Goal: Task Accomplishment & Management: Use online tool/utility

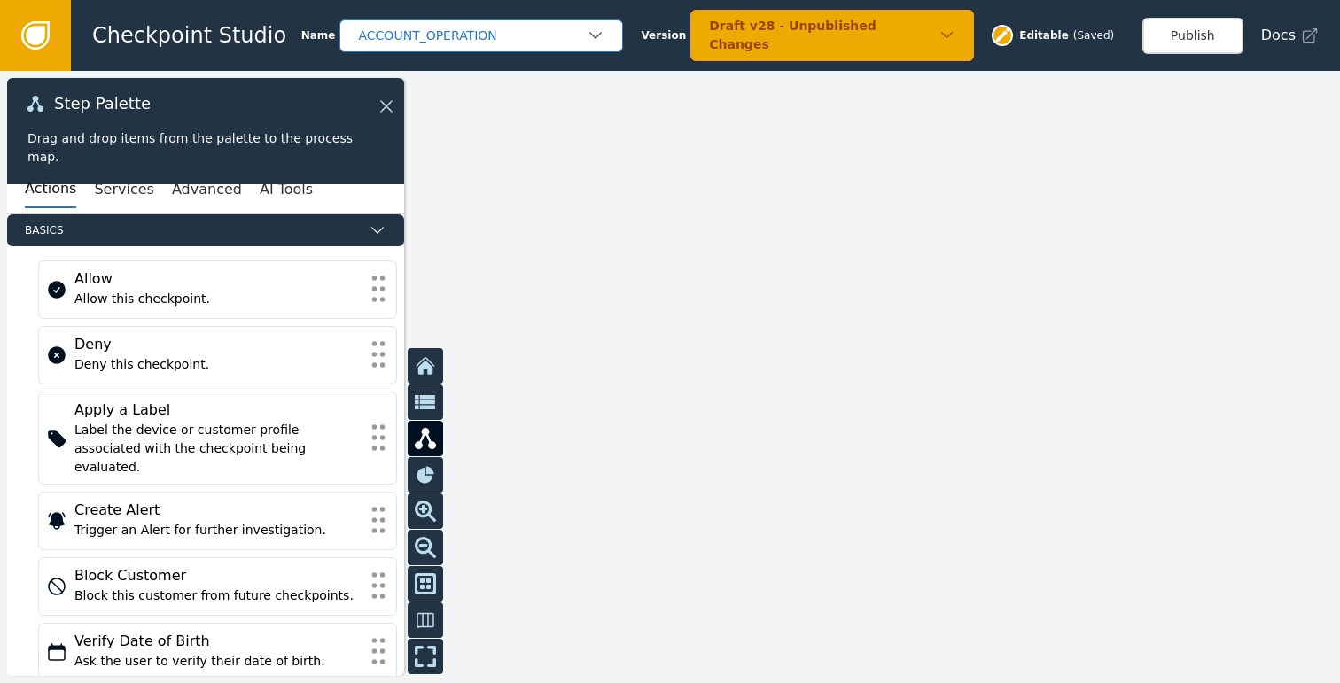
click at [538, 35] on div "ACCOUNT_OPERATION" at bounding box center [472, 36] width 229 height 19
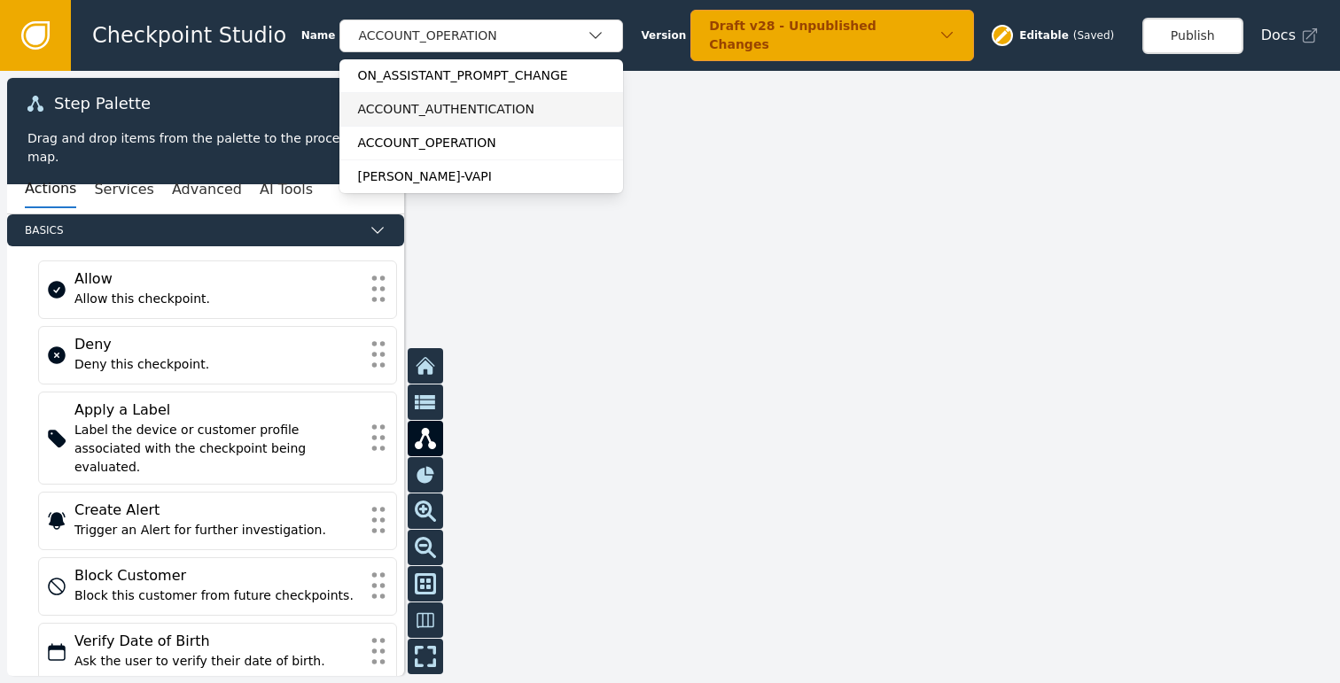
click at [471, 113] on div "ACCOUNT_AUTHENTICATION" at bounding box center [481, 109] width 248 height 19
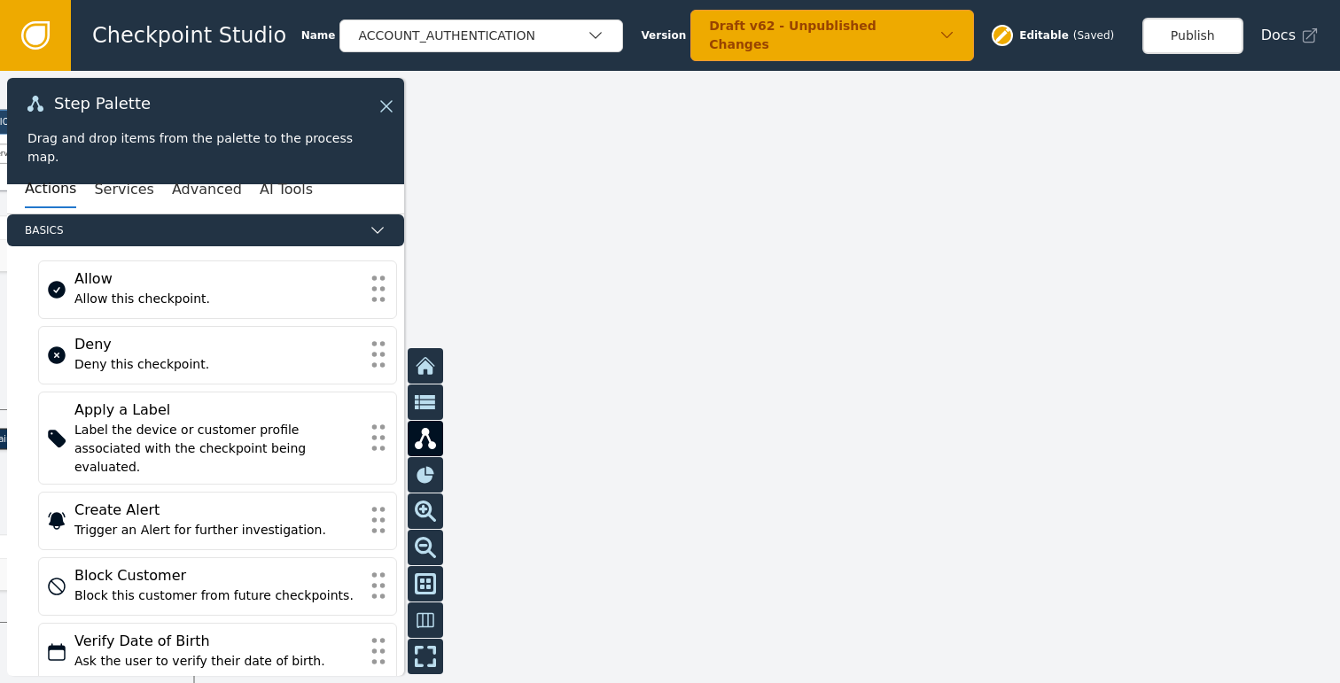
drag, startPoint x: 658, startPoint y: 311, endPoint x: 1038, endPoint y: 261, distance: 382.6
click at [1026, 261] on div at bounding box center [670, 377] width 1340 height 612
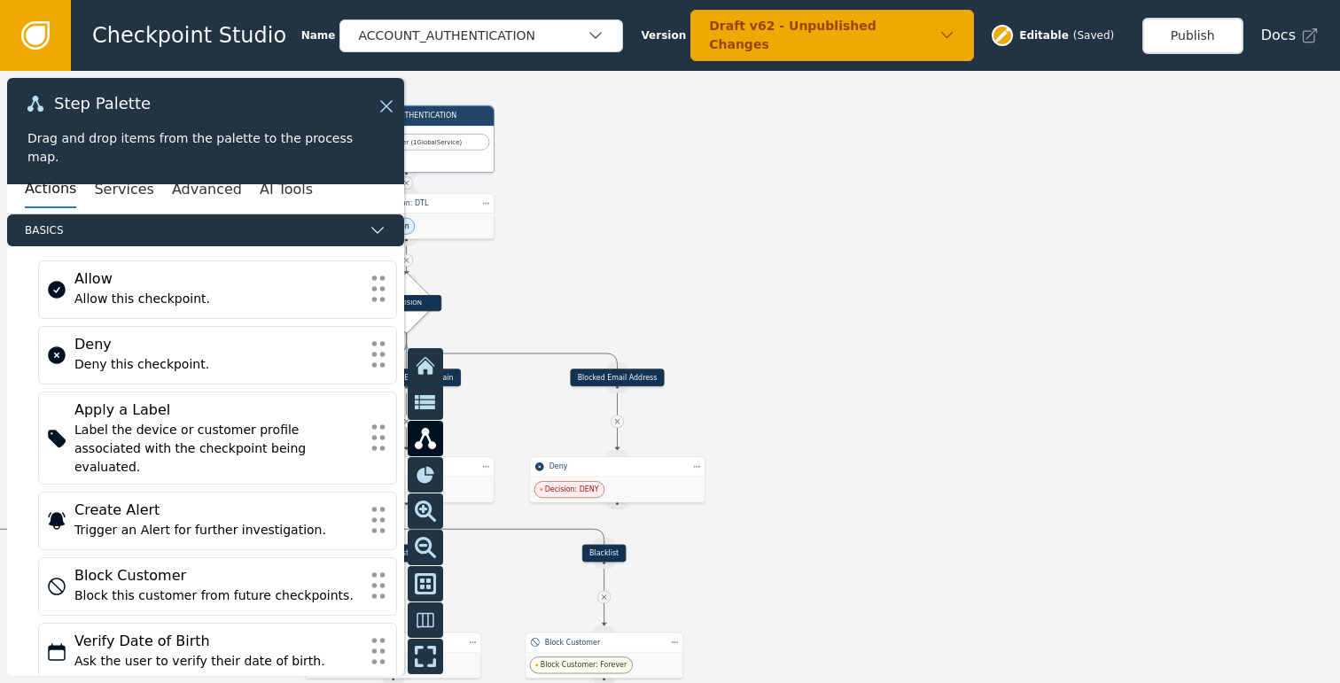
drag, startPoint x: 868, startPoint y: 338, endPoint x: 1187, endPoint y: 350, distance: 319.3
click at [1170, 349] on div at bounding box center [670, 377] width 1340 height 612
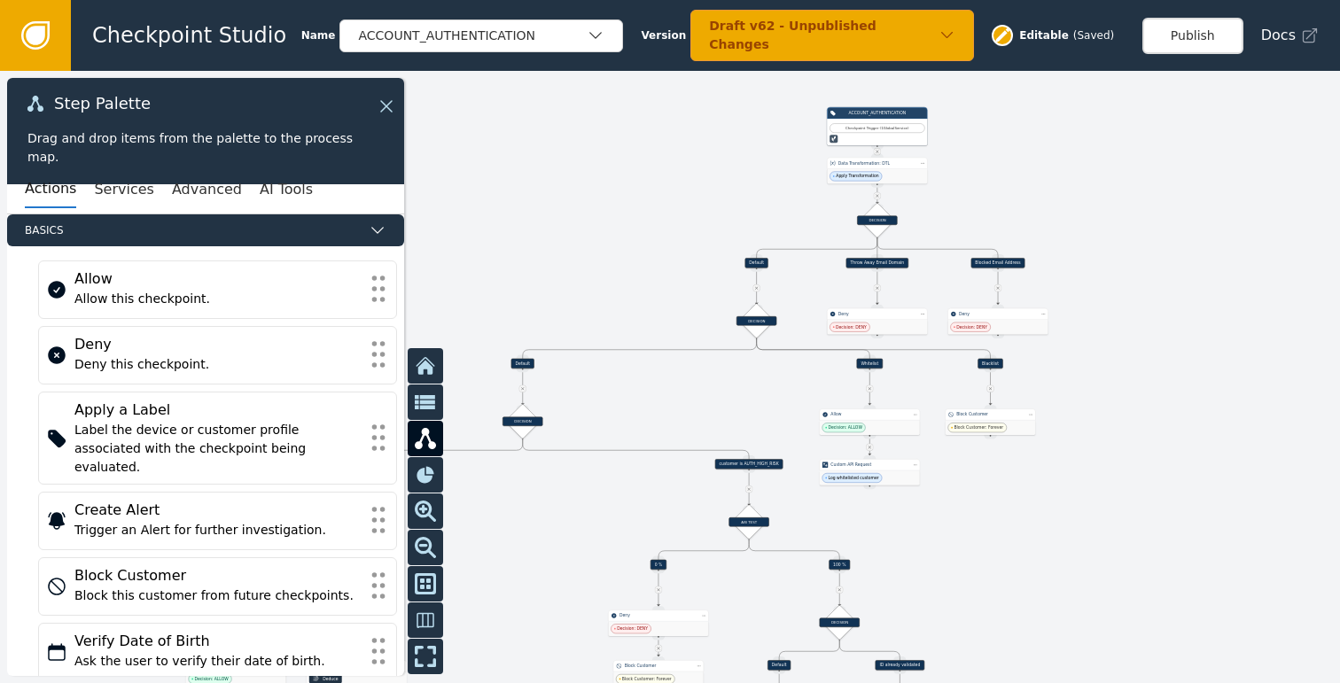
drag, startPoint x: 1149, startPoint y: 468, endPoint x: 1097, endPoint y: 289, distance: 186.5
click at [1100, 303] on div at bounding box center [670, 377] width 1340 height 612
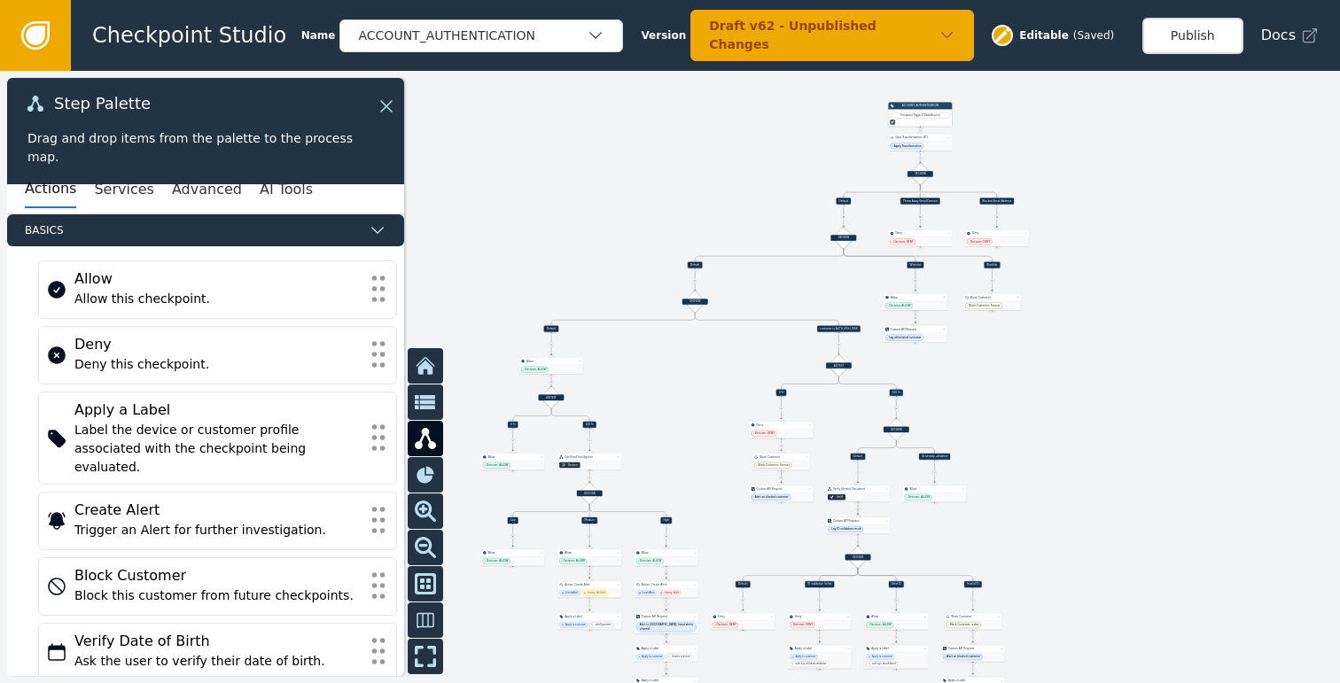
drag, startPoint x: 1047, startPoint y: 464, endPoint x: 1012, endPoint y: 339, distance: 129.6
click at [1014, 344] on div at bounding box center [670, 377] width 1340 height 612
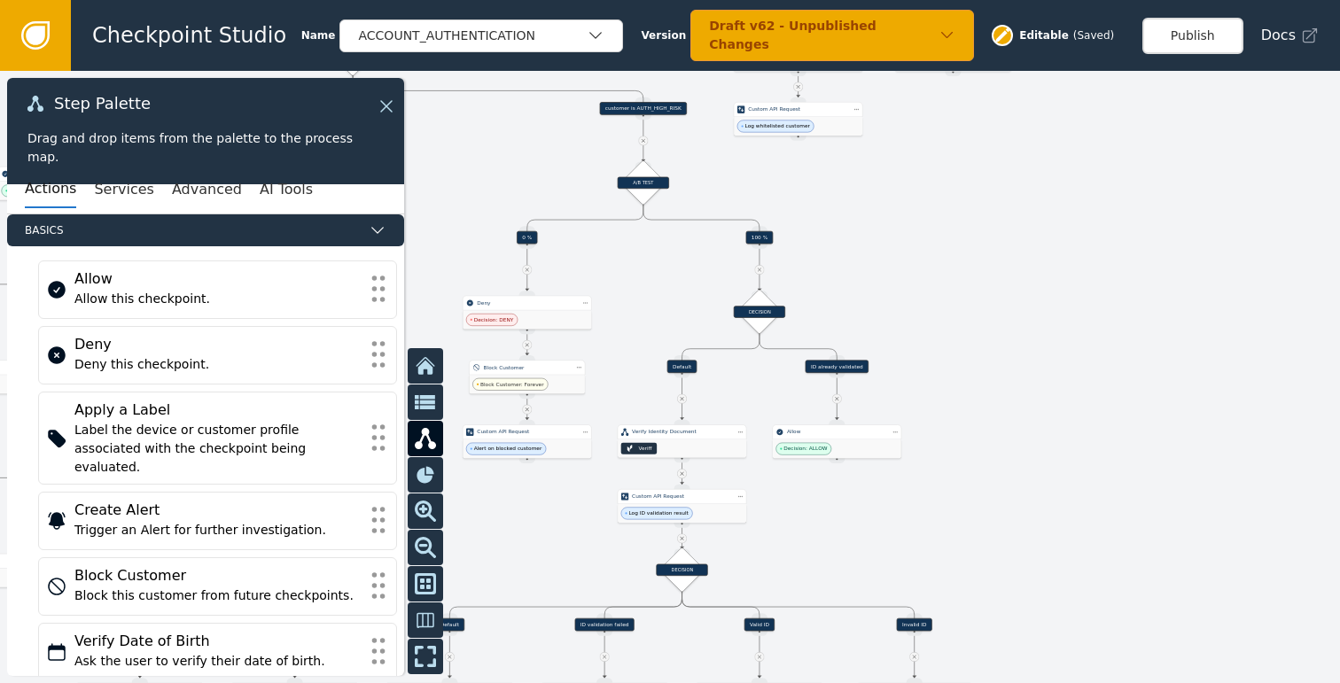
drag, startPoint x: 969, startPoint y: 482, endPoint x: 1055, endPoint y: 403, distance: 117.3
click at [1055, 403] on div at bounding box center [670, 377] width 1340 height 612
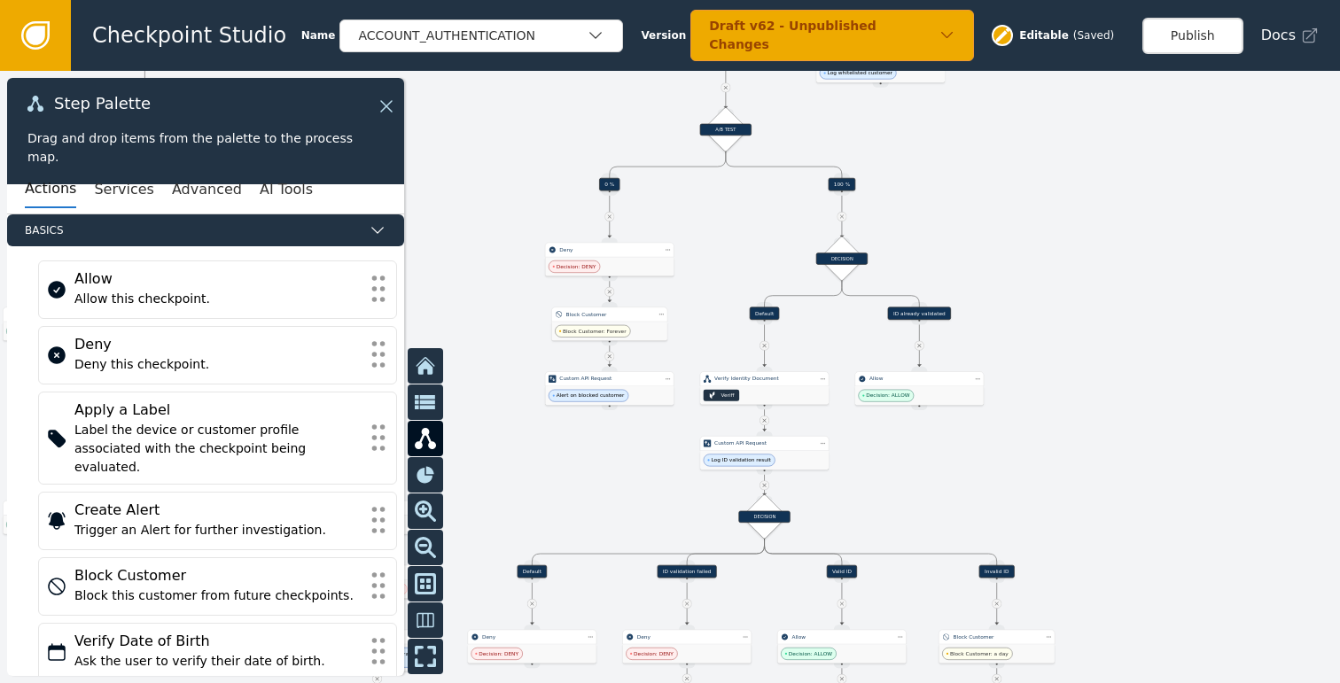
drag, startPoint x: 1079, startPoint y: 366, endPoint x: 1073, endPoint y: 418, distance: 52.6
click at [1073, 418] on div at bounding box center [670, 377] width 1340 height 612
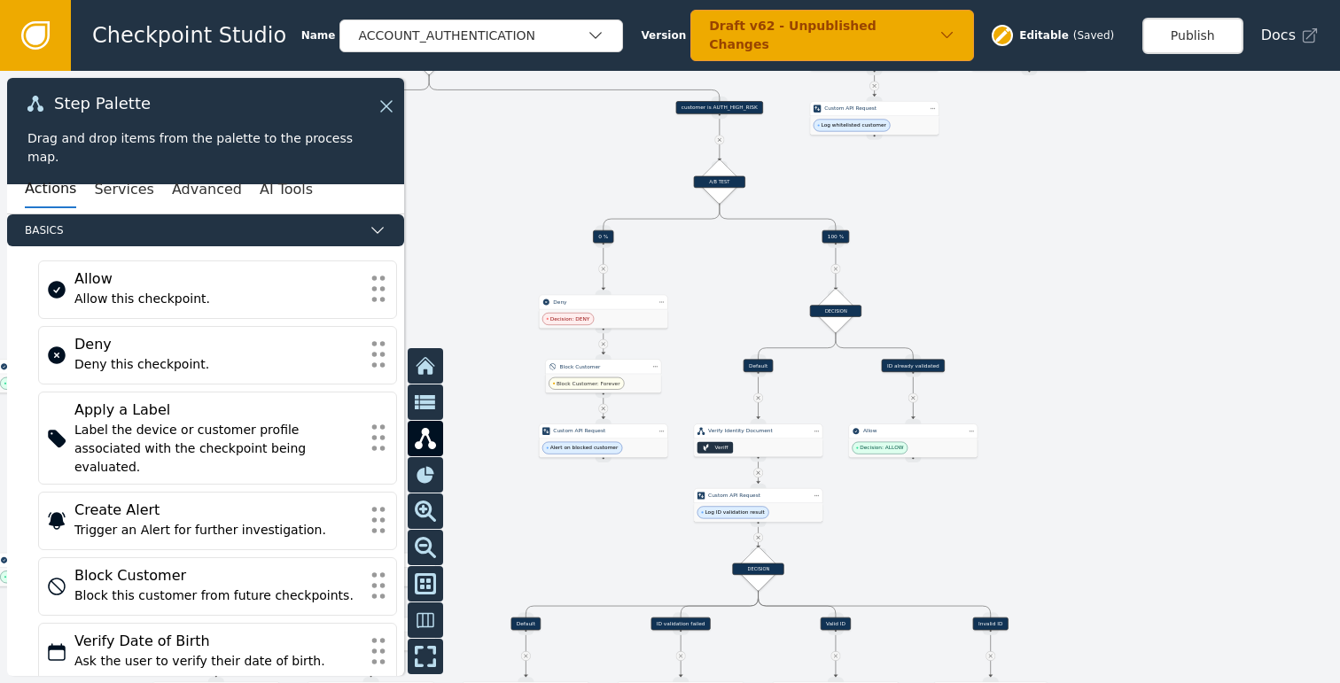
drag, startPoint x: 1029, startPoint y: 343, endPoint x: 1174, endPoint y: 339, distance: 145.4
click at [1174, 339] on div at bounding box center [670, 377] width 1340 height 612
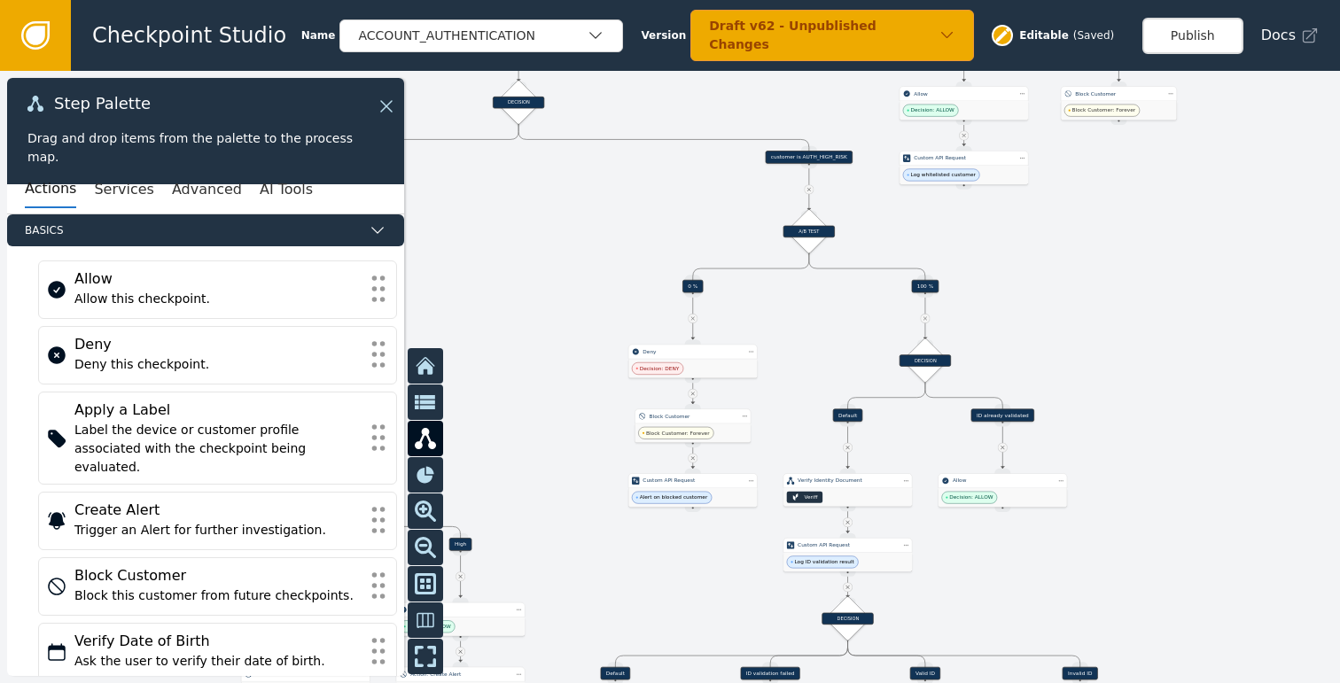
drag, startPoint x: 1214, startPoint y: 320, endPoint x: 1147, endPoint y: 380, distance: 90.4
click at [1148, 383] on div at bounding box center [670, 377] width 1340 height 612
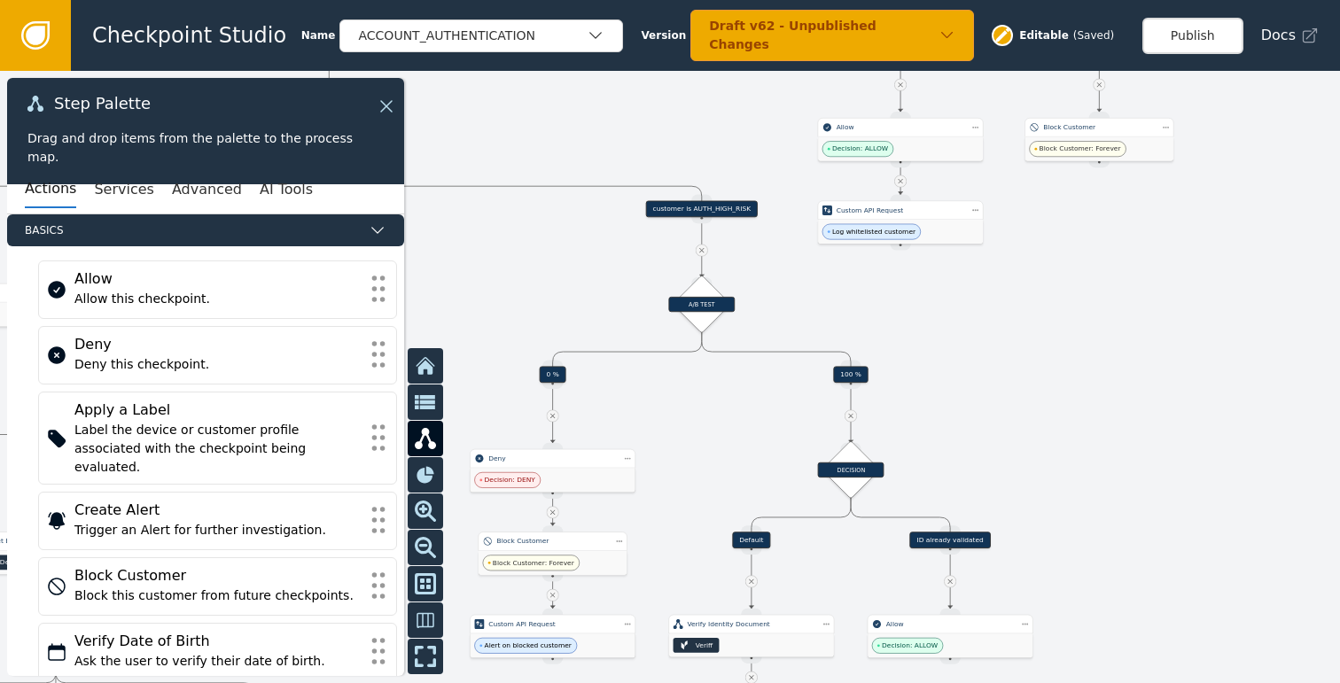
drag, startPoint x: 1085, startPoint y: 358, endPoint x: 1070, endPoint y: 457, distance: 100.3
click at [1070, 457] on div at bounding box center [670, 377] width 1340 height 612
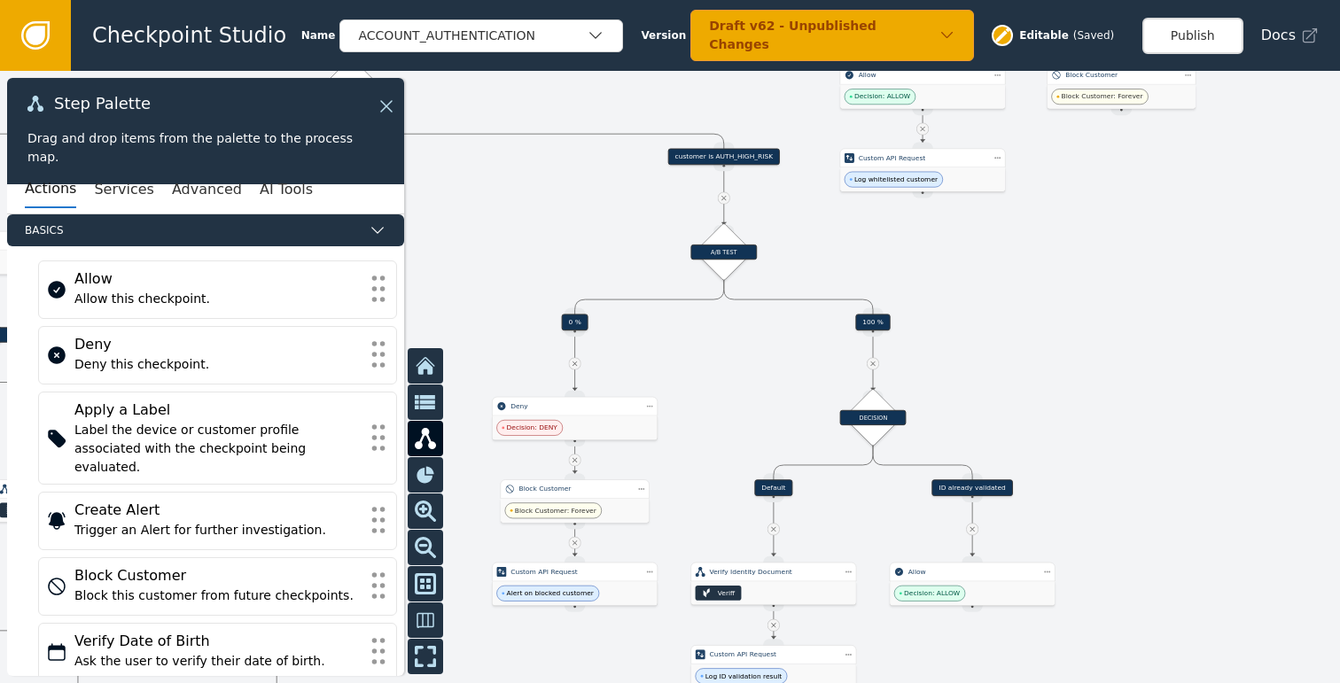
drag, startPoint x: 987, startPoint y: 417, endPoint x: 1016, endPoint y: 352, distance: 71.8
click at [1016, 352] on div at bounding box center [670, 377] width 1340 height 612
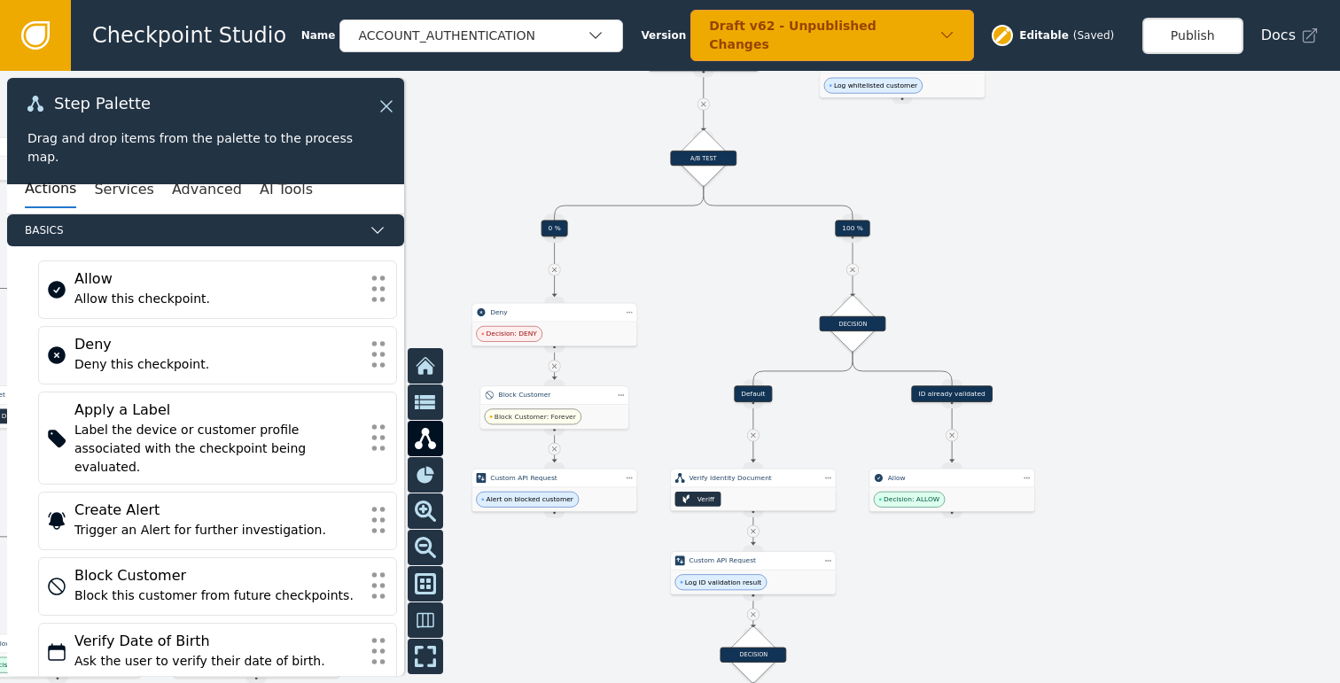
drag, startPoint x: 1085, startPoint y: 349, endPoint x: 1060, endPoint y: 304, distance: 51.6
click at [1060, 304] on div at bounding box center [670, 377] width 1340 height 612
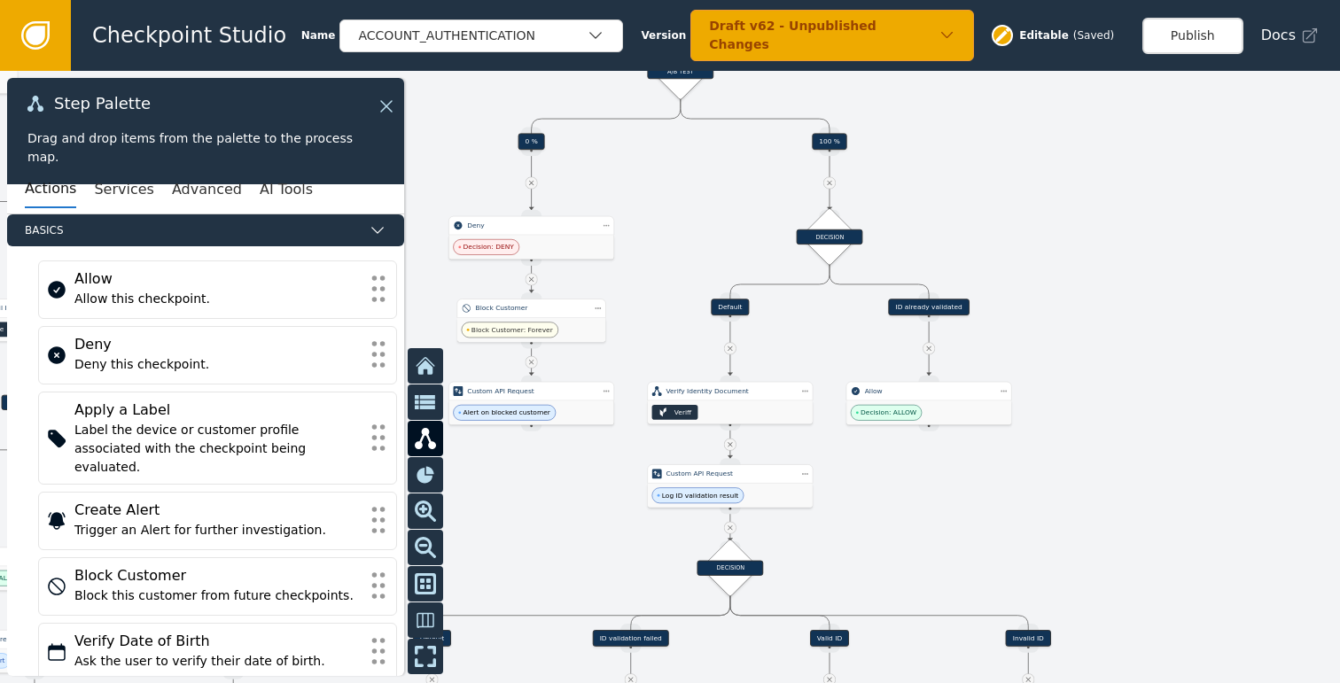
drag, startPoint x: 1063, startPoint y: 362, endPoint x: 1063, endPoint y: 347, distance: 15.1
click at [1063, 347] on div at bounding box center [670, 377] width 1340 height 612
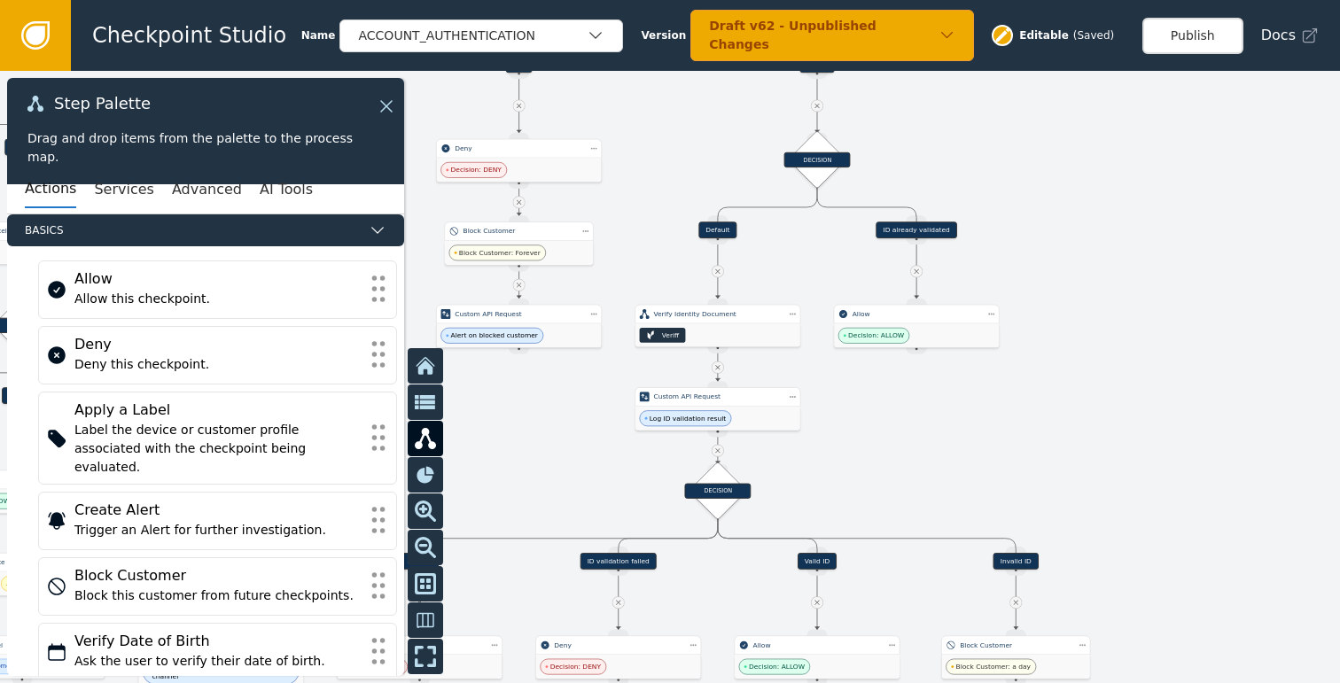
drag, startPoint x: 1063, startPoint y: 403, endPoint x: 1048, endPoint y: 335, distance: 69.9
click at [1048, 335] on div at bounding box center [670, 377] width 1340 height 612
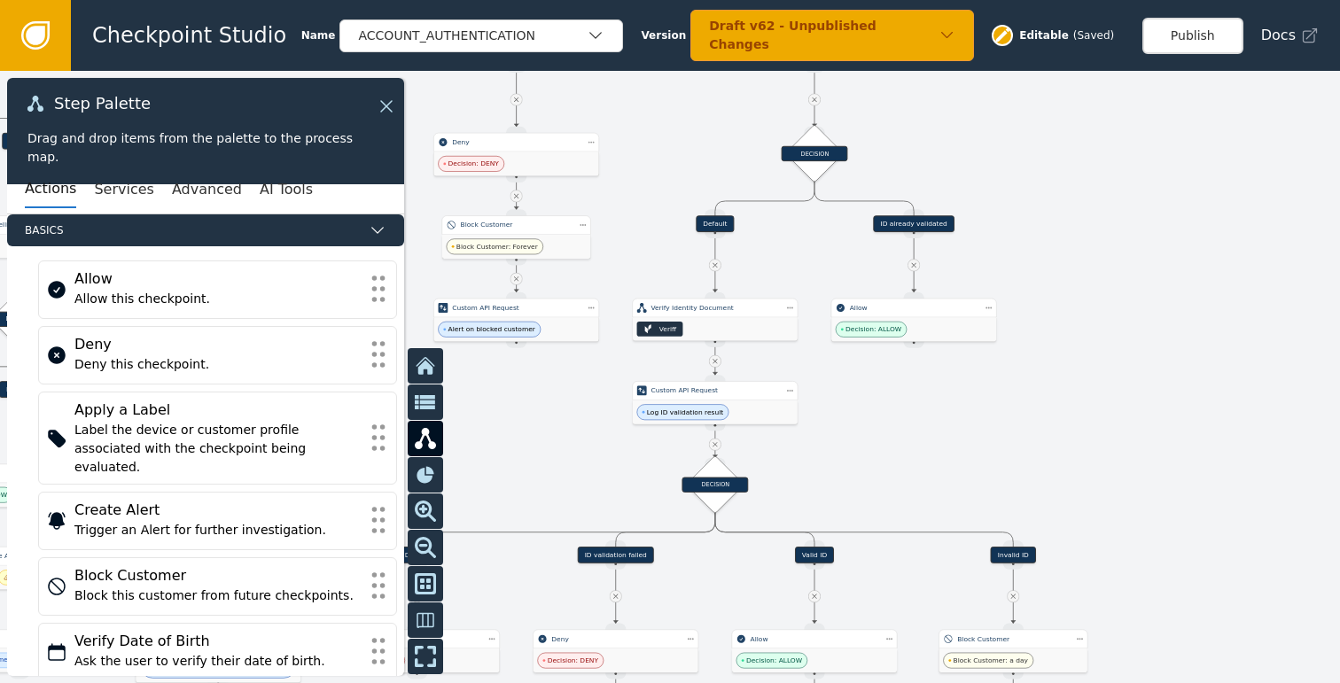
drag, startPoint x: 1058, startPoint y: 407, endPoint x: 1057, endPoint y: 327, distance: 79.8
click at [1057, 327] on div at bounding box center [670, 377] width 1340 height 612
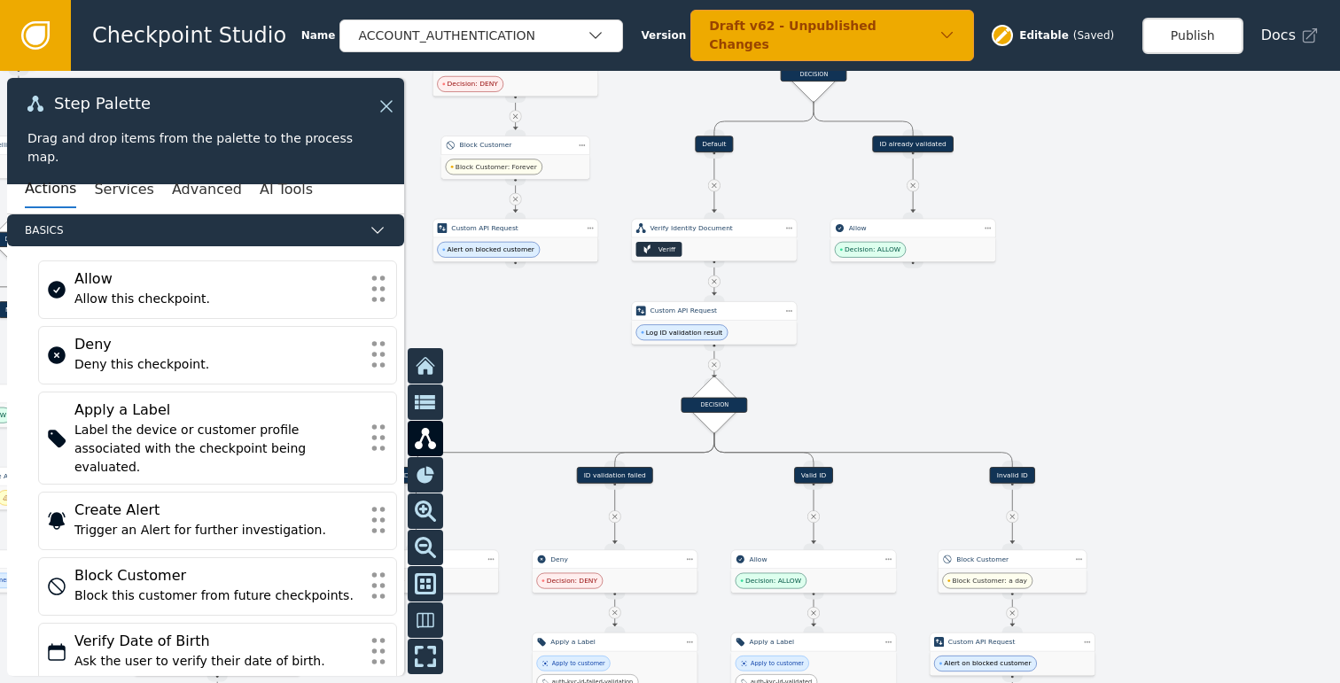
drag, startPoint x: 1063, startPoint y: 410, endPoint x: 1060, endPoint y: 316, distance: 94.0
click at [1060, 316] on div at bounding box center [670, 377] width 1340 height 612
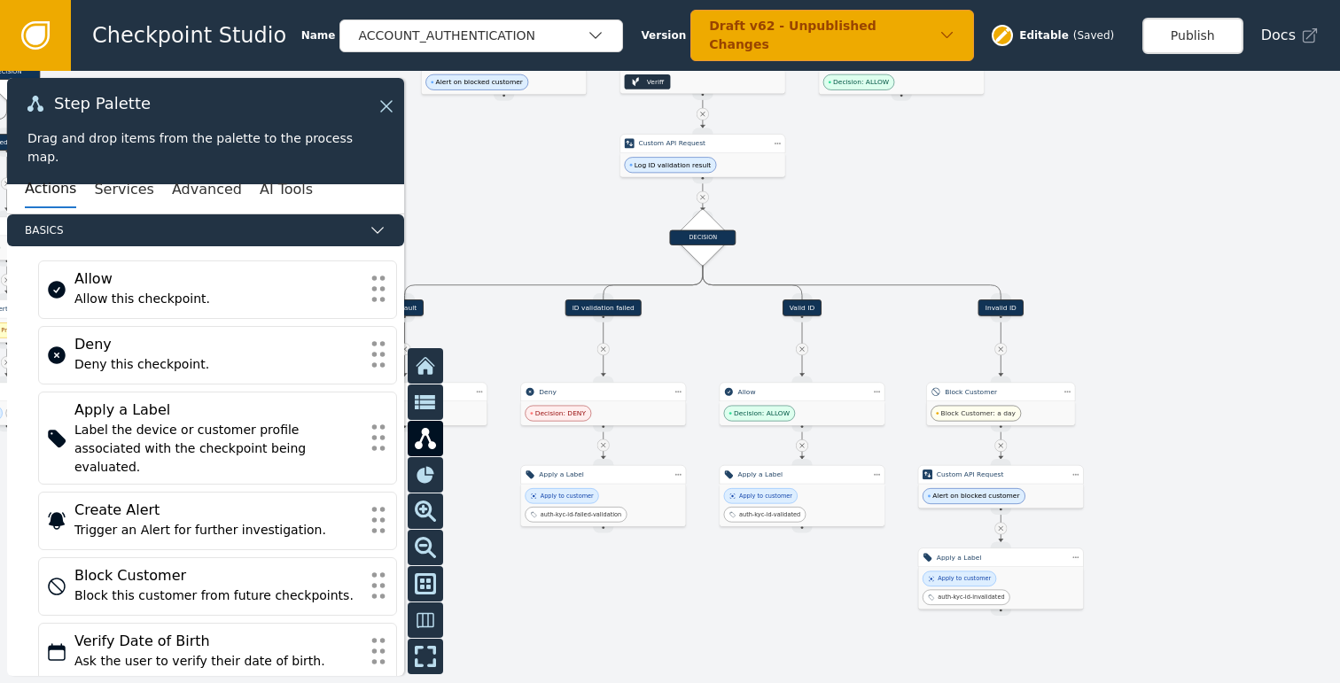
drag, startPoint x: 1093, startPoint y: 362, endPoint x: 1086, endPoint y: 318, distance: 44.9
click at [1086, 330] on div at bounding box center [670, 377] width 1340 height 612
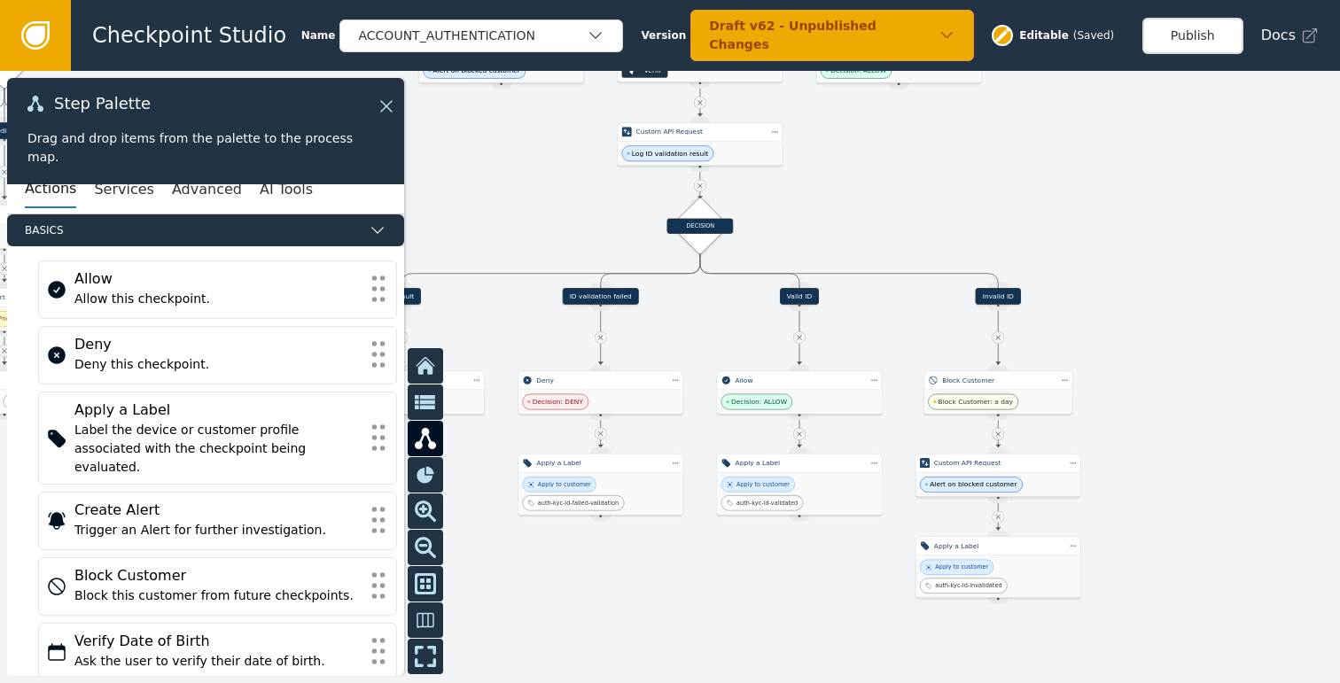
drag, startPoint x: 1106, startPoint y: 418, endPoint x: 1099, endPoint y: 349, distance: 69.5
click at [1099, 349] on div at bounding box center [670, 377] width 1340 height 612
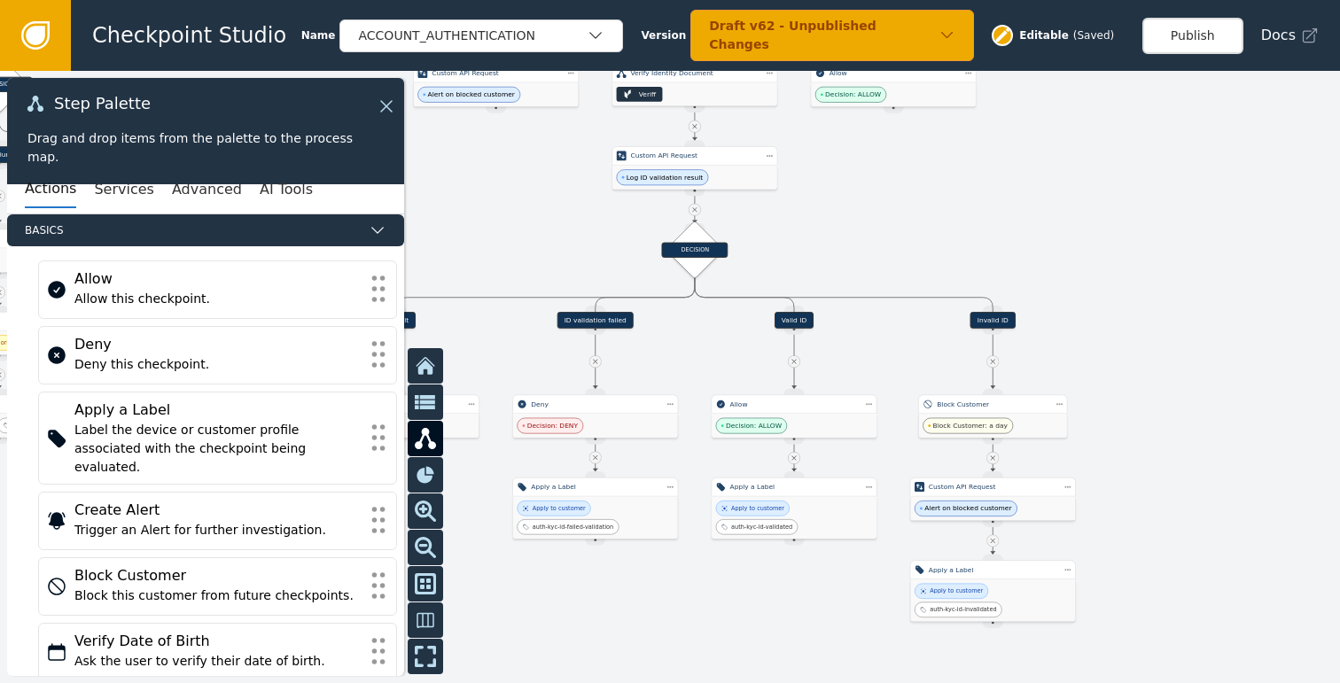
drag, startPoint x: 1104, startPoint y: 372, endPoint x: 1111, endPoint y: 409, distance: 37.0
click at [1111, 409] on div at bounding box center [670, 377] width 1340 height 612
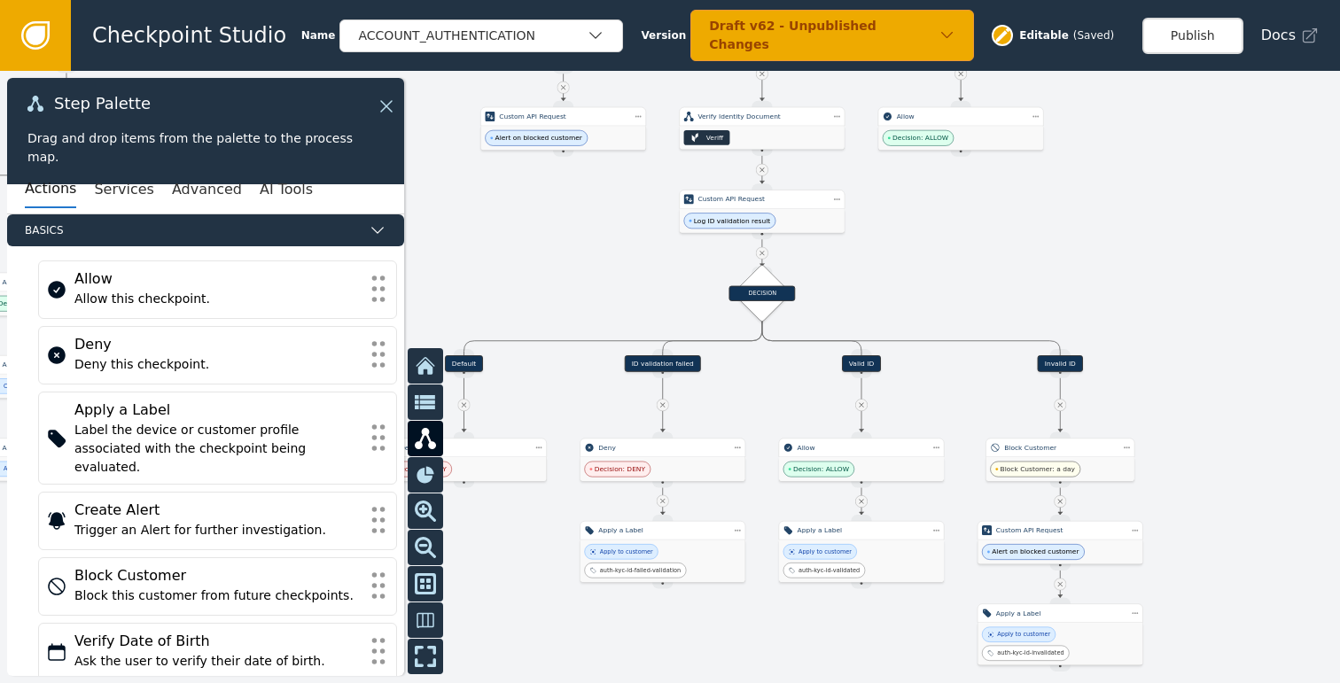
drag, startPoint x: 1046, startPoint y: 271, endPoint x: 1113, endPoint y: 279, distance: 67.8
click at [1113, 279] on div at bounding box center [670, 377] width 1340 height 612
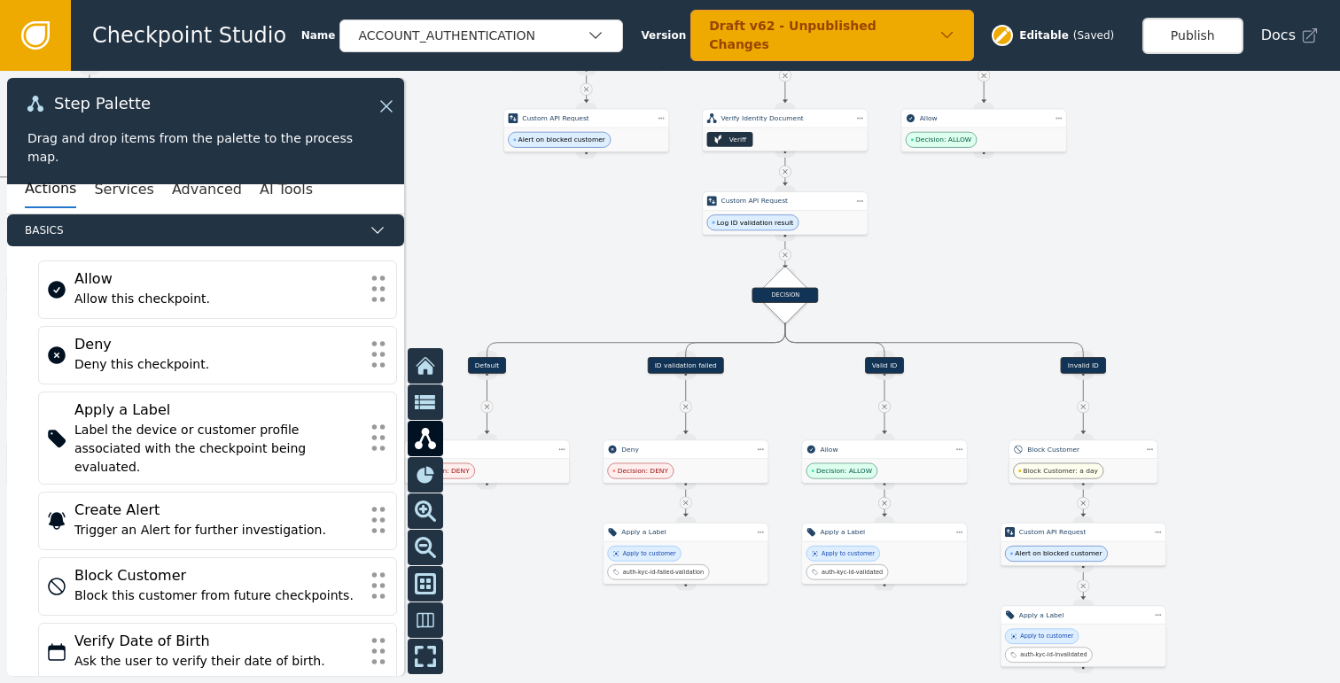
drag, startPoint x: 996, startPoint y: 283, endPoint x: 1070, endPoint y: 289, distance: 73.8
click at [1070, 289] on div at bounding box center [670, 377] width 1340 height 612
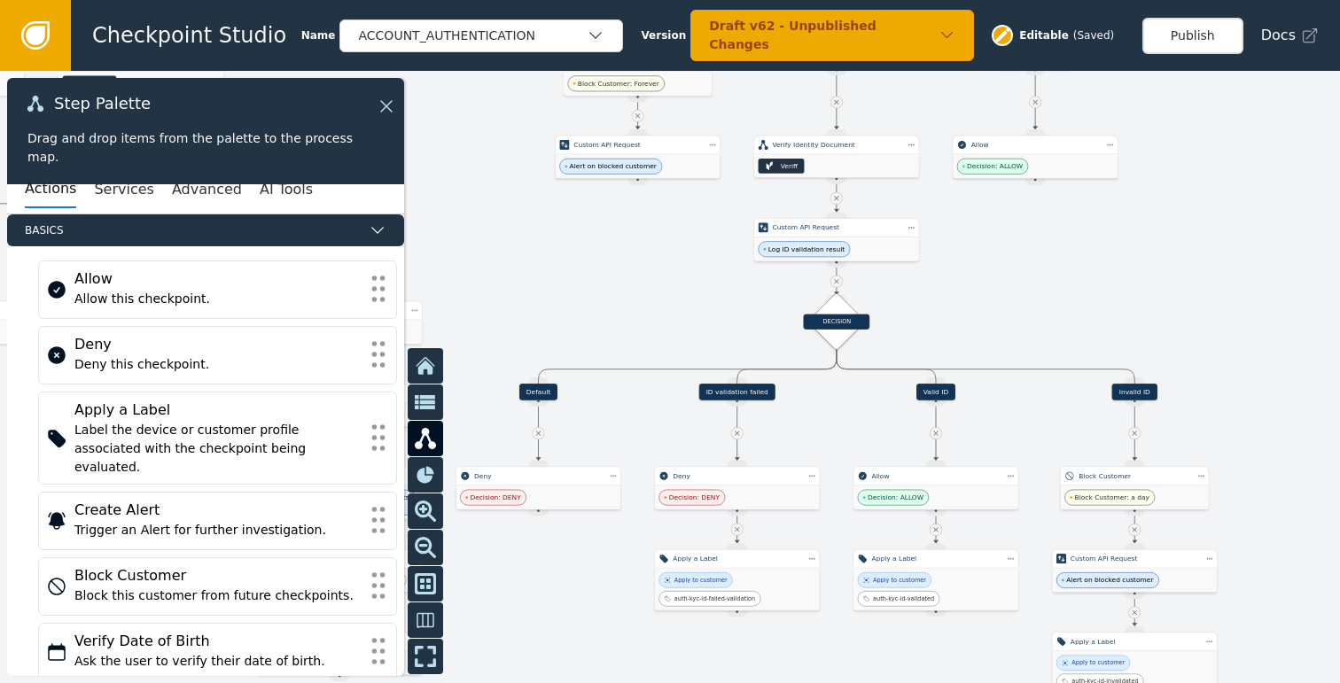
drag, startPoint x: 1008, startPoint y: 299, endPoint x: 1004, endPoint y: 369, distance: 70.1
click at [995, 382] on div at bounding box center [670, 377] width 1340 height 612
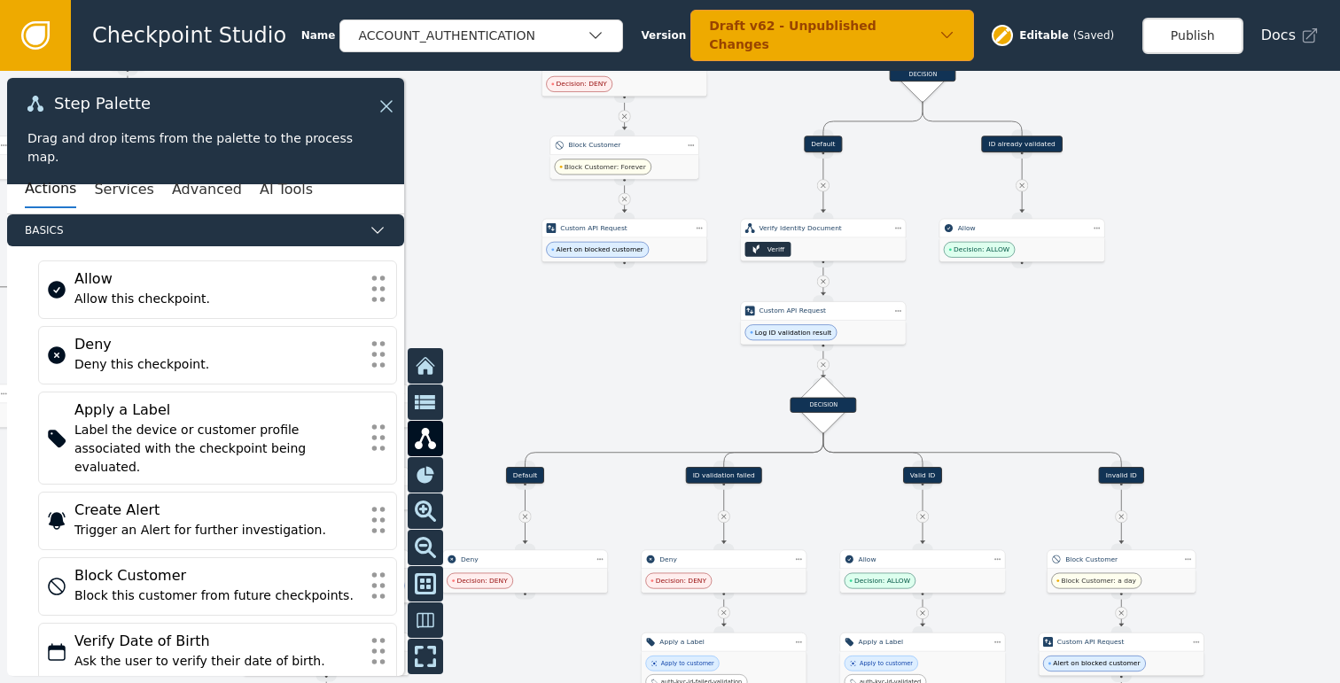
drag, startPoint x: 1019, startPoint y: 339, endPoint x: 1129, endPoint y: 334, distance: 110.0
click at [1129, 334] on div at bounding box center [670, 377] width 1340 height 612
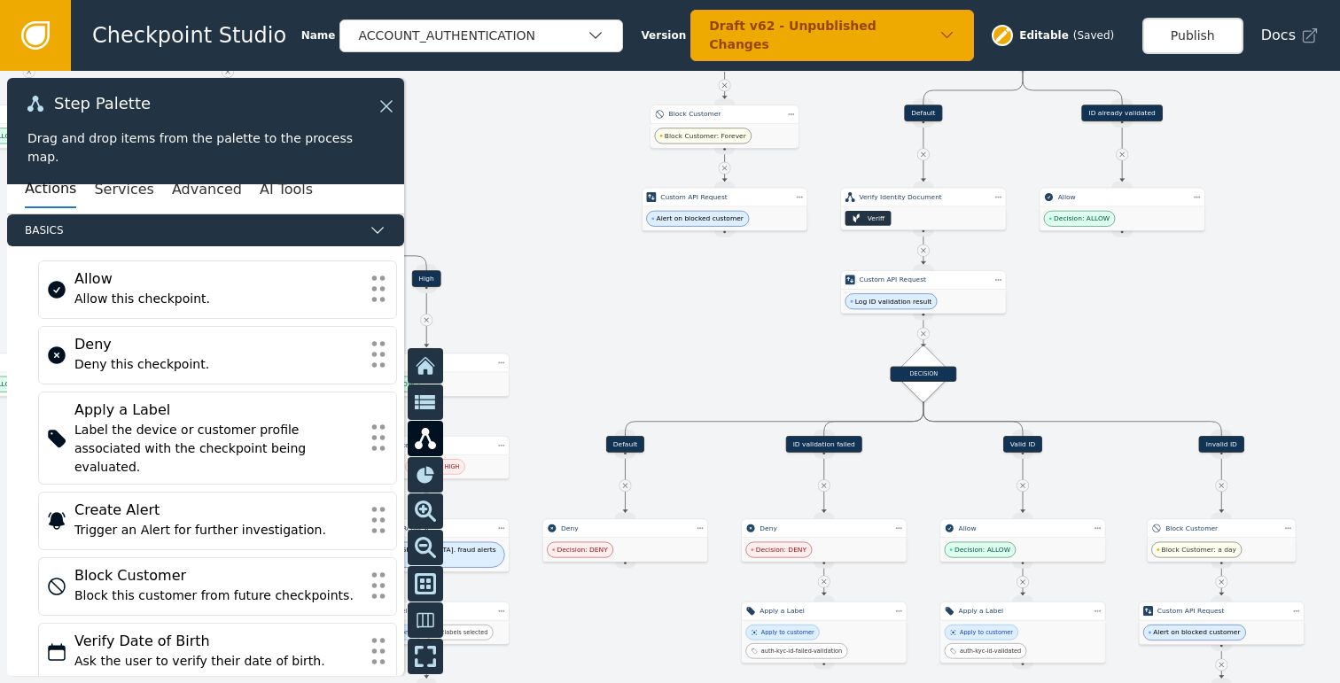
drag, startPoint x: 1098, startPoint y: 374, endPoint x: 1048, endPoint y: 260, distance: 124.6
click at [1048, 260] on div at bounding box center [670, 377] width 1340 height 612
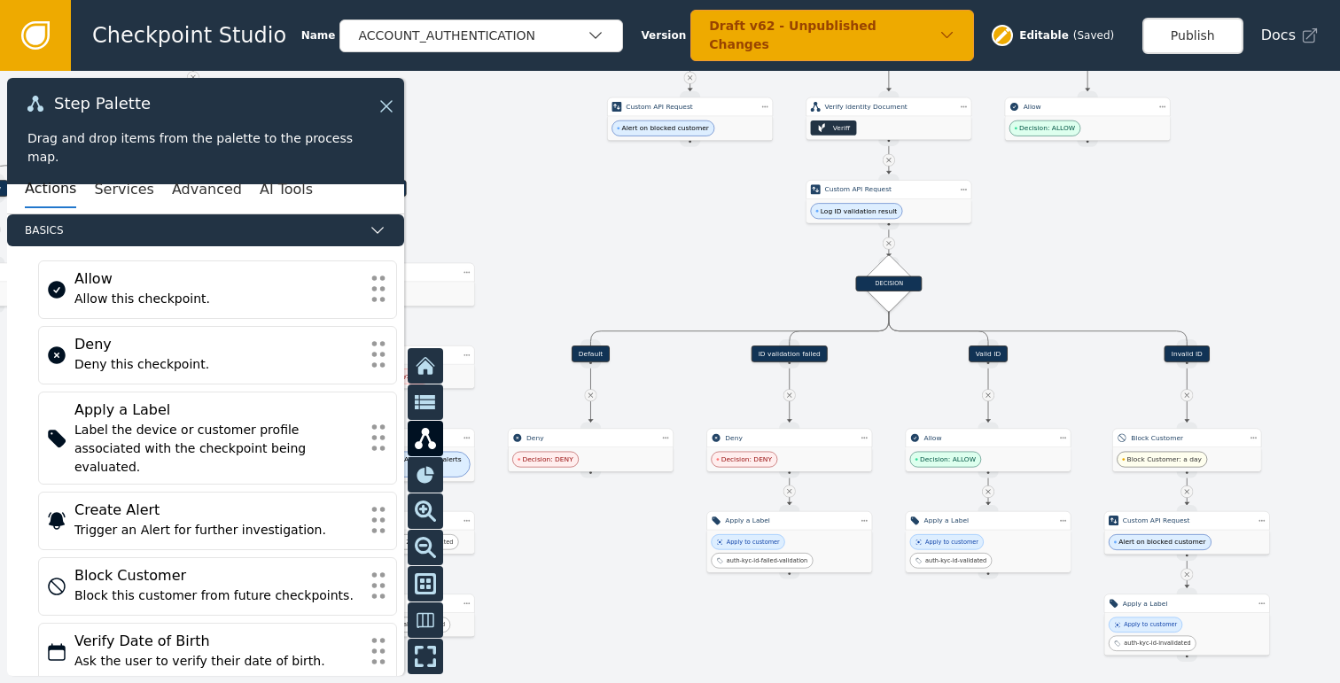
drag, startPoint x: 1046, startPoint y: 261, endPoint x: 994, endPoint y: 421, distance: 168.4
click at [1005, 385] on div at bounding box center [670, 377] width 1340 height 612
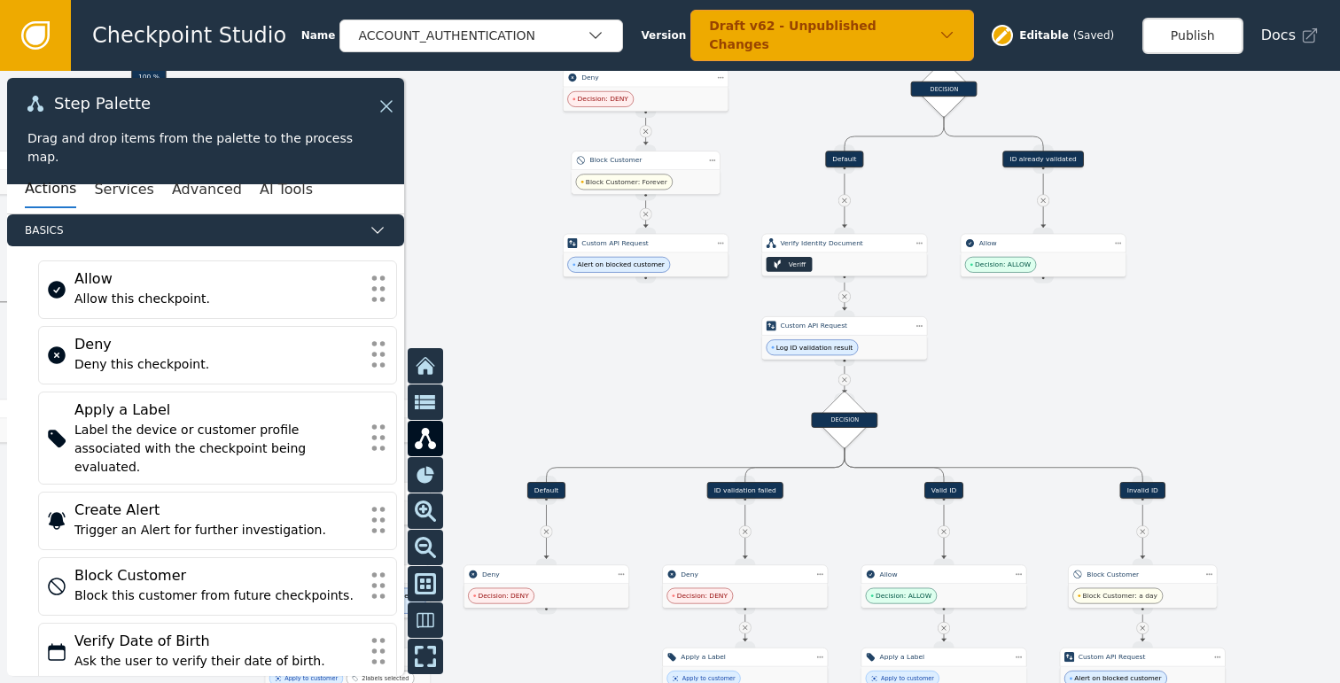
drag, startPoint x: 1030, startPoint y: 345, endPoint x: 994, endPoint y: 444, distance: 105.4
click at [995, 441] on div at bounding box center [670, 377] width 1340 height 612
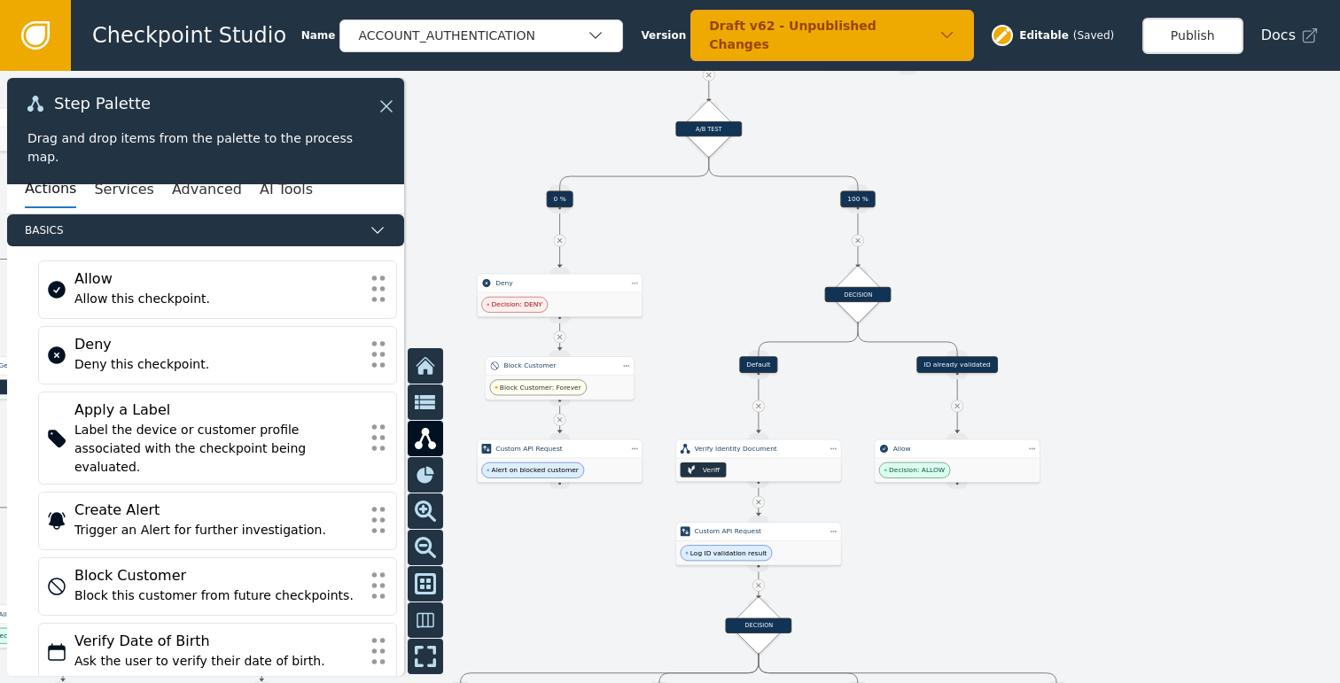
drag, startPoint x: 1141, startPoint y: 328, endPoint x: 1098, endPoint y: 418, distance: 100.3
click at [1098, 418] on div at bounding box center [670, 377] width 1340 height 612
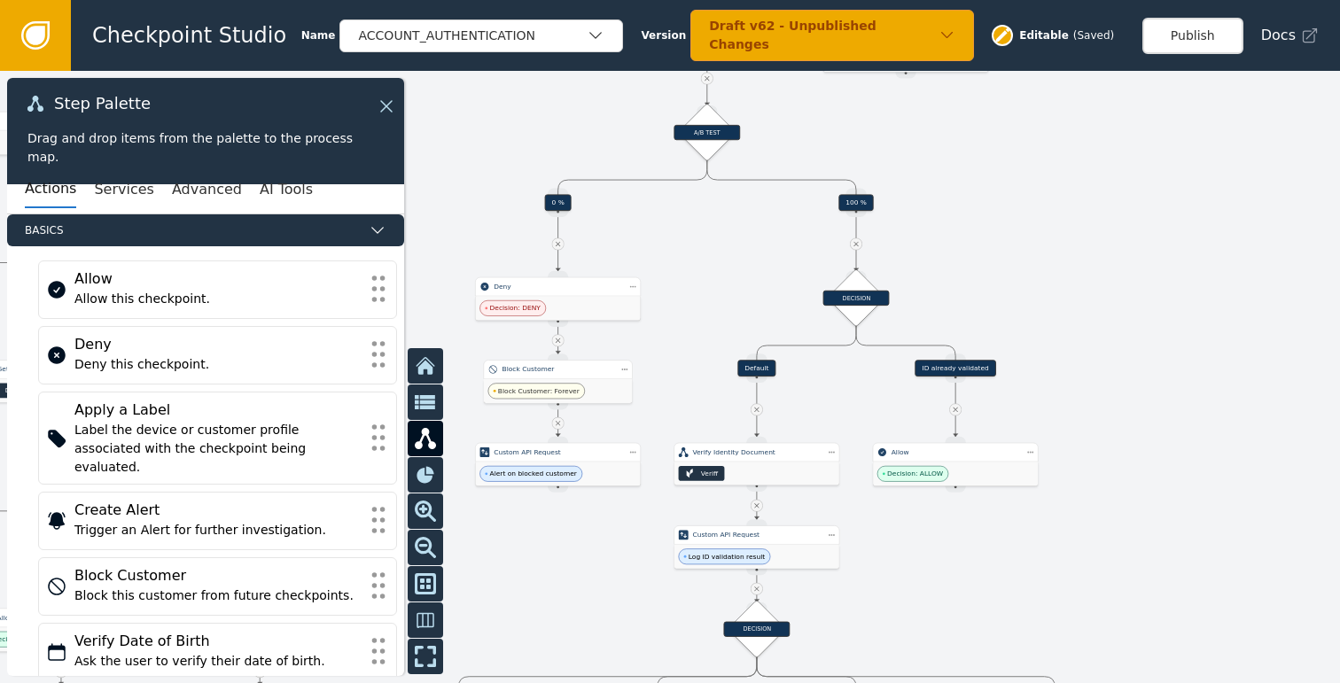
drag, startPoint x: 1028, startPoint y: 421, endPoint x: 1036, endPoint y: 415, distance: 10.1
click at [1026, 446] on div at bounding box center [670, 377] width 1340 height 612
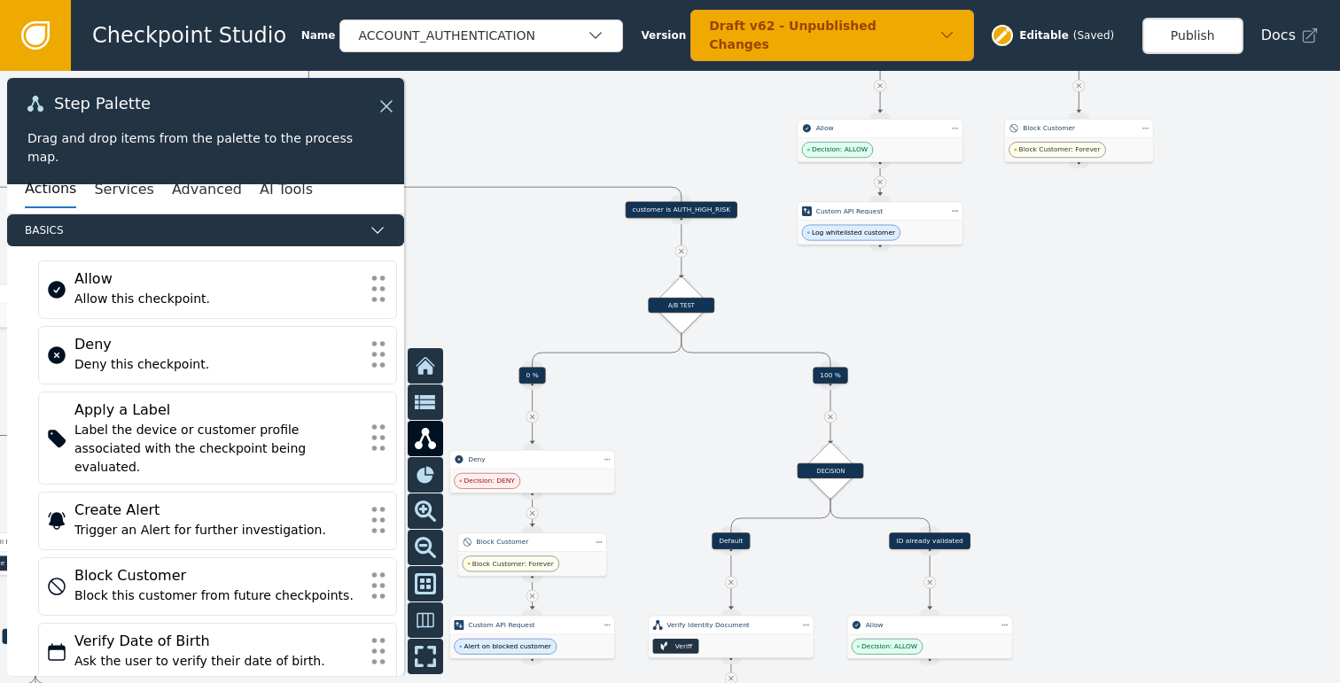
drag, startPoint x: 1045, startPoint y: 355, endPoint x: 1039, endPoint y: 420, distance: 65.0
click at [1039, 416] on div at bounding box center [670, 377] width 1340 height 612
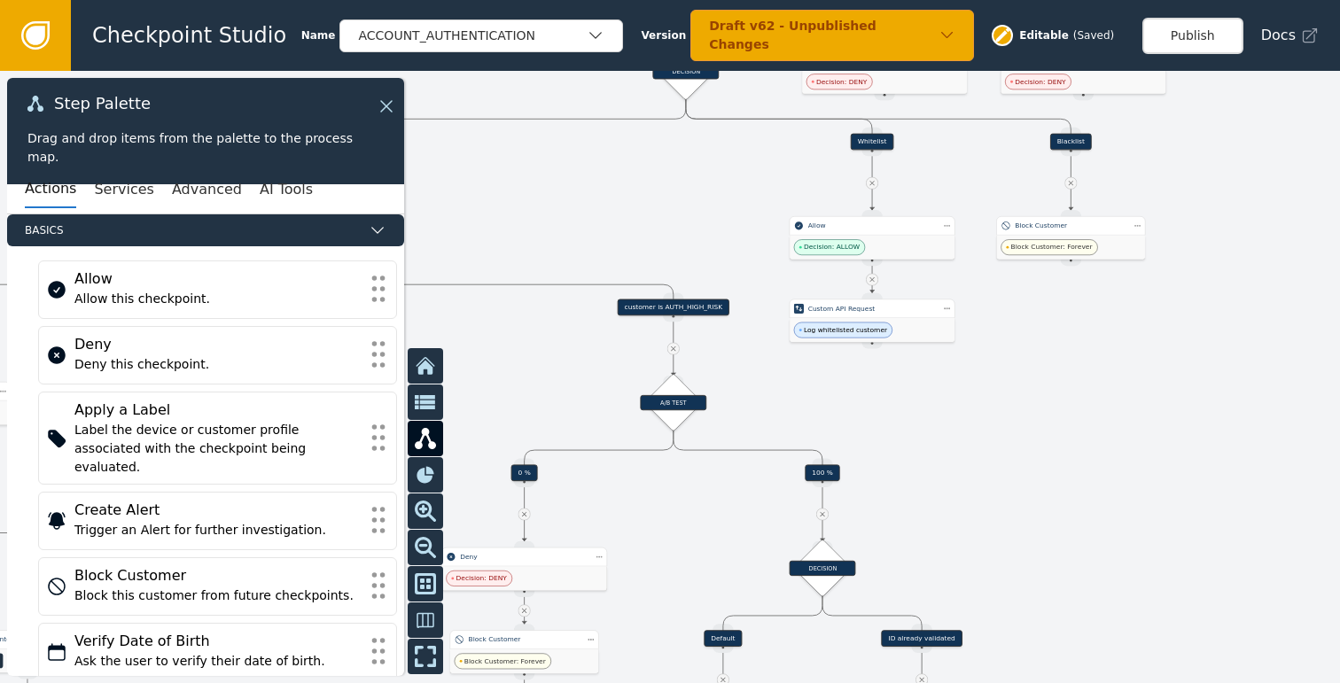
drag, startPoint x: 1022, startPoint y: 432, endPoint x: 1089, endPoint y: 440, distance: 67.8
click at [1073, 436] on div at bounding box center [670, 377] width 1340 height 612
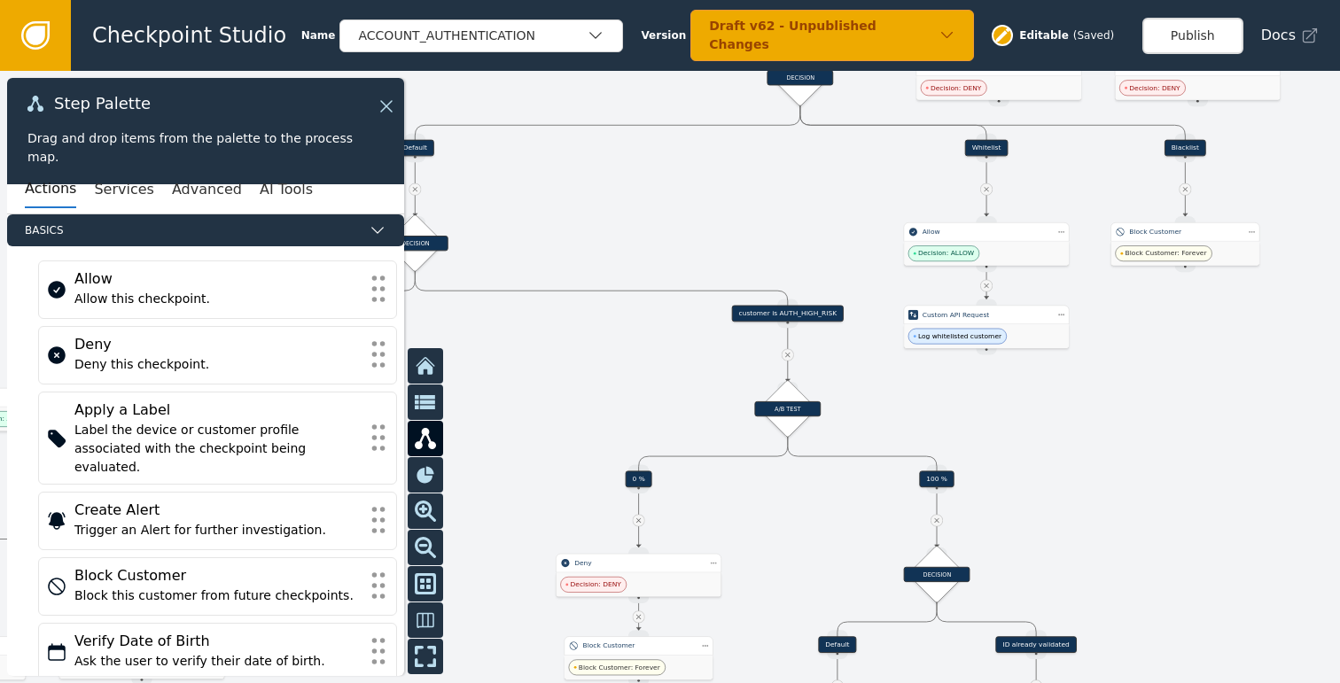
drag, startPoint x: 1046, startPoint y: 416, endPoint x: 1155, endPoint y: 520, distance: 150.4
click at [1152, 518] on div at bounding box center [670, 377] width 1340 height 612
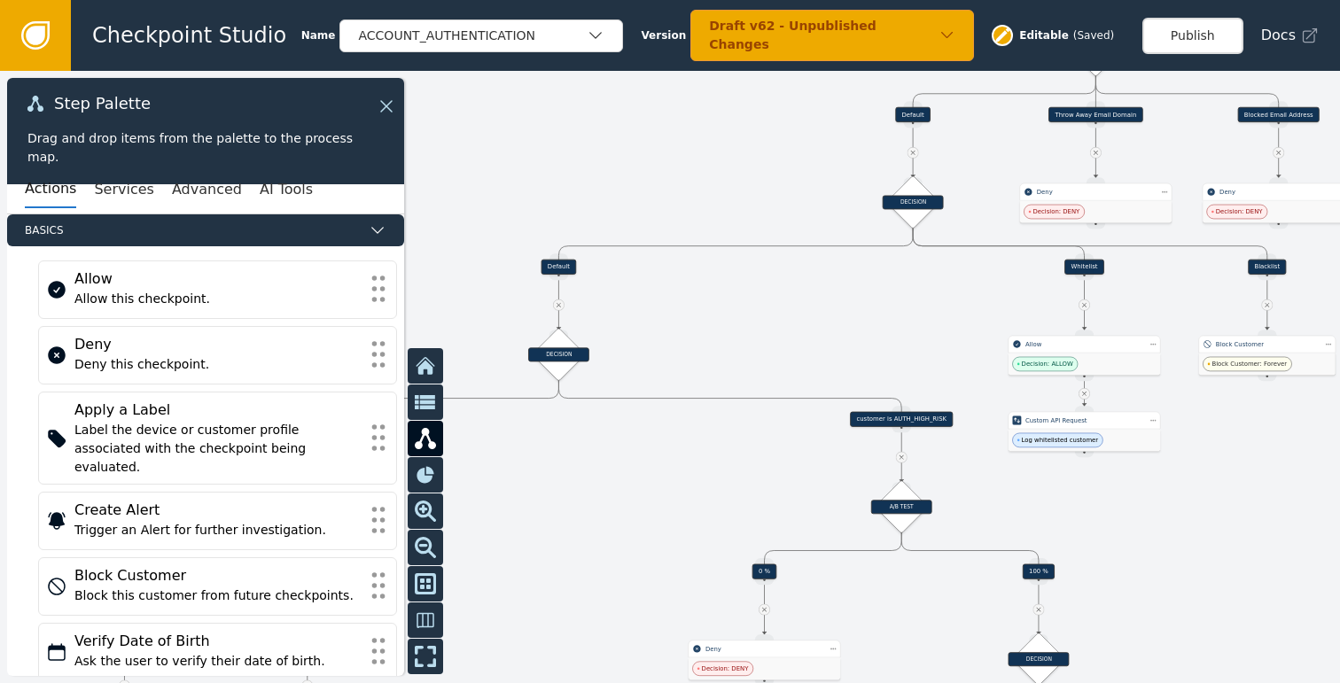
drag, startPoint x: 865, startPoint y: 311, endPoint x: 751, endPoint y: 410, distance: 150.7
click at [751, 410] on div at bounding box center [670, 377] width 1340 height 612
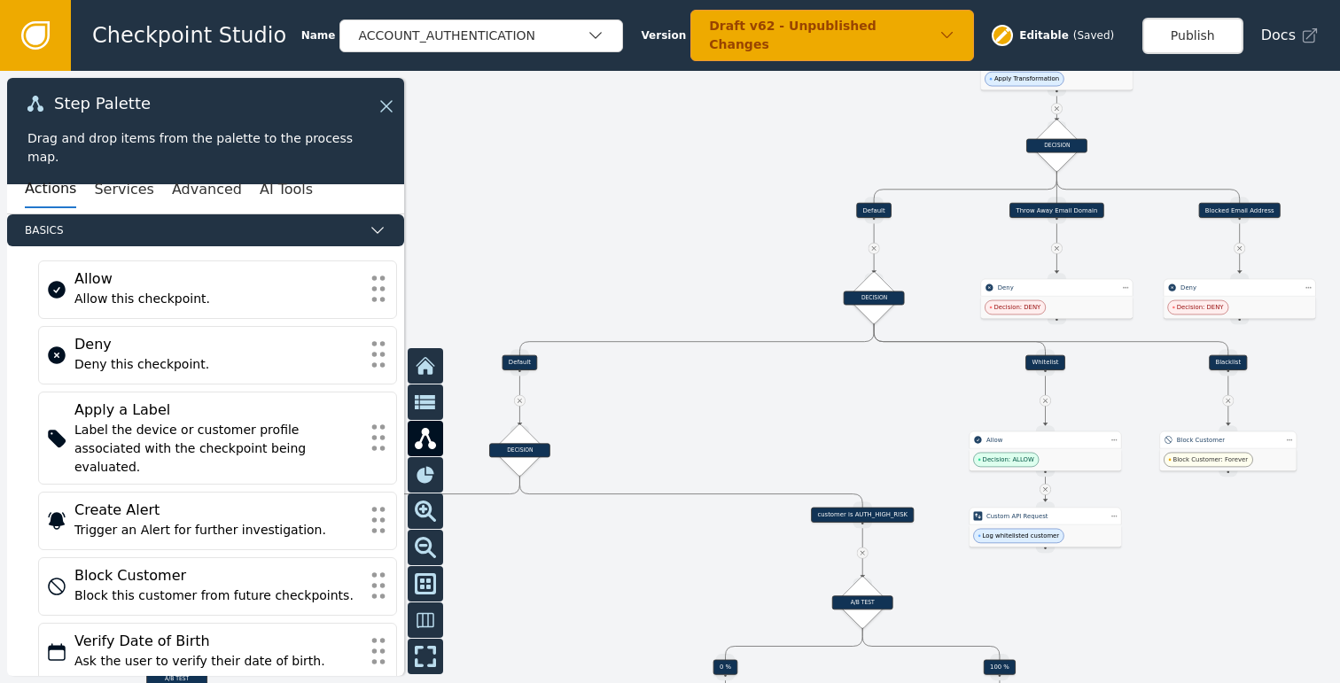
drag, startPoint x: 744, startPoint y: 408, endPoint x: 891, endPoint y: 384, distance: 149.0
click at [894, 382] on div at bounding box center [670, 377] width 1340 height 612
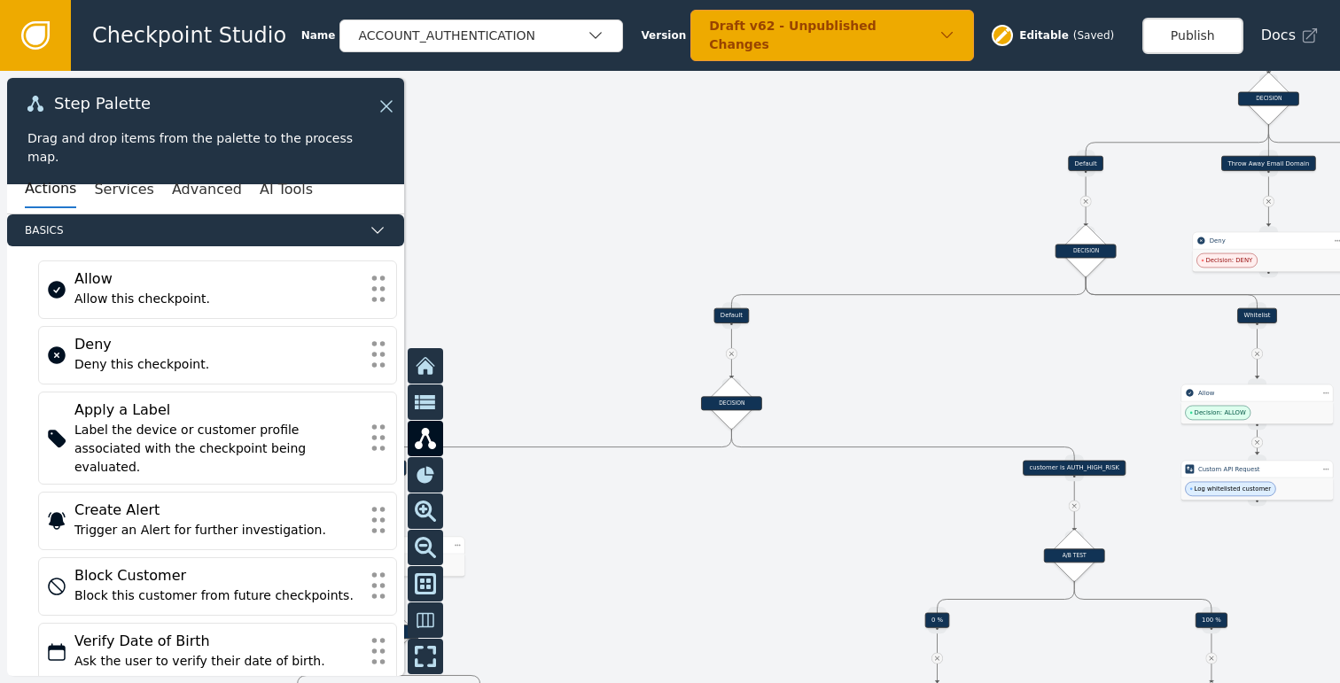
drag, startPoint x: 915, startPoint y: 375, endPoint x: 939, endPoint y: 374, distance: 23.9
click at [939, 374] on div at bounding box center [670, 377] width 1340 height 612
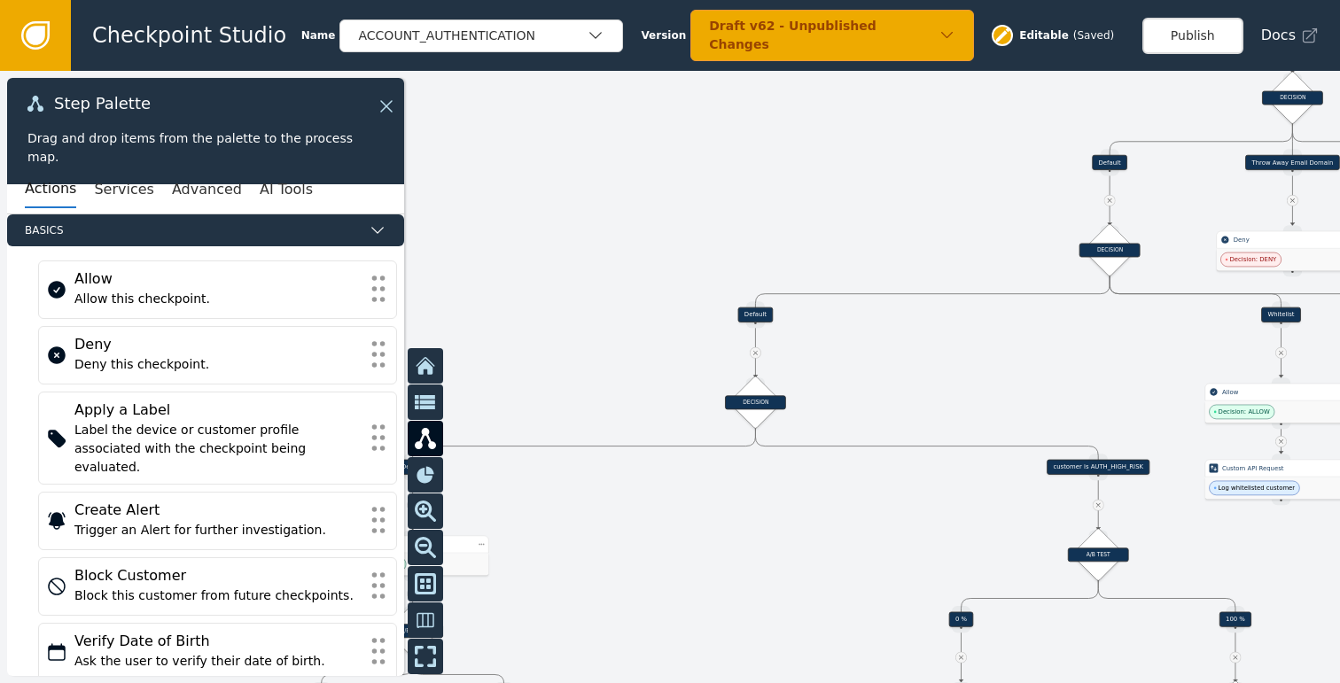
drag, startPoint x: 927, startPoint y: 347, endPoint x: 957, endPoint y: 307, distance: 50.7
click at [957, 307] on div at bounding box center [670, 377] width 1340 height 612
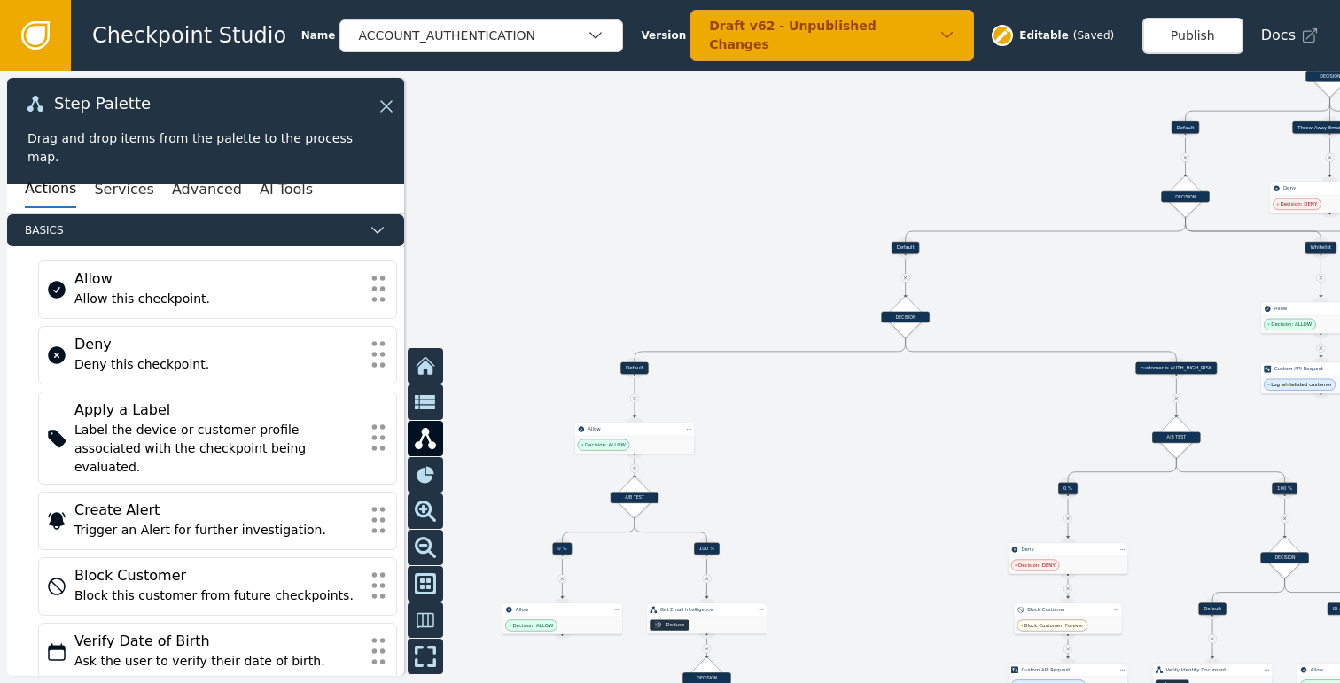
drag, startPoint x: 738, startPoint y: 486, endPoint x: 804, endPoint y: 465, distance: 68.7
click at [804, 465] on div at bounding box center [670, 377] width 1340 height 612
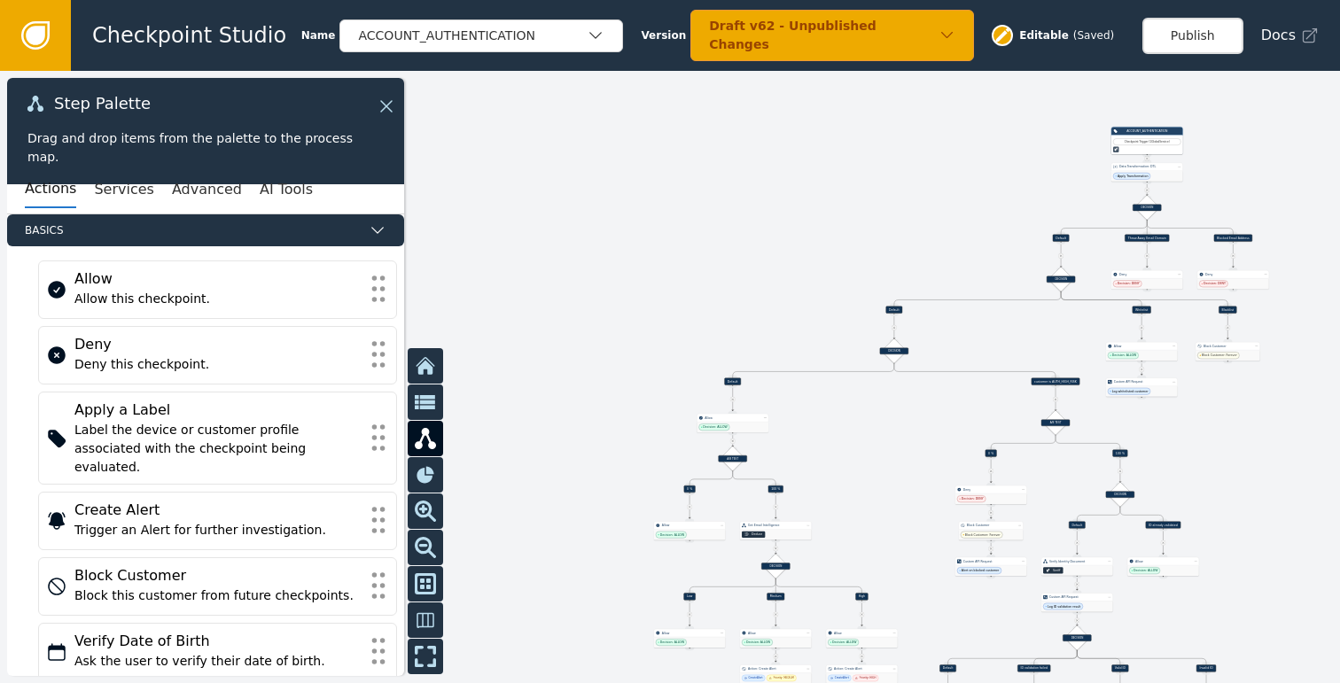
drag
click at [834, 350] on div at bounding box center [670, 377] width 1340 height 612
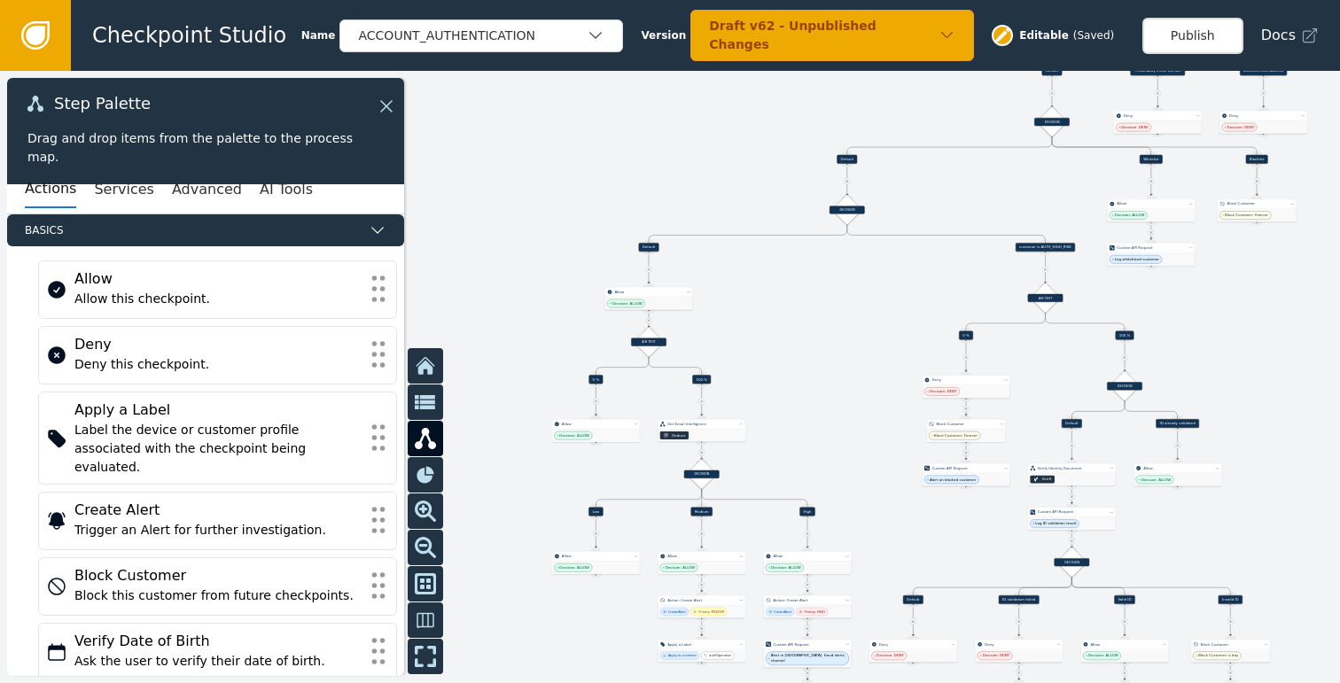
click at [731, 393] on div at bounding box center [670, 377] width 1340 height 612
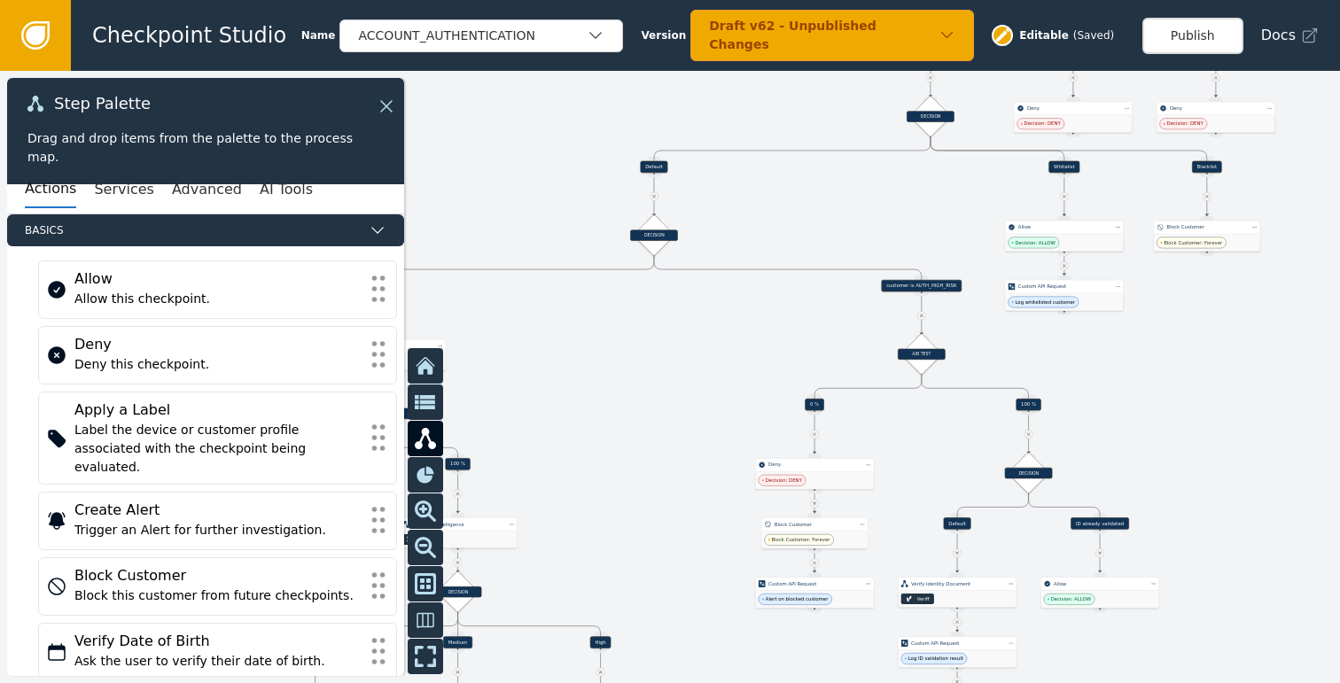
click at [743, 316] on div at bounding box center [670, 377] width 1340 height 612
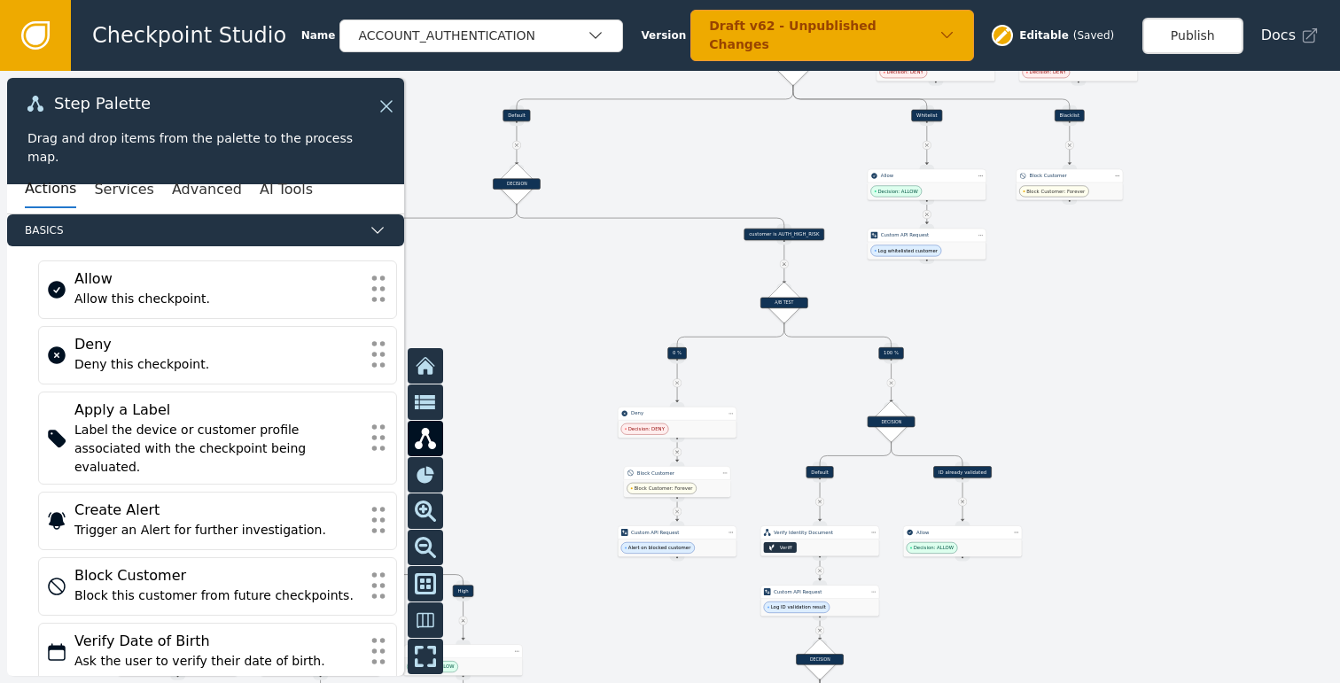
click at [1011, 385] on div at bounding box center [670, 377] width 1340 height 612
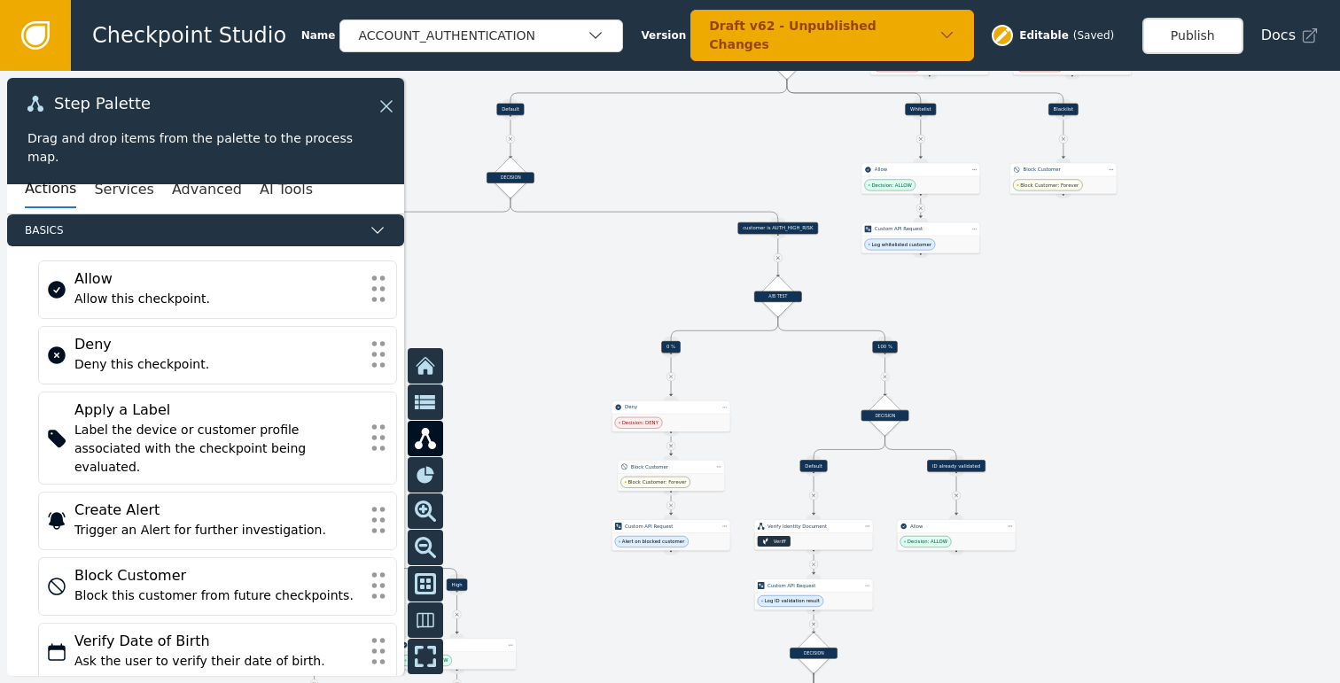
click at [773, 228] on div "customer is AUTH_HIGH_RISK" at bounding box center [777, 228] width 81 height 12
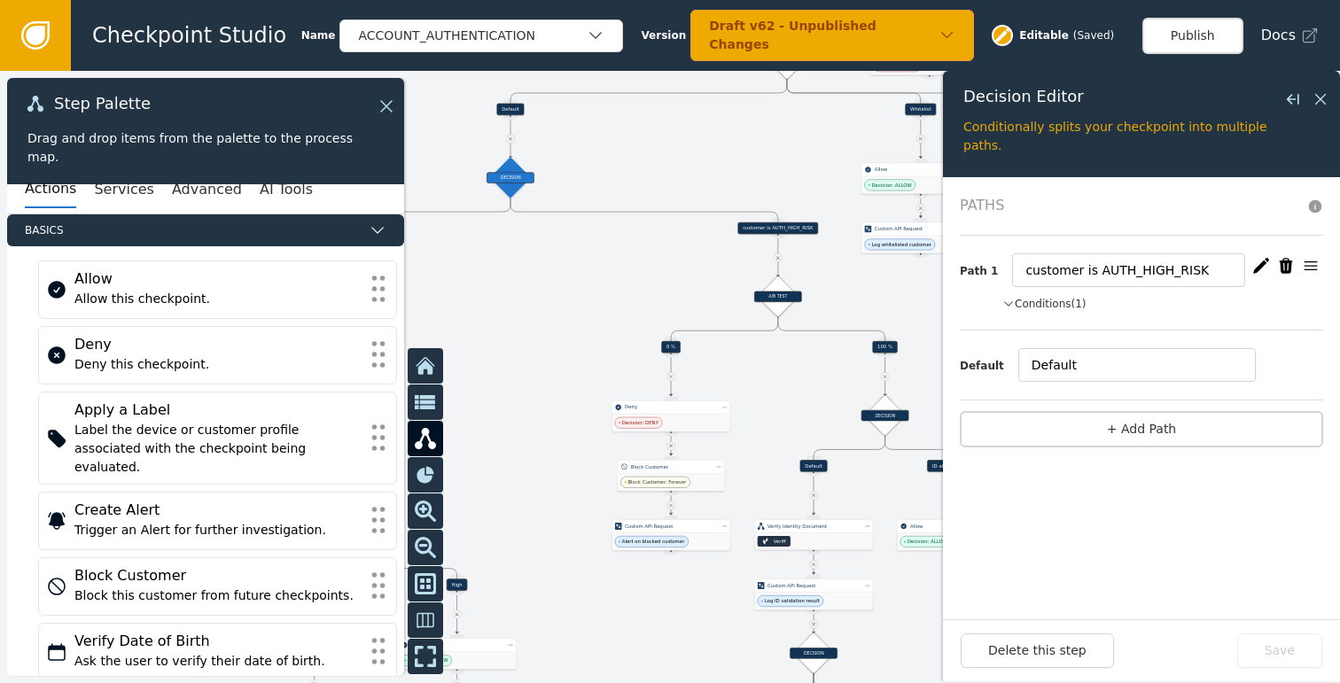
click at [1044, 307] on button "Conditions (1)" at bounding box center [1044, 304] width 84 height 16
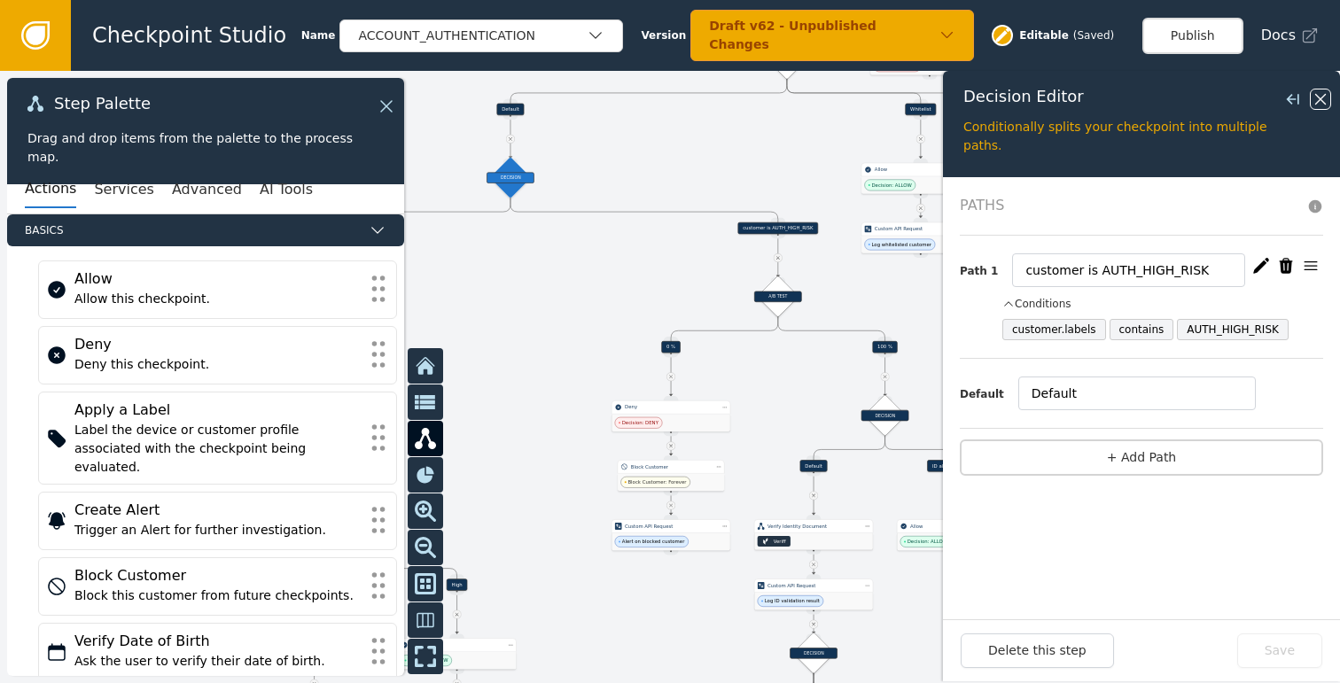
click at [1319, 94] on icon at bounding box center [1320, 98] width 19 height 19
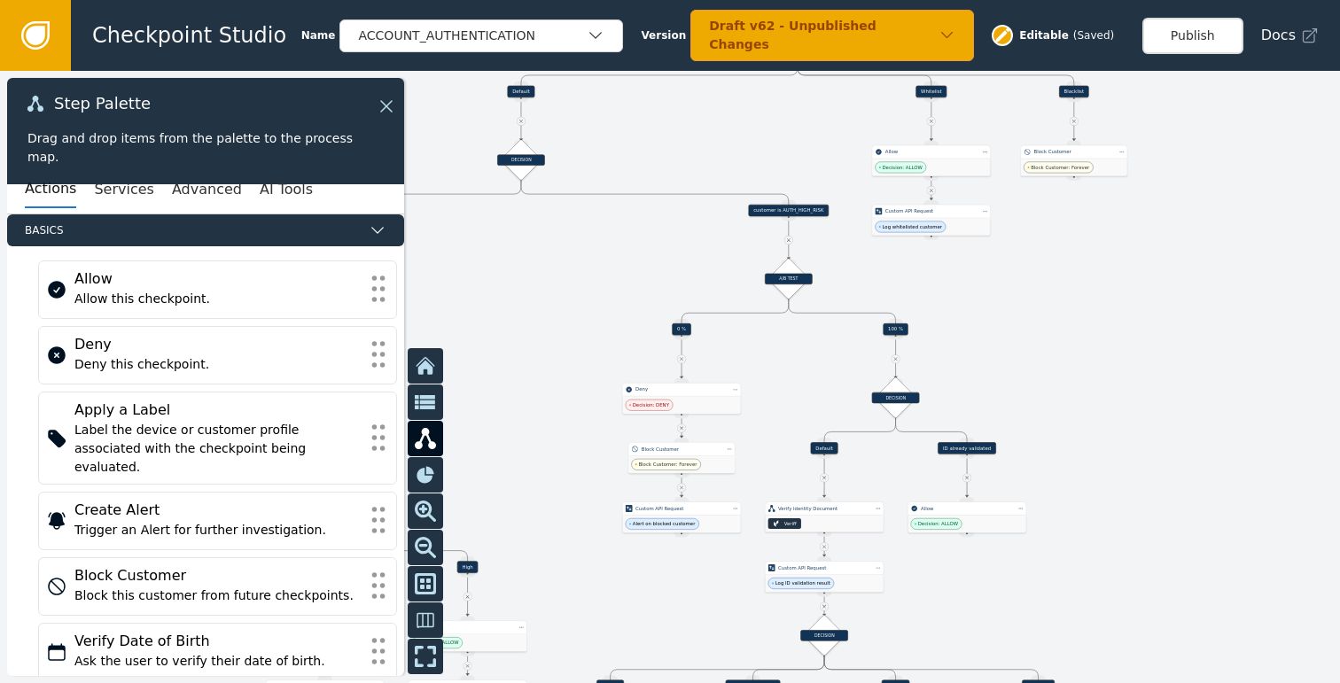
click at [1075, 284] on div at bounding box center [670, 377] width 1340 height 612
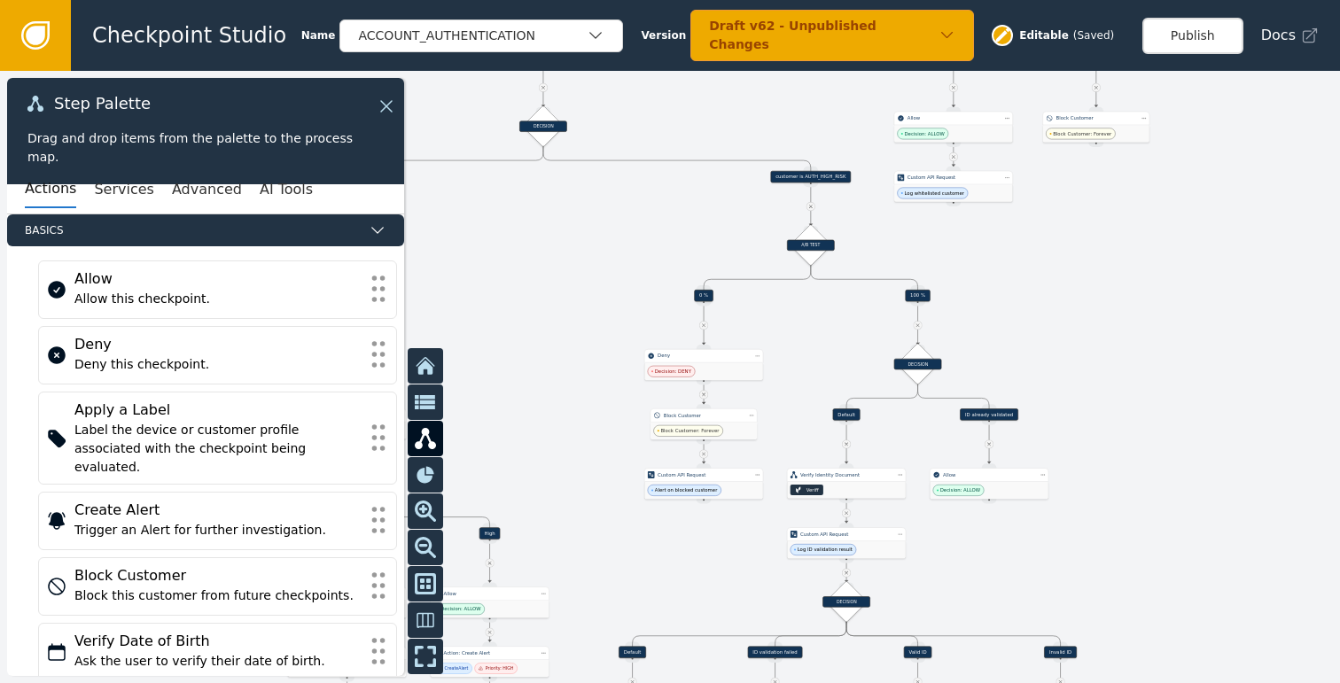
click at [1019, 272] on div at bounding box center [670, 377] width 1340 height 612
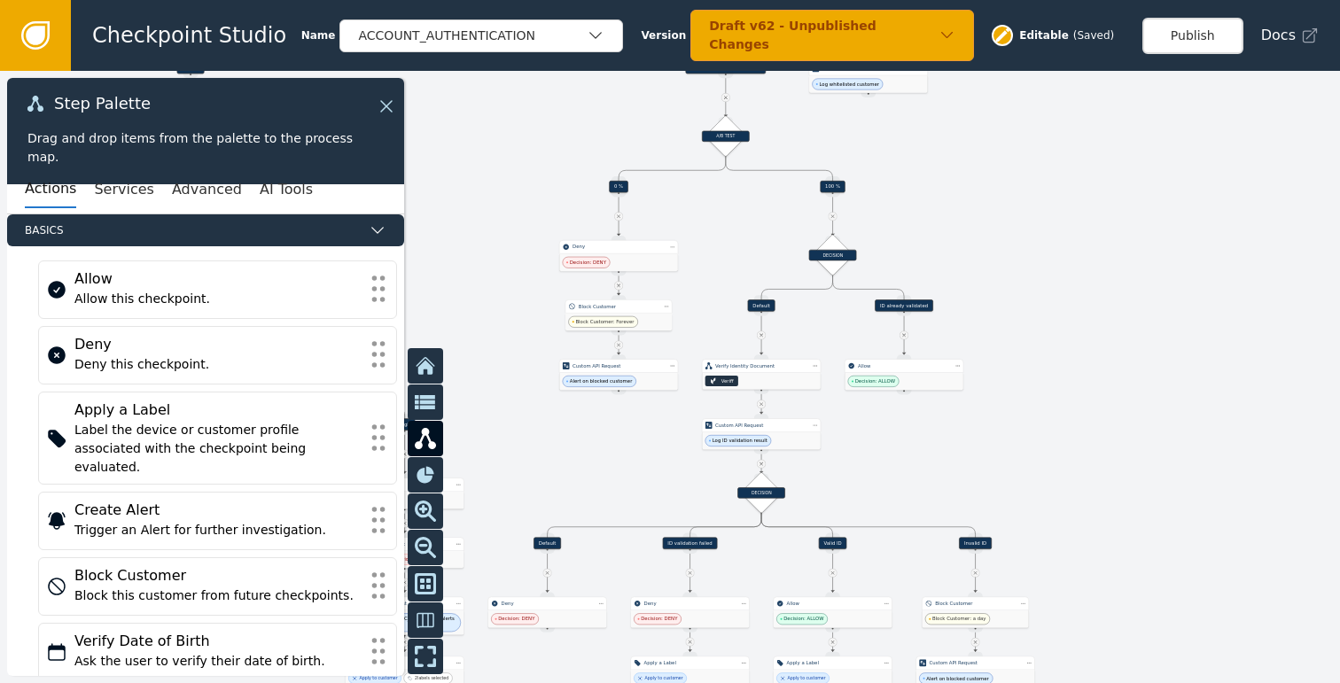
click at [977, 280] on div at bounding box center [670, 377] width 1340 height 612
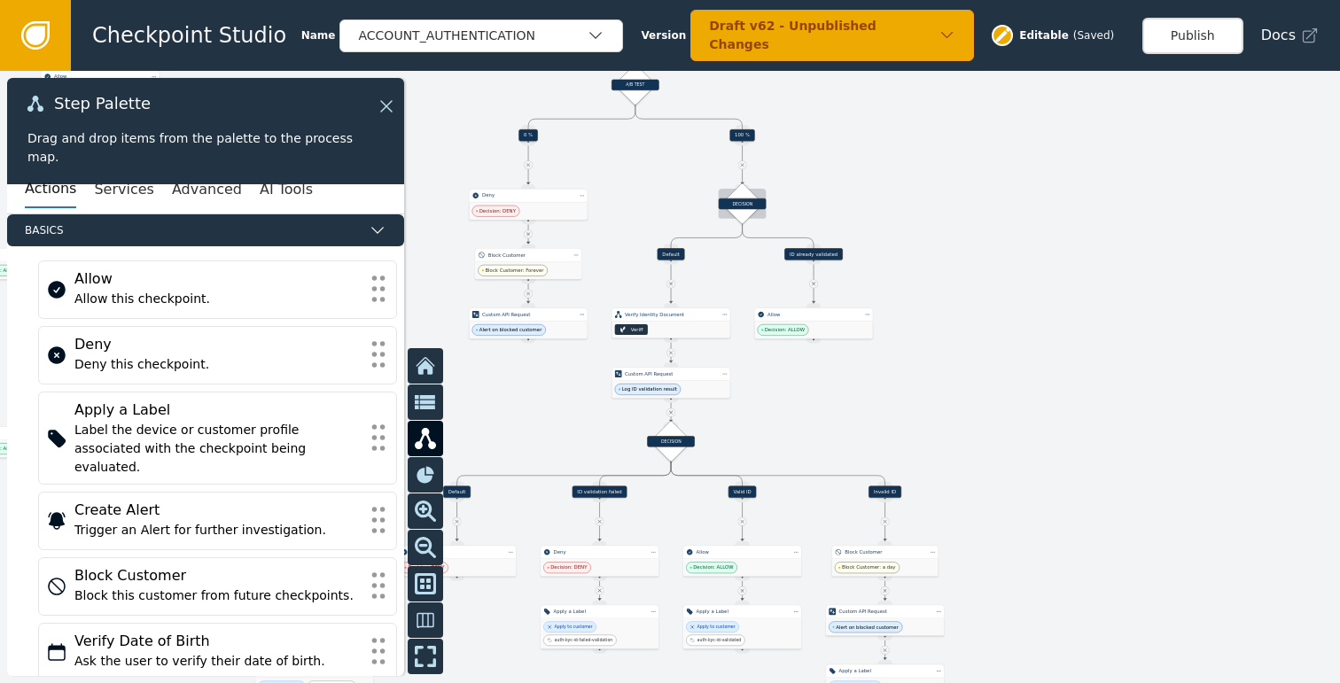
click at [751, 208] on div "DECISION" at bounding box center [743, 203] width 48 height 11
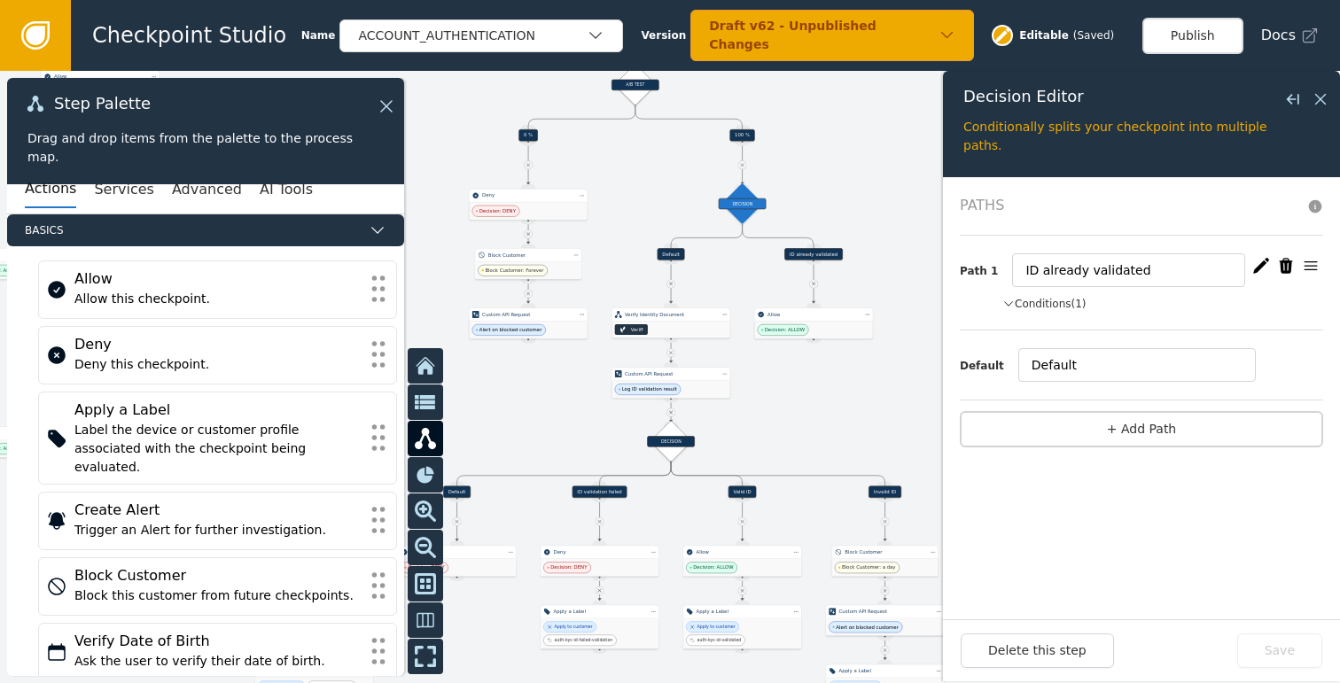
click at [1034, 300] on button "Conditions (1)" at bounding box center [1044, 304] width 84 height 16
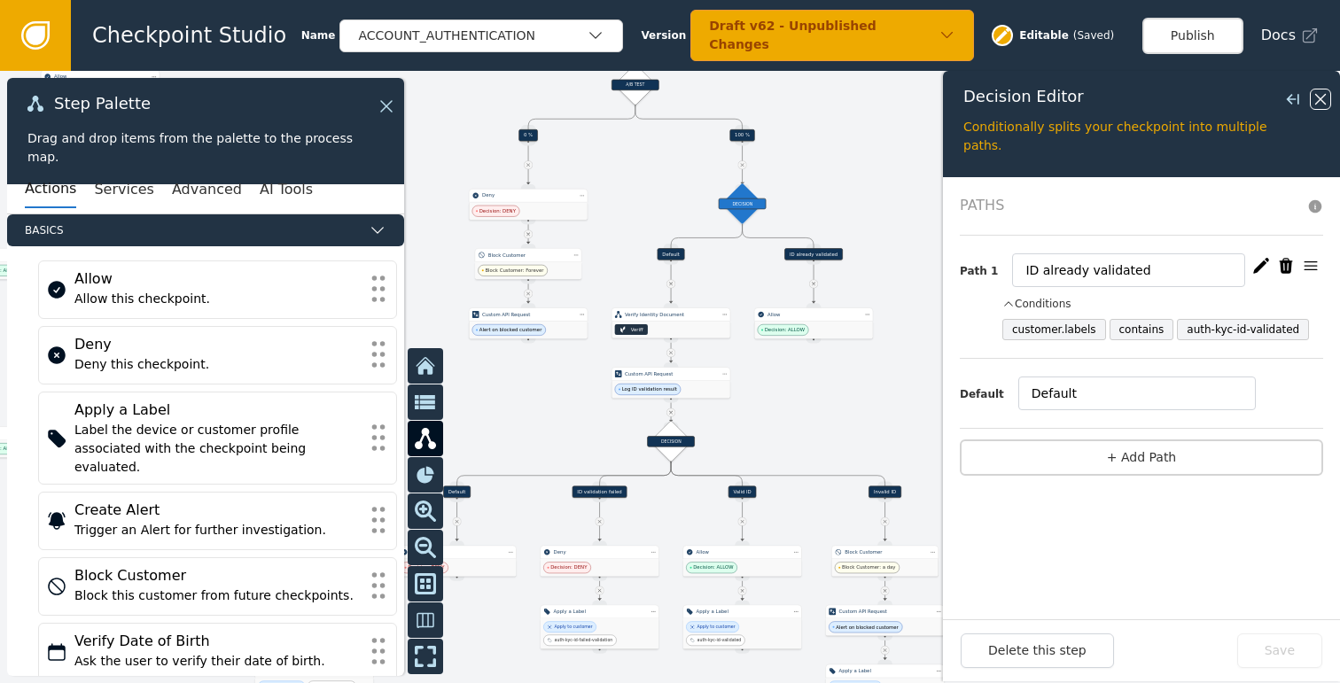
click at [1315, 102] on icon at bounding box center [1320, 98] width 19 height 19
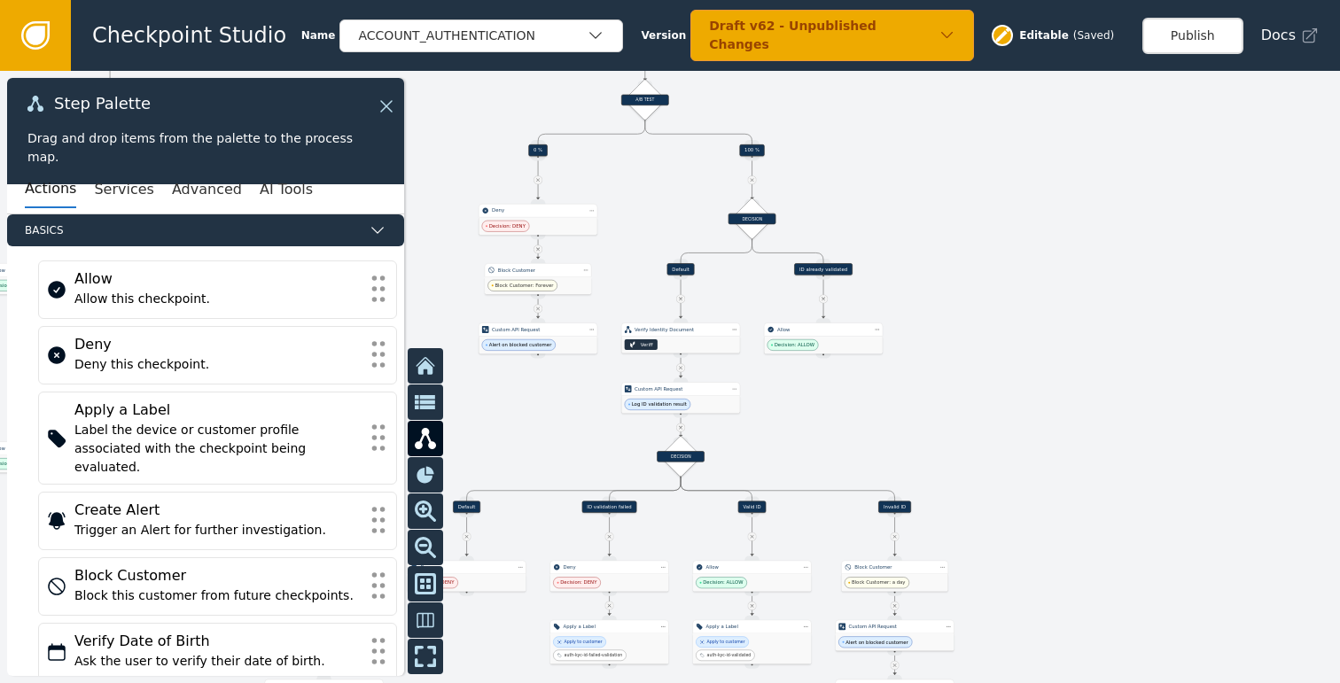
drag, startPoint x: 999, startPoint y: 284, endPoint x: 1021, endPoint y: 306, distance: 31.3
click at [1021, 306] on div at bounding box center [670, 377] width 1340 height 612
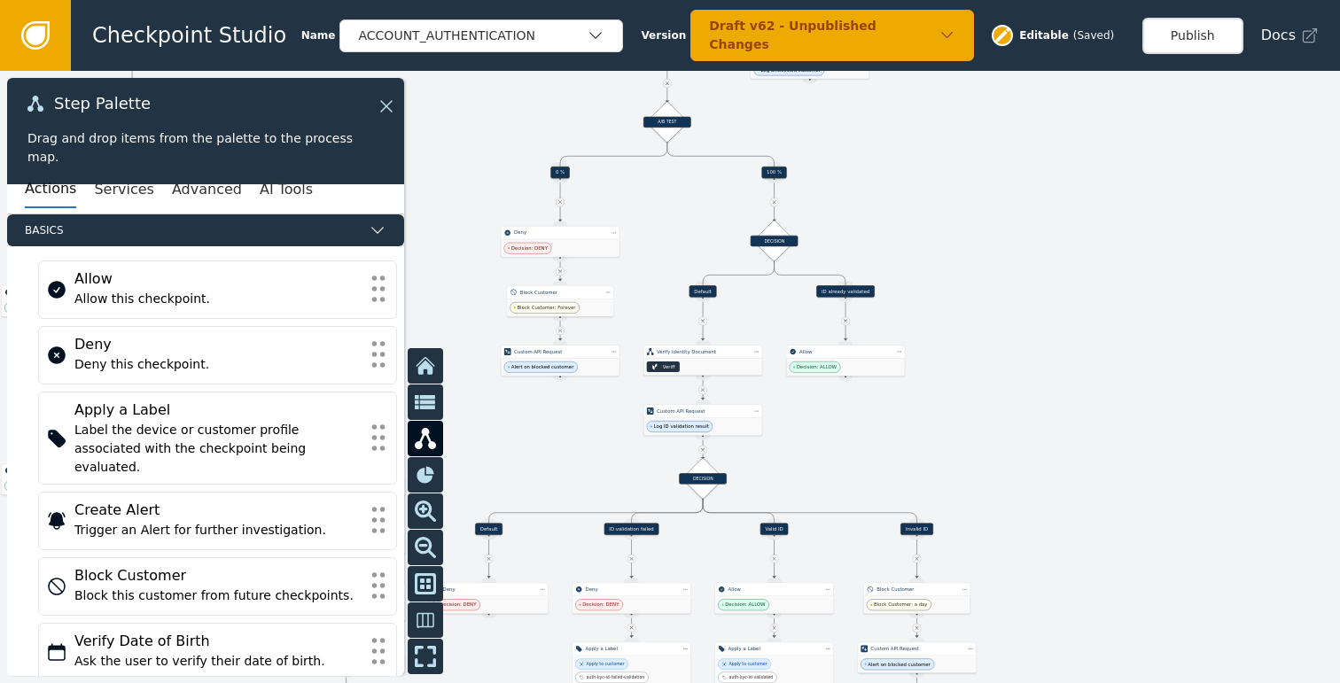
drag, startPoint x: 1006, startPoint y: 319, endPoint x: 1035, endPoint y: 331, distance: 31.8
click at [1035, 331] on div at bounding box center [670, 377] width 1340 height 612
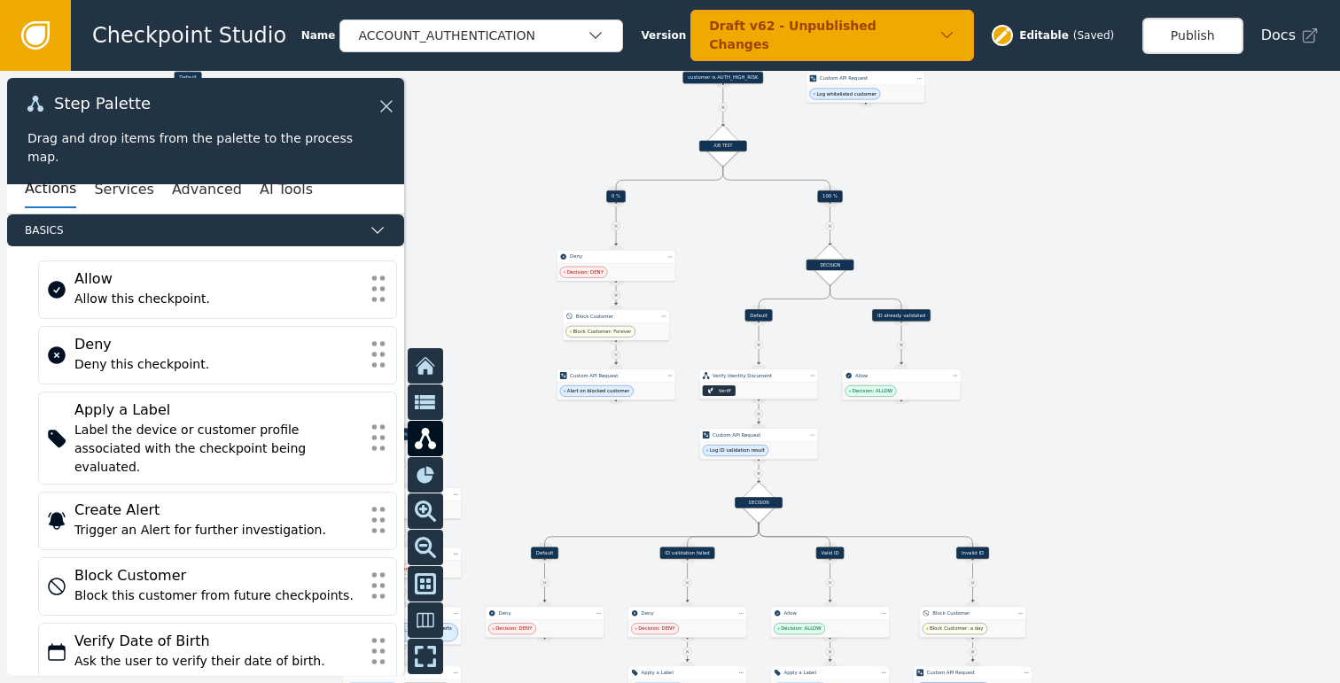
drag, startPoint x: 1044, startPoint y: 397, endPoint x: 1047, endPoint y: 377, distance: 19.8
click at [1047, 377] on div at bounding box center [670, 377] width 1340 height 612
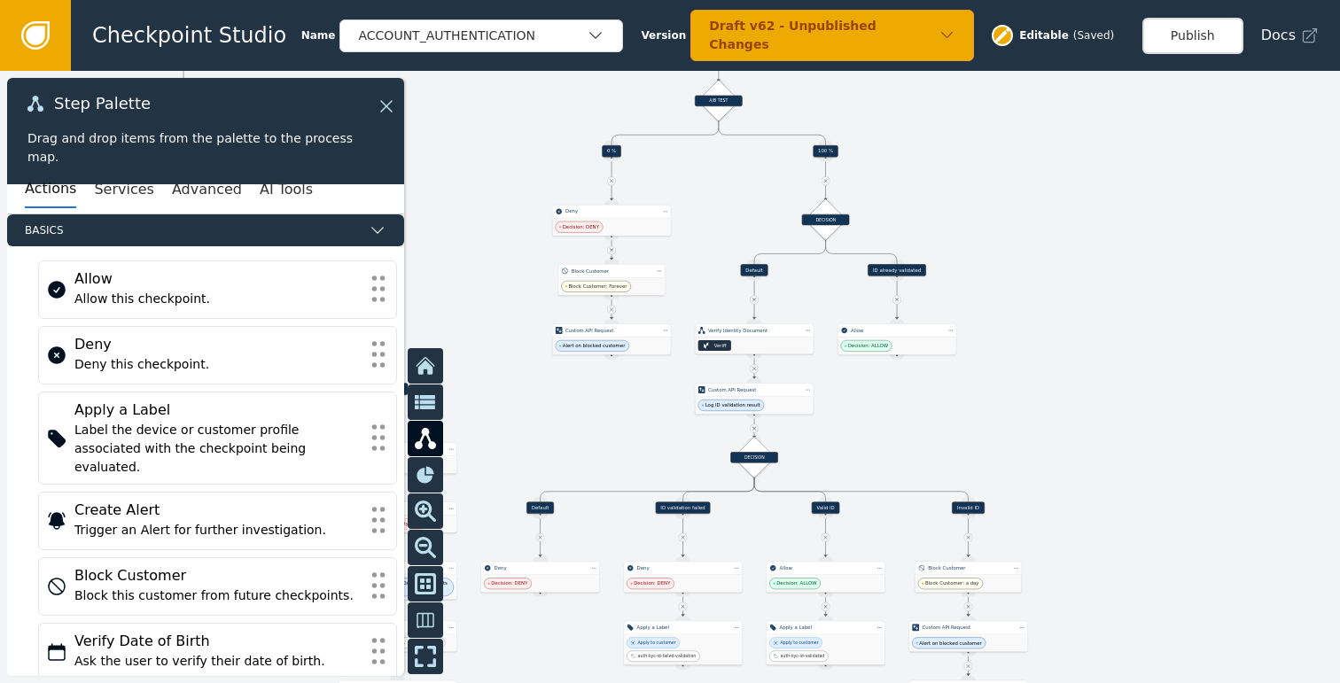
drag, startPoint x: 1047, startPoint y: 377, endPoint x: 1036, endPoint y: 345, distance: 34.8
click at [1036, 345] on div at bounding box center [670, 377] width 1340 height 612
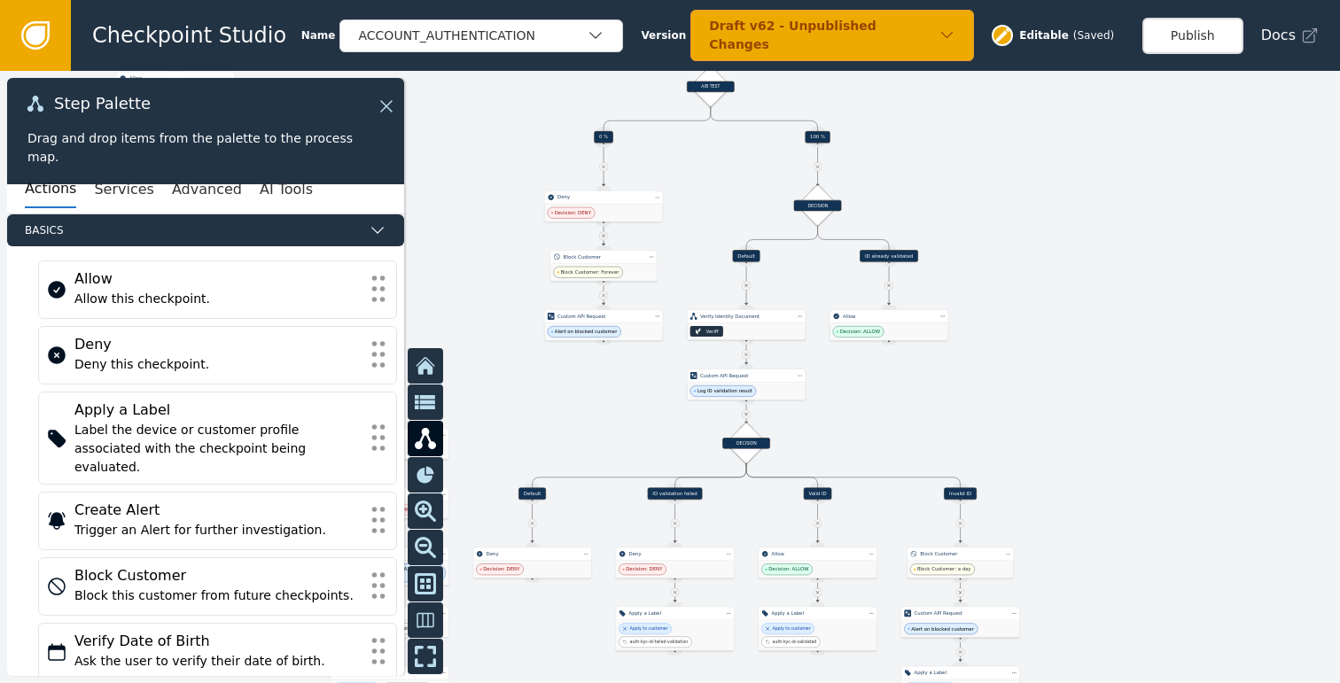
drag, startPoint x: 1090, startPoint y: 370, endPoint x: 1056, endPoint y: 335, distance: 48.3
click at [1056, 335] on div at bounding box center [670, 377] width 1340 height 612
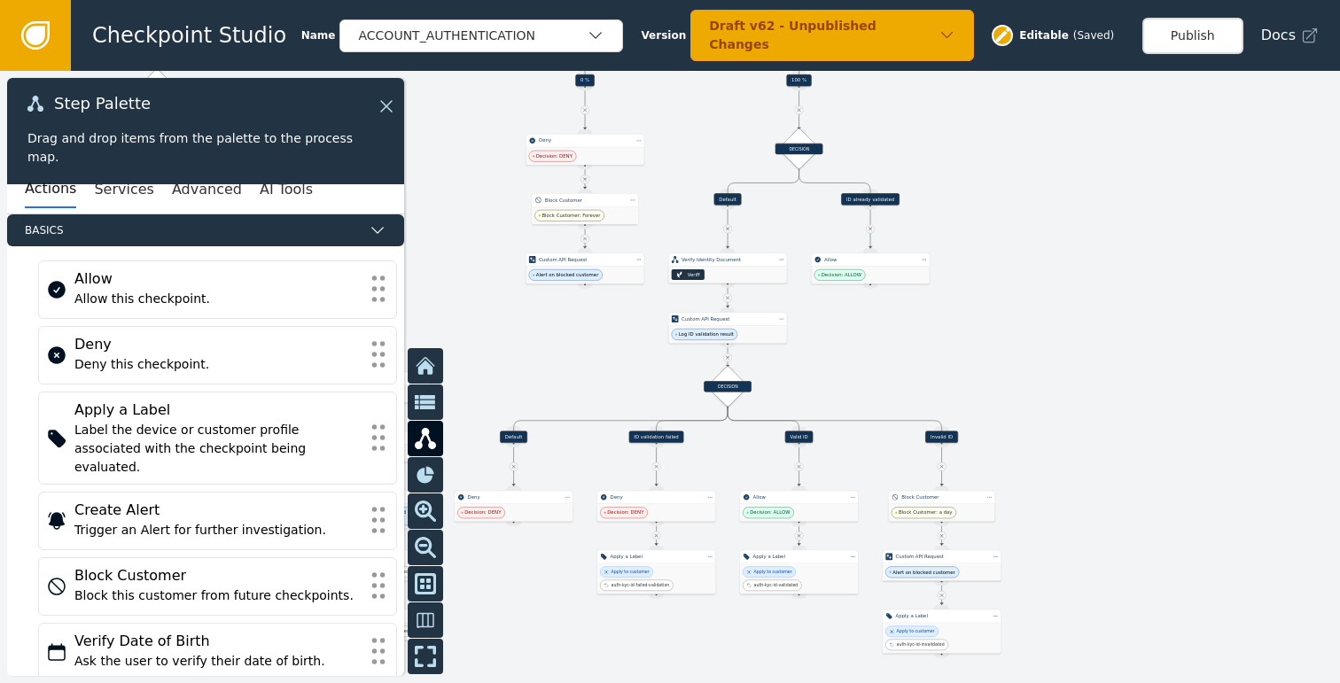
drag, startPoint x: 1035, startPoint y: 365, endPoint x: 1047, endPoint y: 315, distance: 50.9
click at [1047, 315] on div at bounding box center [670, 377] width 1340 height 612
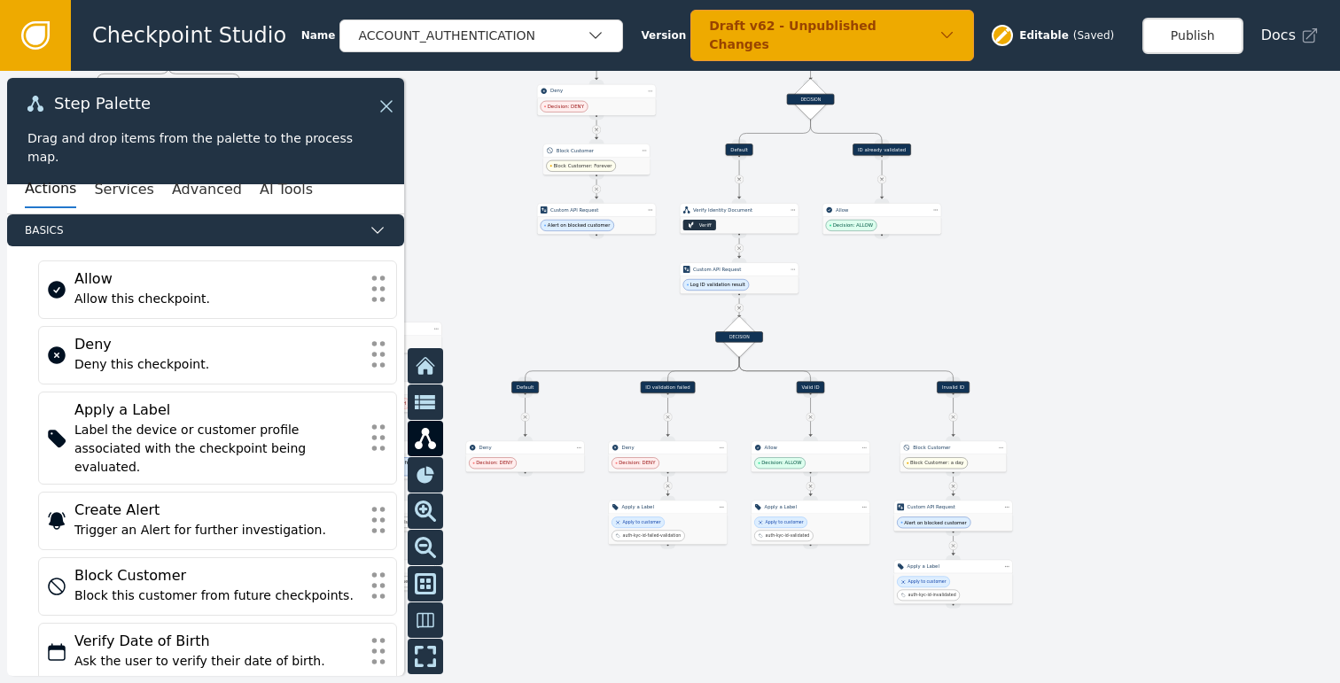
click at [1052, 395] on div at bounding box center [670, 377] width 1340 height 612
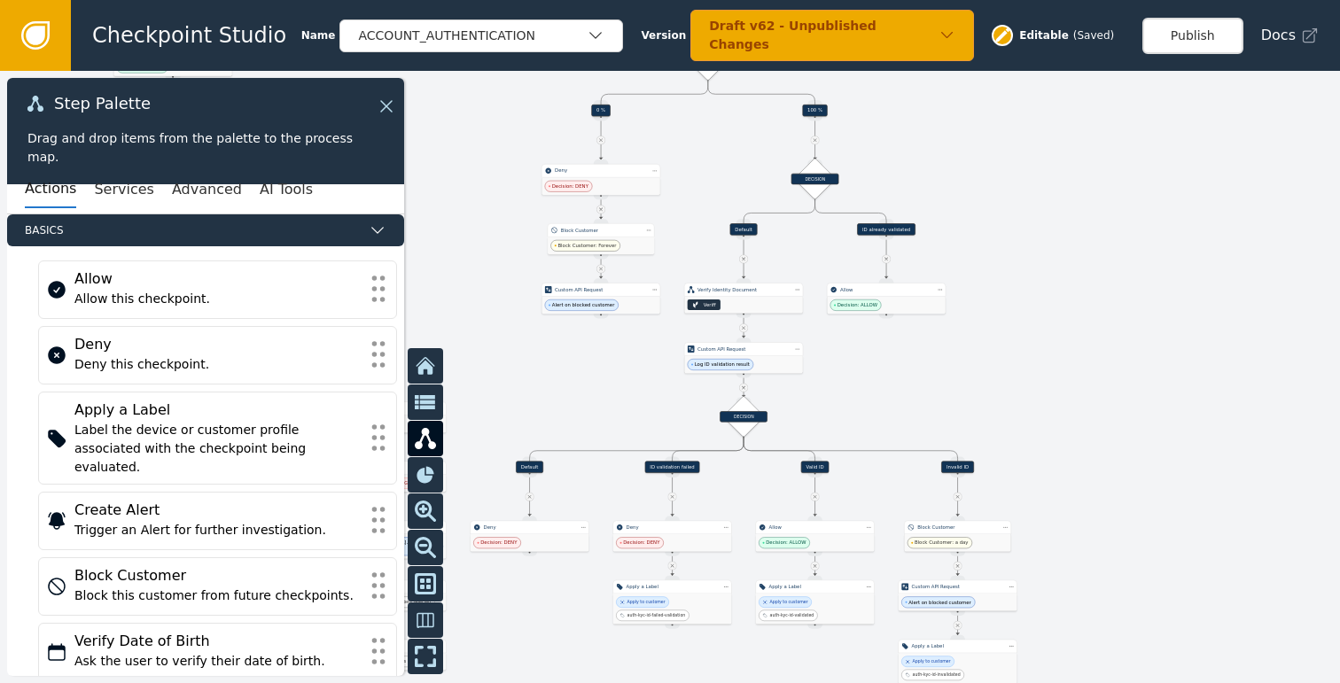
drag, startPoint x: 911, startPoint y: 387, endPoint x: 1152, endPoint y: 368, distance: 241.8
click at [1152, 368] on div at bounding box center [670, 377] width 1340 height 612
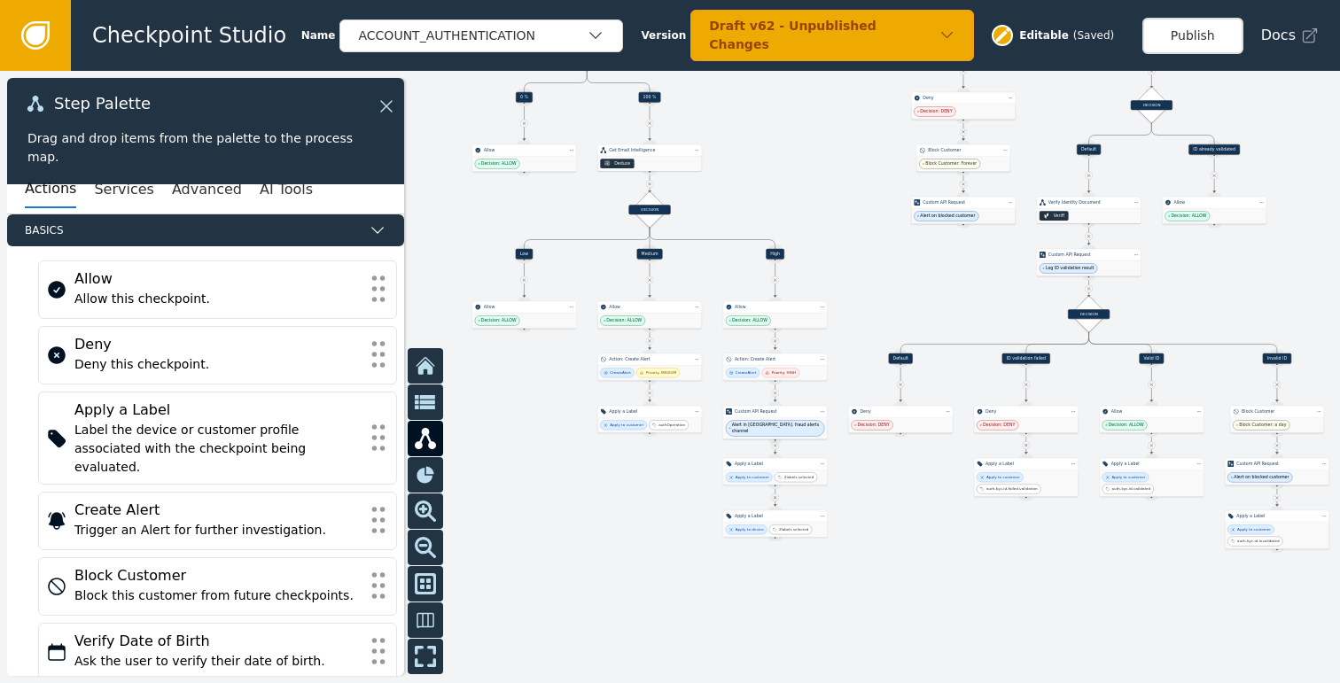
drag, startPoint x: 748, startPoint y: 512, endPoint x: 862, endPoint y: 525, distance: 115.0
click at [862, 525] on div at bounding box center [670, 377] width 1340 height 612
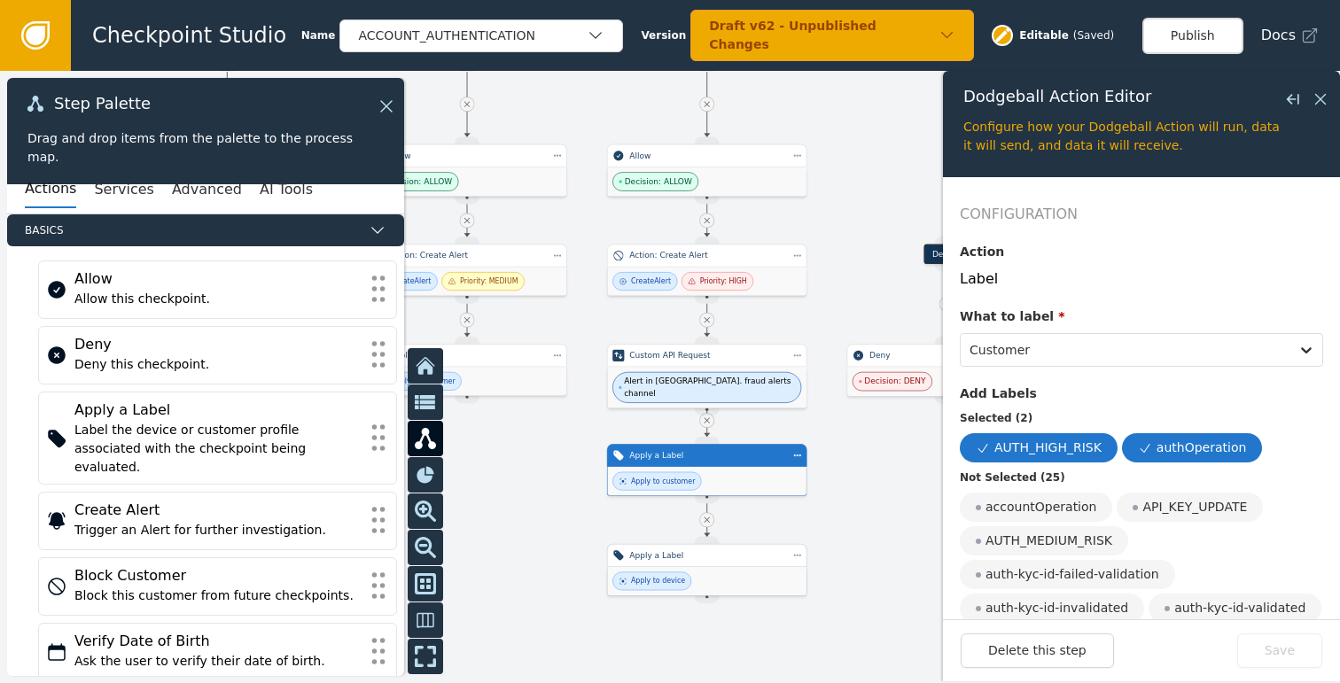
click at [740, 584] on div "Apply to device" at bounding box center [706, 581] width 198 height 28
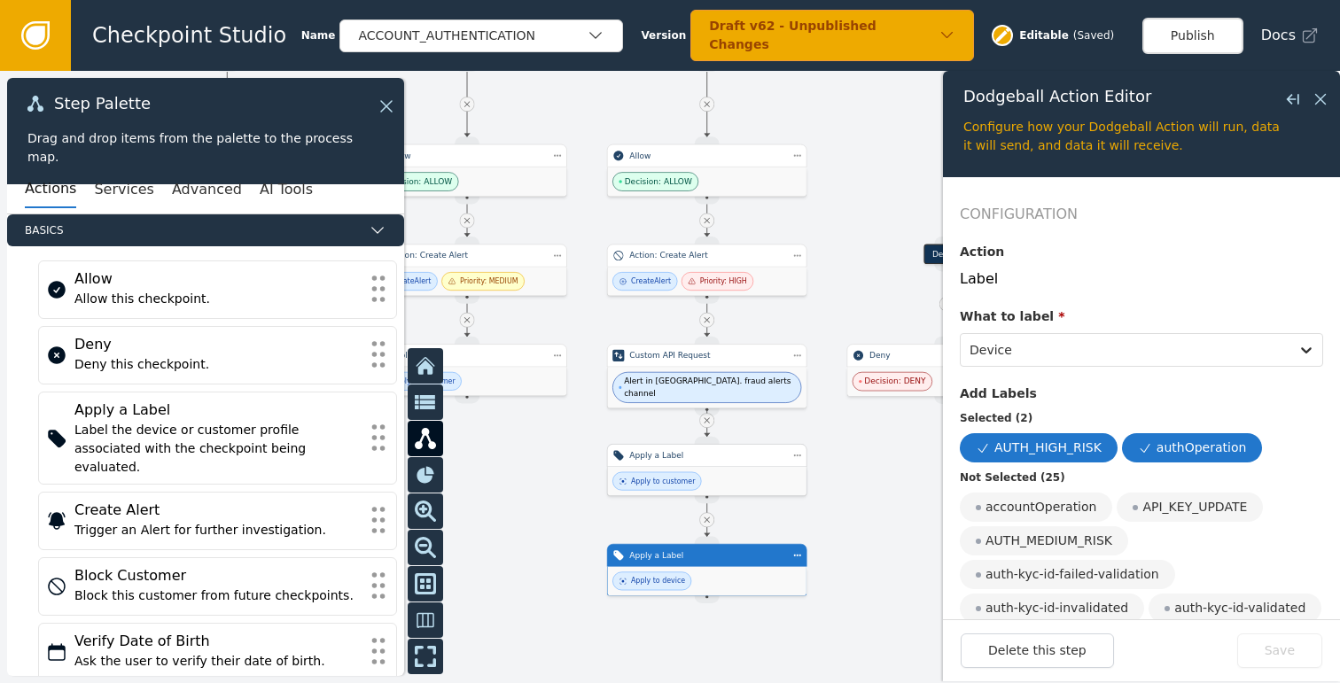
click at [730, 475] on div "Apply to customer" at bounding box center [706, 481] width 198 height 28
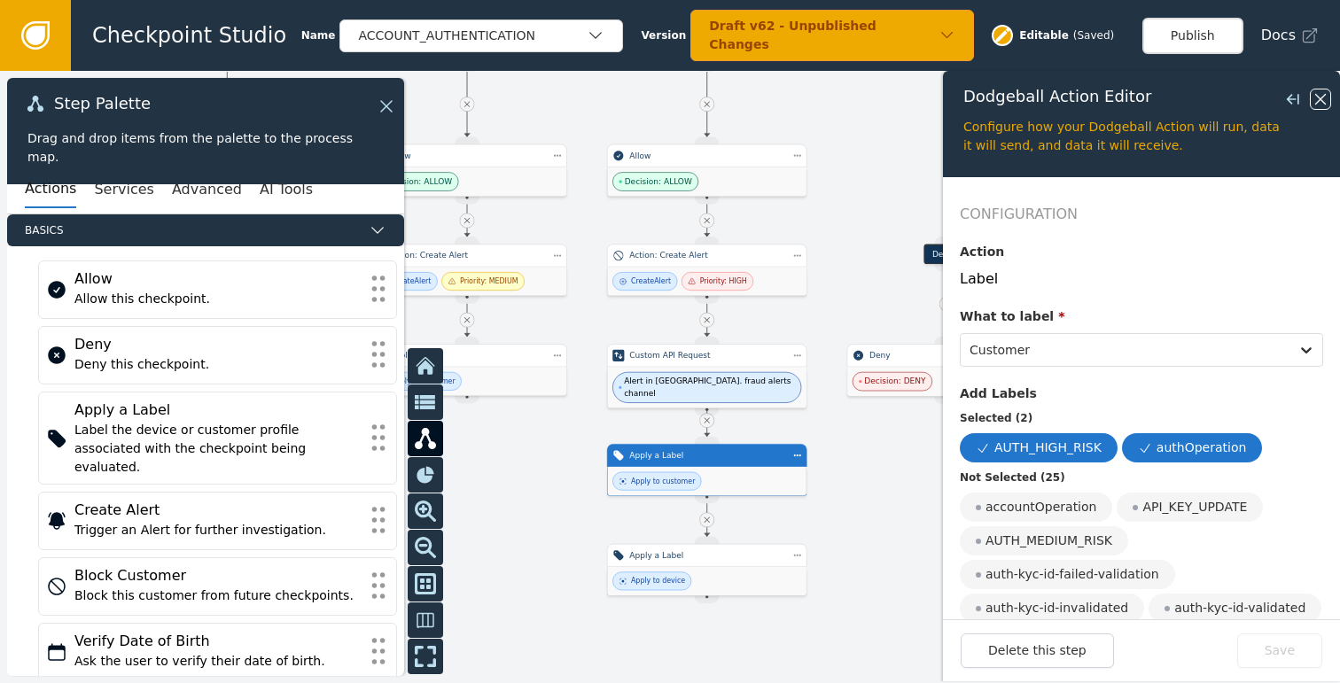
click at [1313, 98] on icon at bounding box center [1320, 98] width 19 height 19
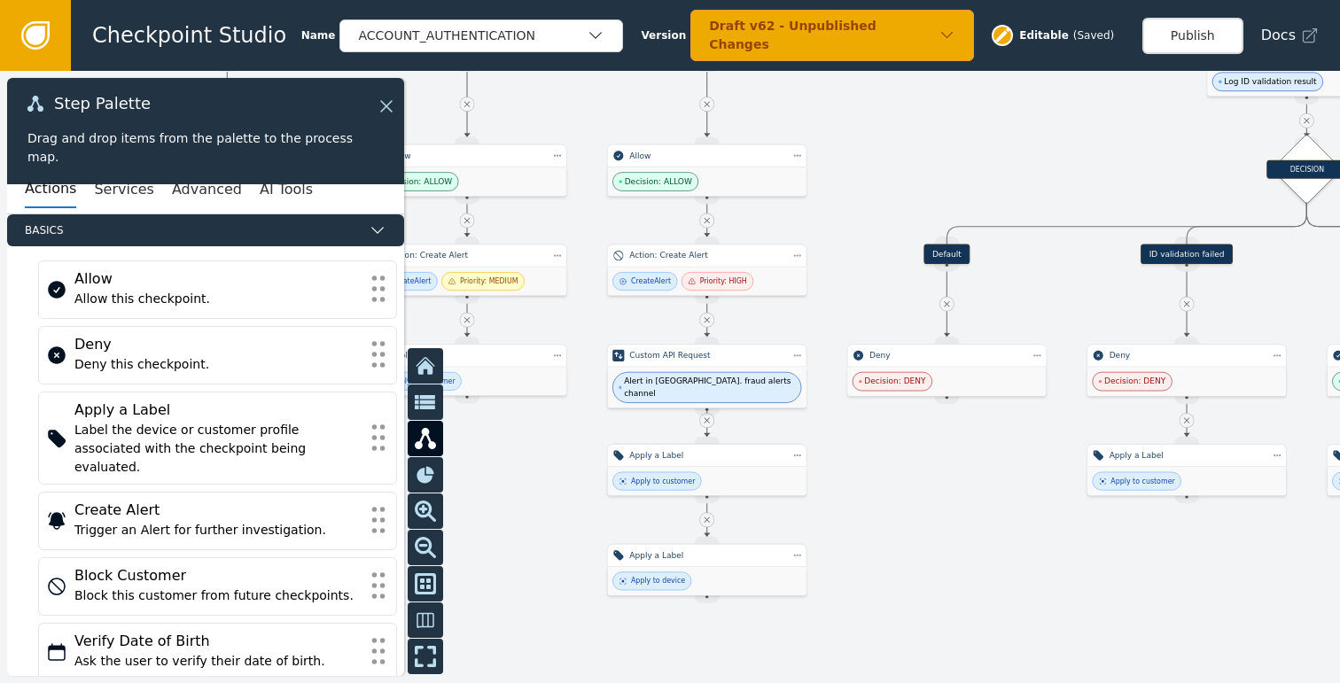
drag, startPoint x: 943, startPoint y: 518, endPoint x: 866, endPoint y: 560, distance: 88.0
click at [896, 546] on div at bounding box center [670, 377] width 1340 height 612
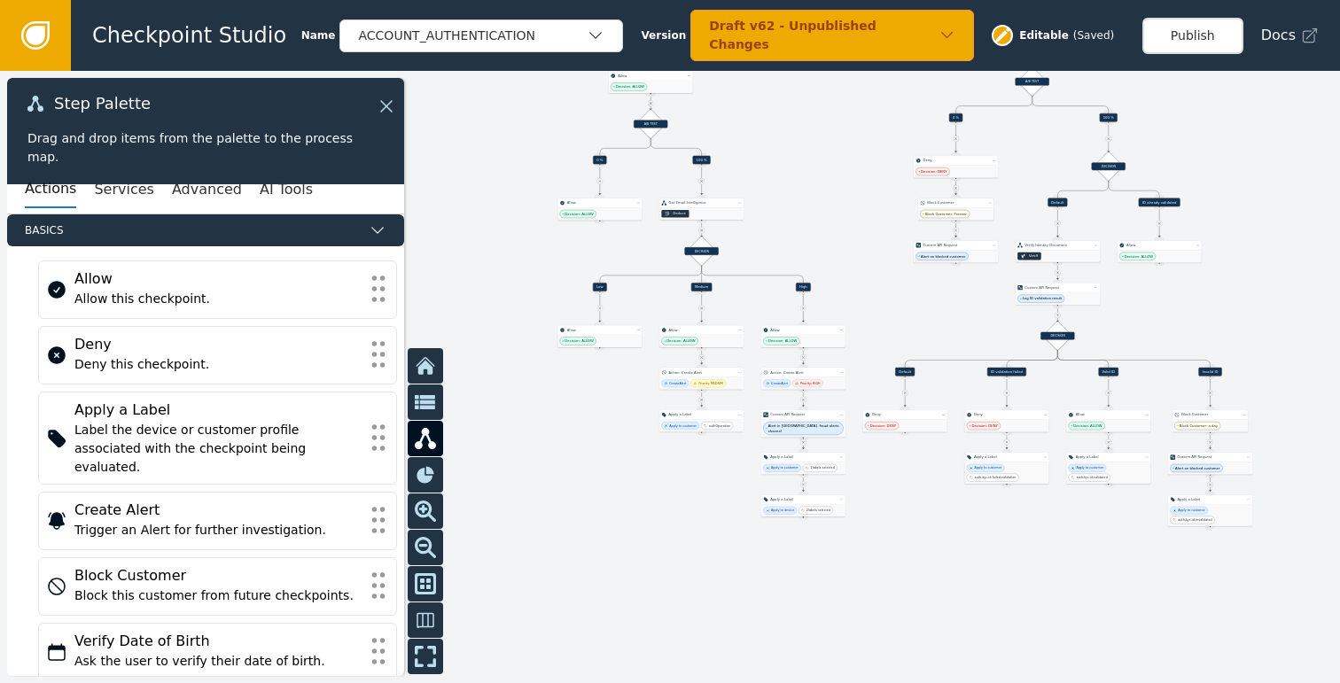
drag, startPoint x: 974, startPoint y: 541, endPoint x: 783, endPoint y: 541, distance: 190.5
click at [790, 541] on div at bounding box center [670, 377] width 1340 height 612
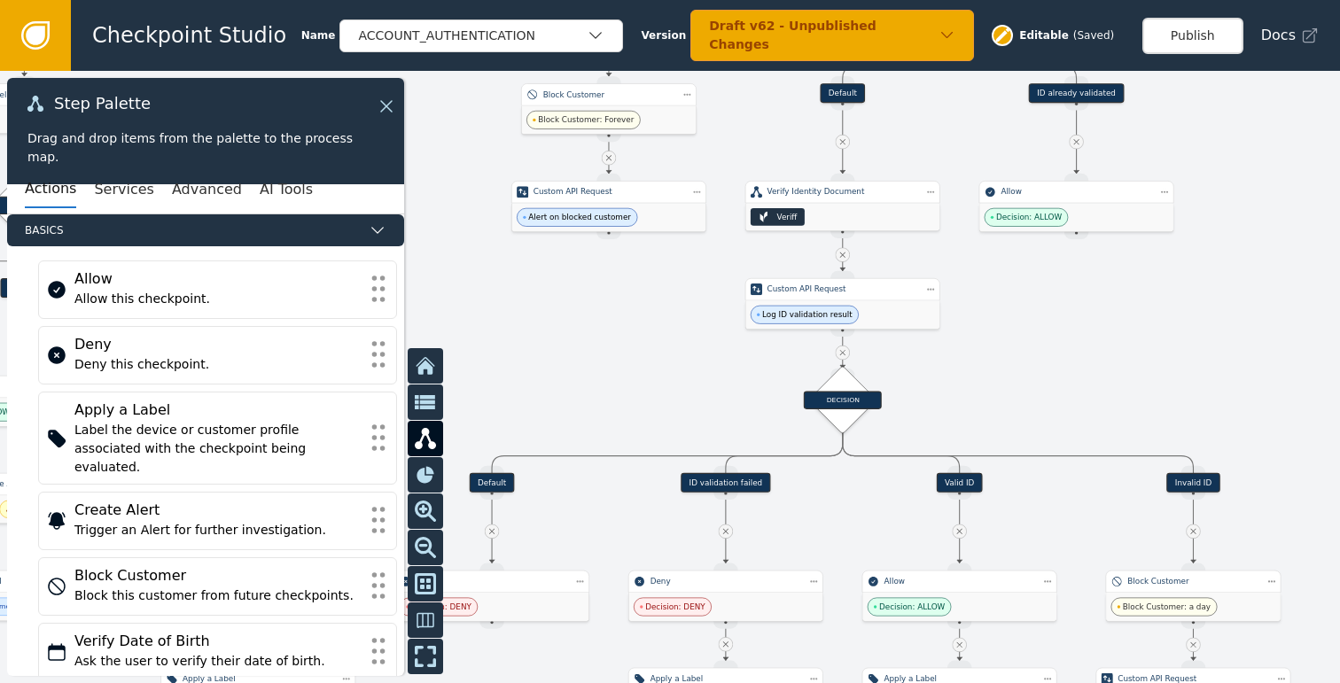
drag, startPoint x: 981, startPoint y: 252, endPoint x: 951, endPoint y: 451, distance: 201.6
click at [951, 451] on div at bounding box center [670, 377] width 1340 height 612
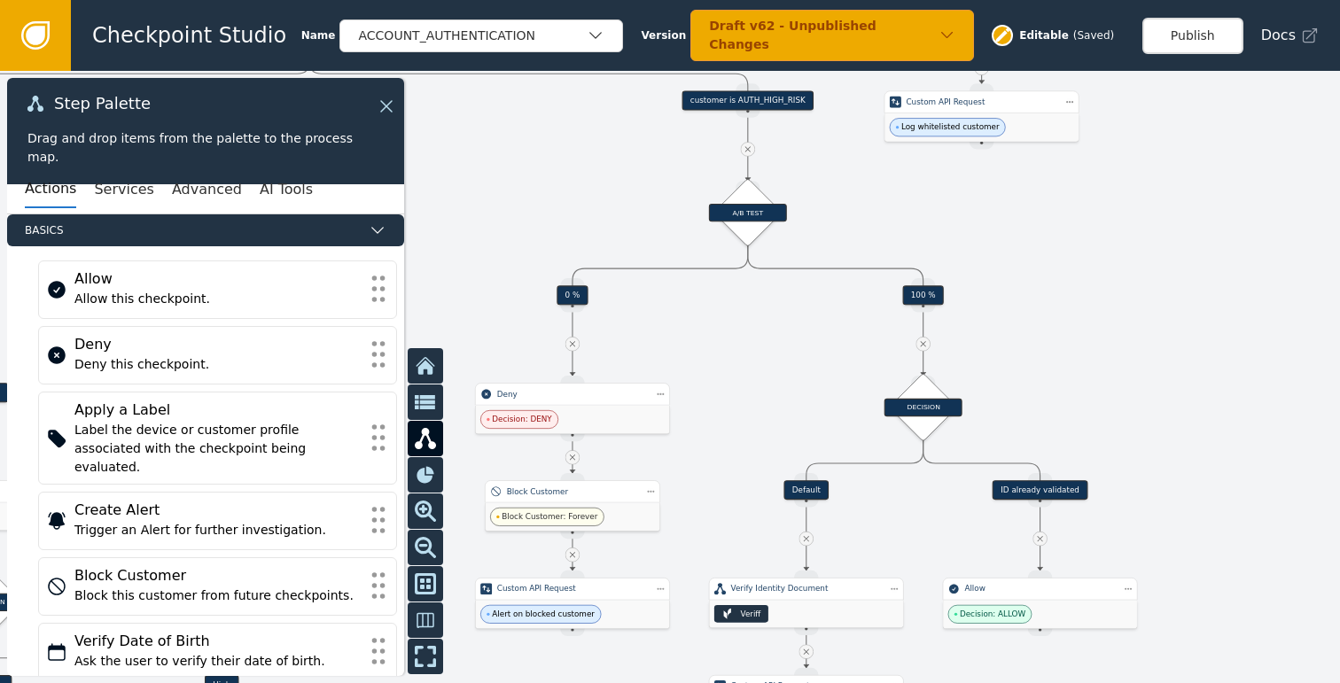
drag, startPoint x: 813, startPoint y: 238, endPoint x: 805, endPoint y: 434, distance: 196.0
click at [806, 436] on div at bounding box center [670, 377] width 1340 height 612
click at [833, 296] on div at bounding box center [670, 377] width 1340 height 612
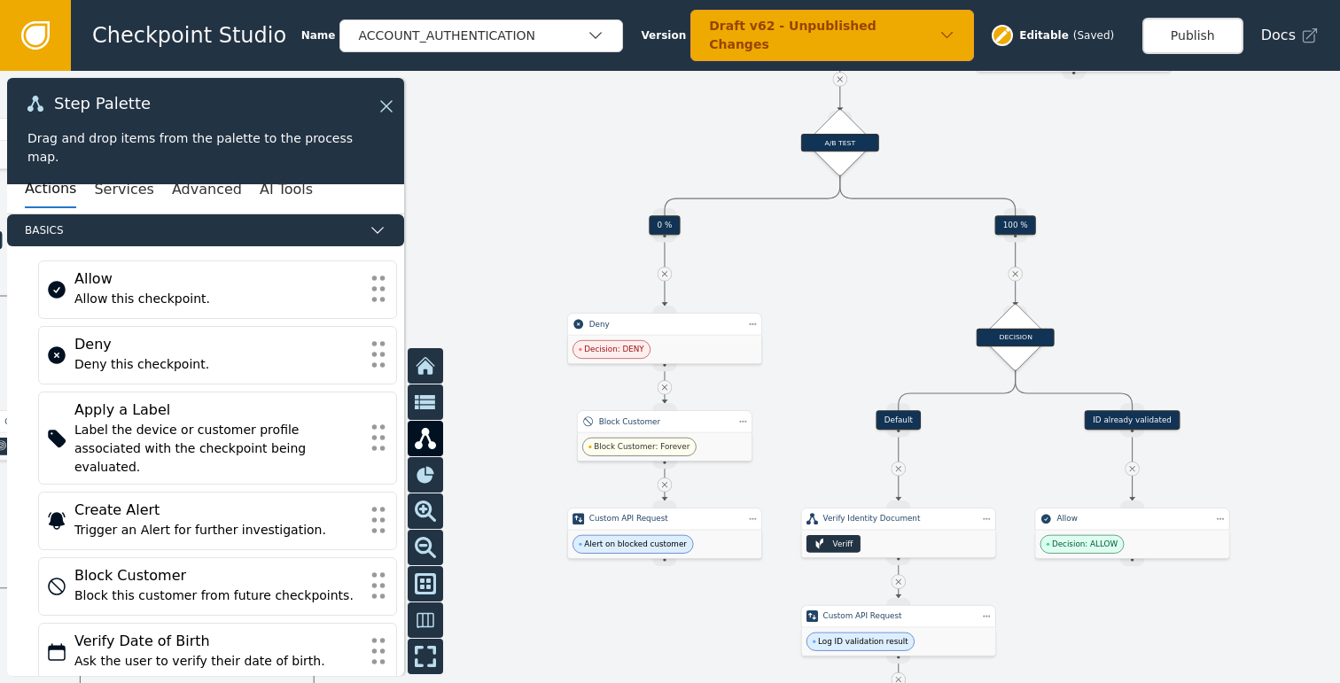
drag, startPoint x: 1133, startPoint y: 315, endPoint x: 1013, endPoint y: 257, distance: 134.0
click at [1025, 257] on div at bounding box center [670, 377] width 1340 height 612
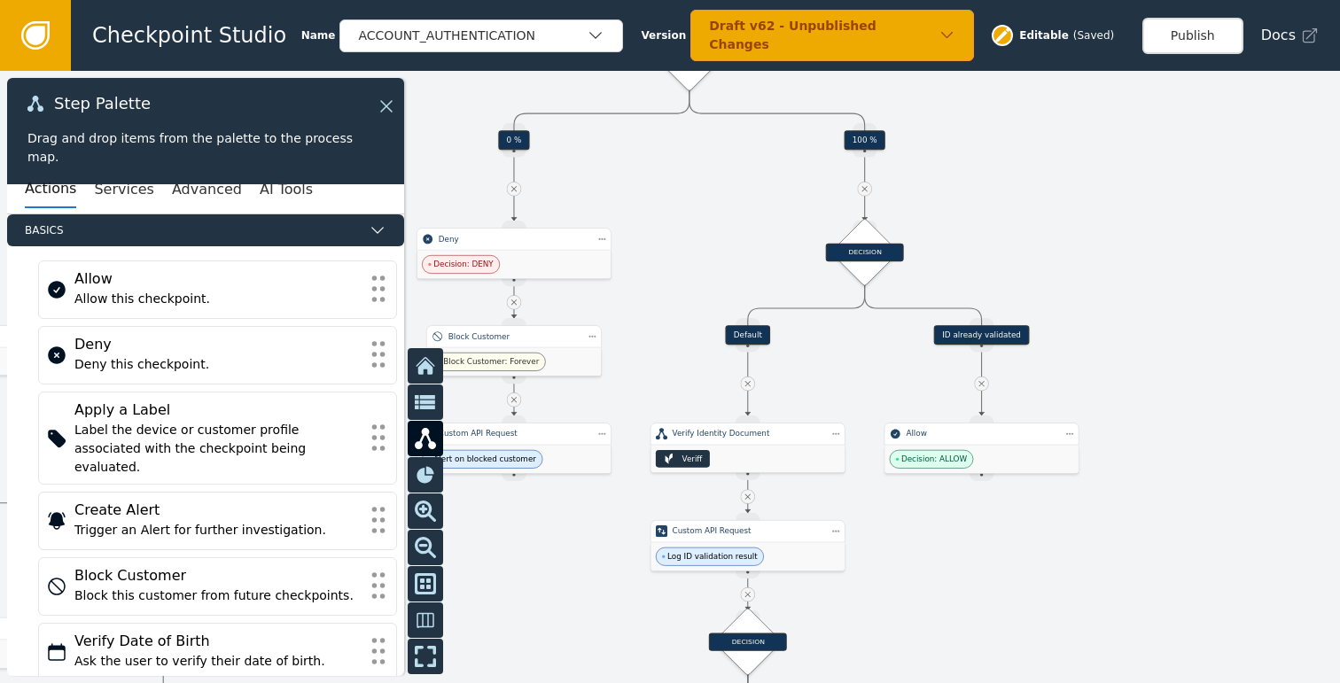
drag, startPoint x: 968, startPoint y: 533, endPoint x: 879, endPoint y: 503, distance: 93.6
click at [879, 503] on div at bounding box center [670, 377] width 1340 height 612
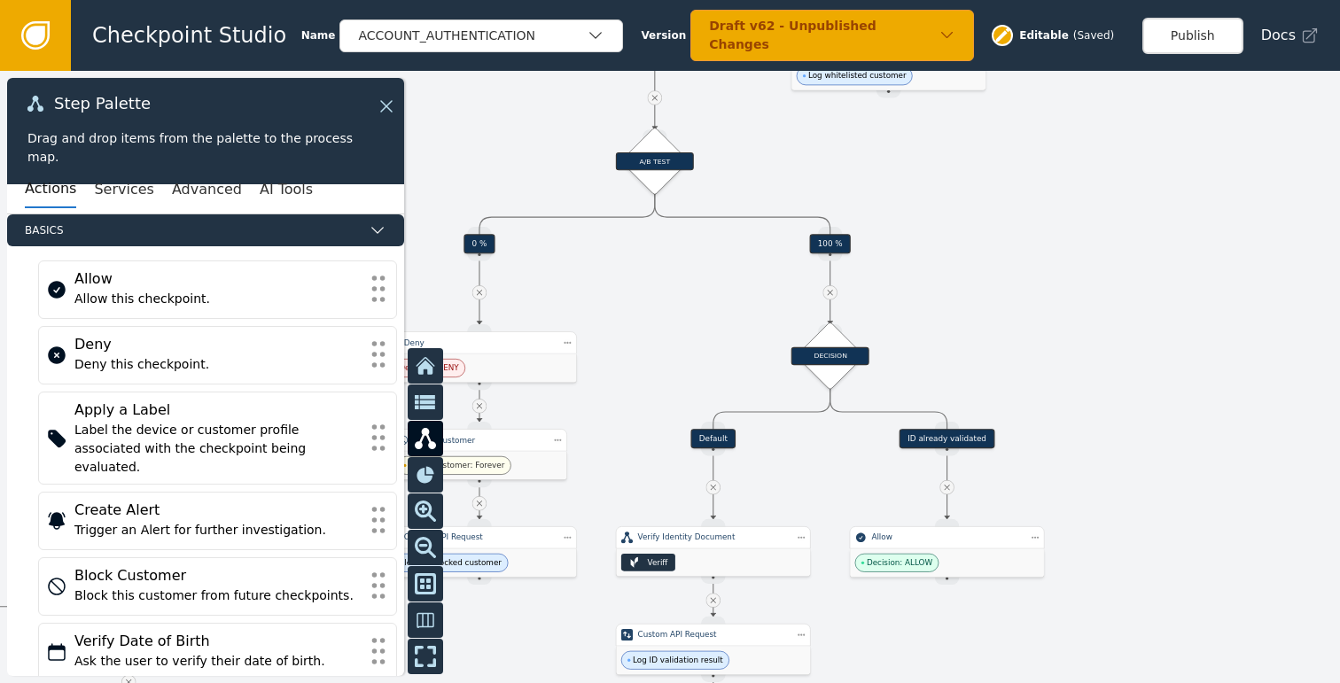
drag, startPoint x: 1046, startPoint y: 455, endPoint x: 1046, endPoint y: 466, distance: 10.6
click at [1046, 466] on div at bounding box center [670, 377] width 1340 height 612
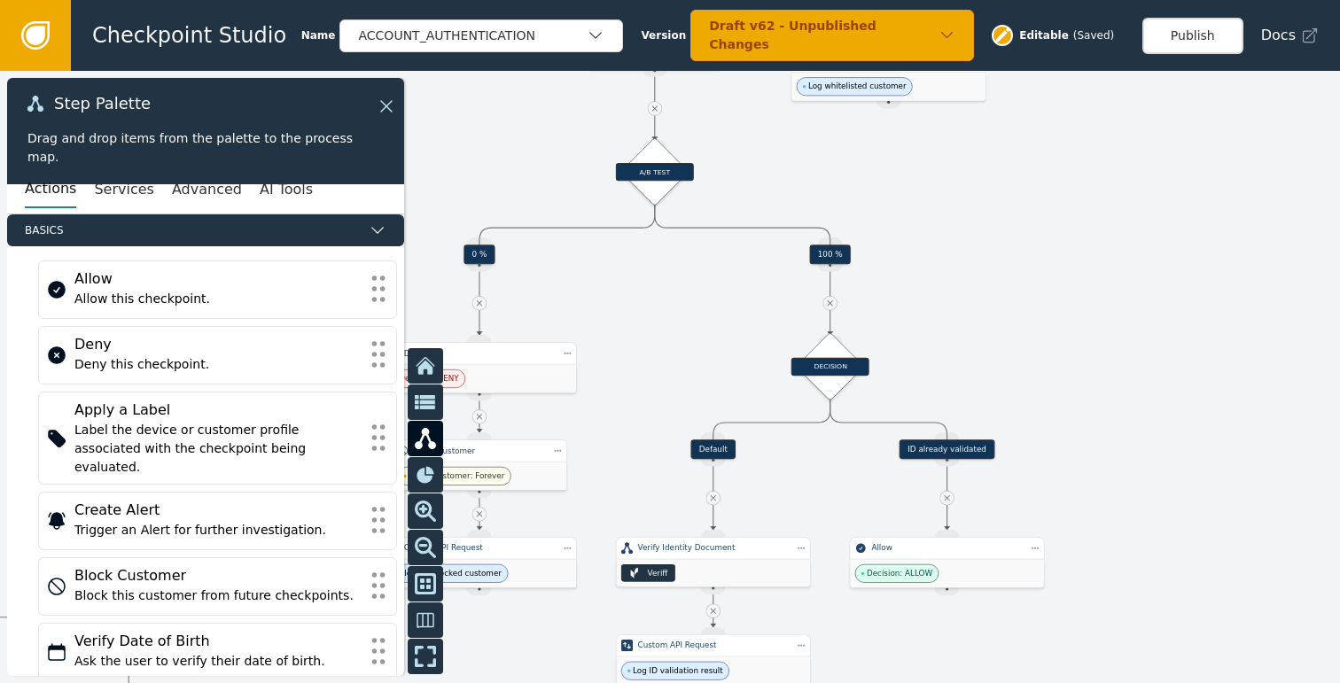
drag, startPoint x: 972, startPoint y: 368, endPoint x: 984, endPoint y: 412, distance: 46.0
click at [984, 412] on div at bounding box center [670, 377] width 1340 height 612
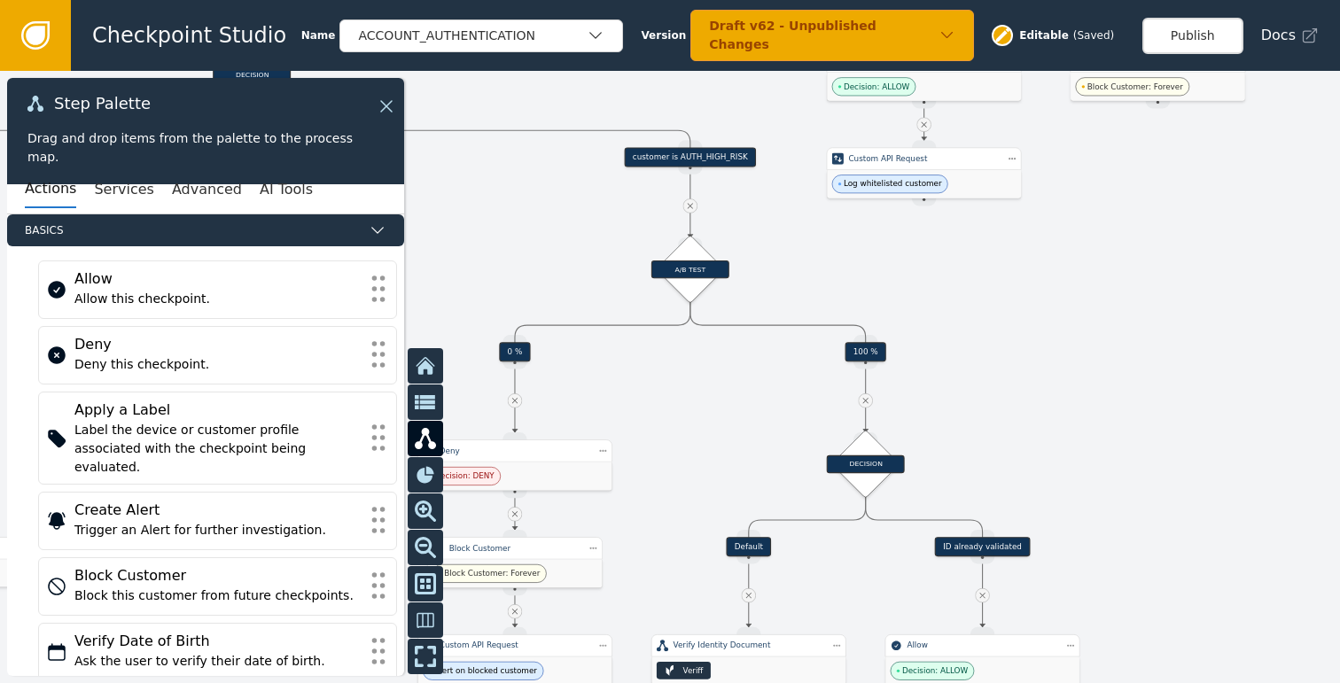
drag, startPoint x: 1059, startPoint y: 387, endPoint x: 1025, endPoint y: 370, distance: 37.6
click at [1028, 371] on div at bounding box center [670, 377] width 1340 height 612
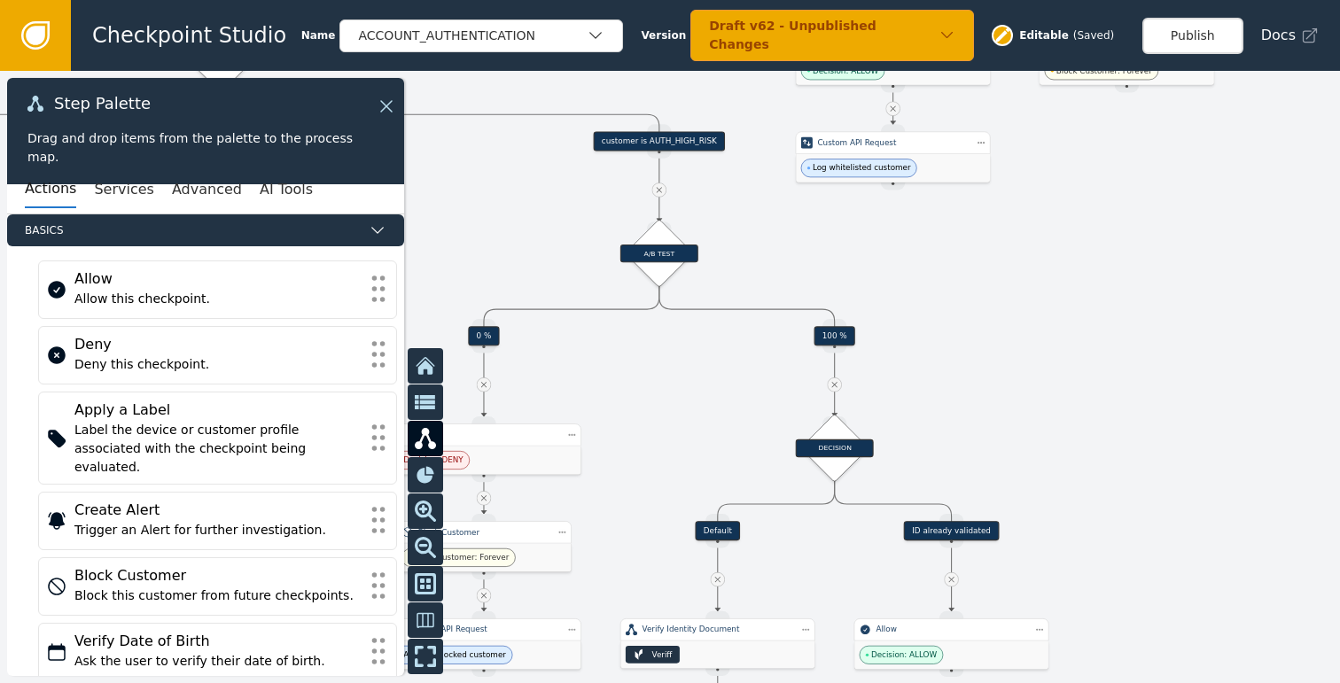
drag, startPoint x: 1037, startPoint y: 313, endPoint x: 1044, endPoint y: 433, distance: 120.7
click at [1044, 432] on div at bounding box center [670, 377] width 1340 height 612
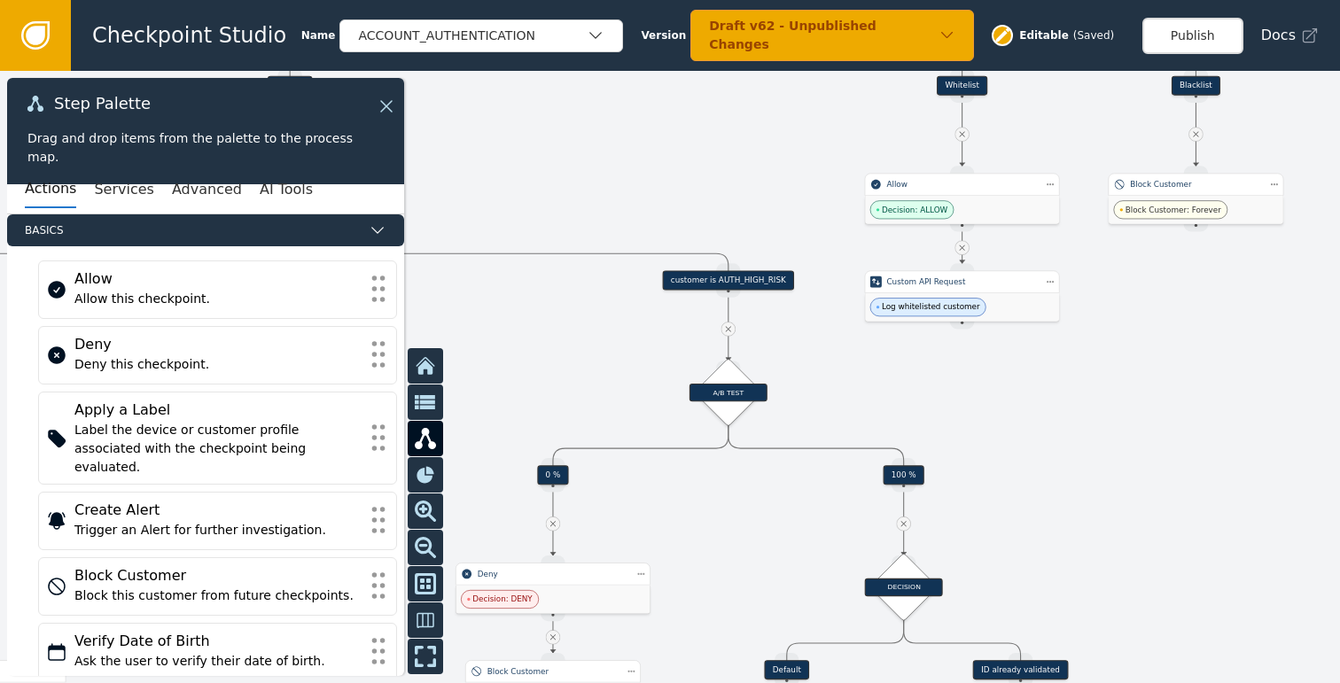
drag, startPoint x: 920, startPoint y: 379, endPoint x: 1083, endPoint y: 377, distance: 163.1
click at [1093, 383] on div at bounding box center [670, 377] width 1340 height 612
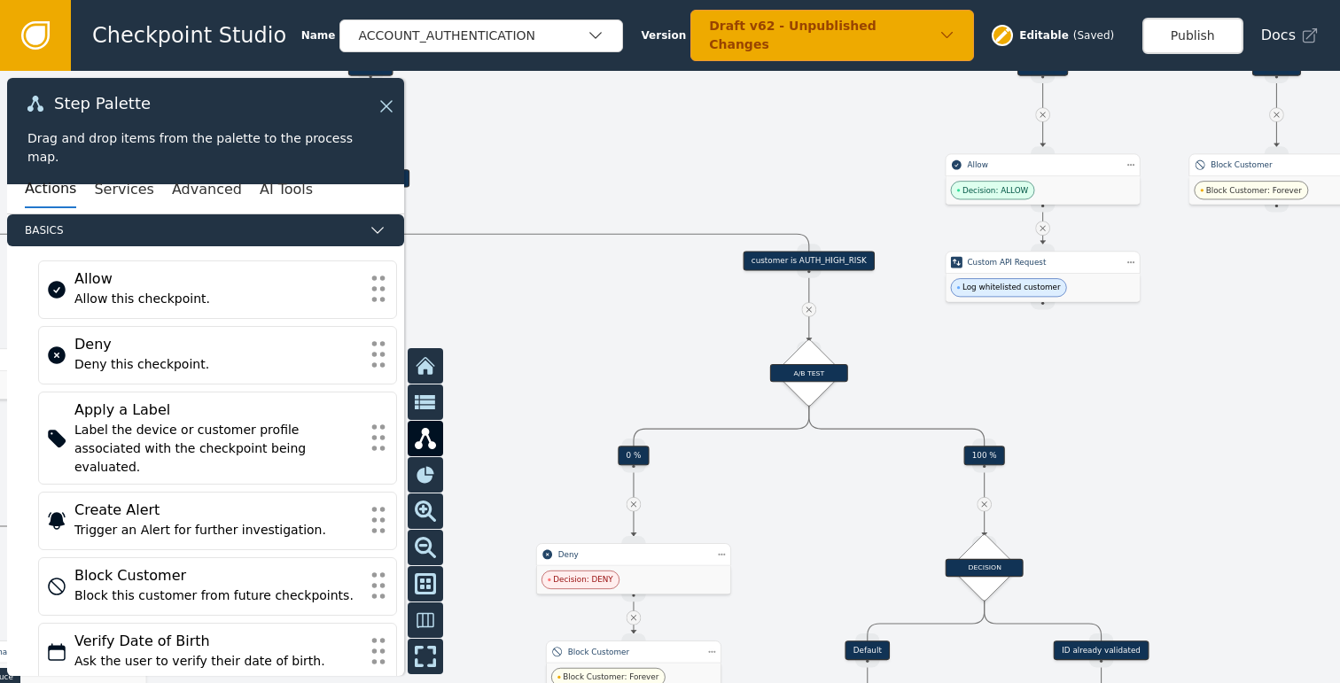
drag, startPoint x: 1293, startPoint y: 442, endPoint x: 1006, endPoint y: 340, distance: 304.7
click at [1010, 343] on div at bounding box center [670, 377] width 1340 height 612
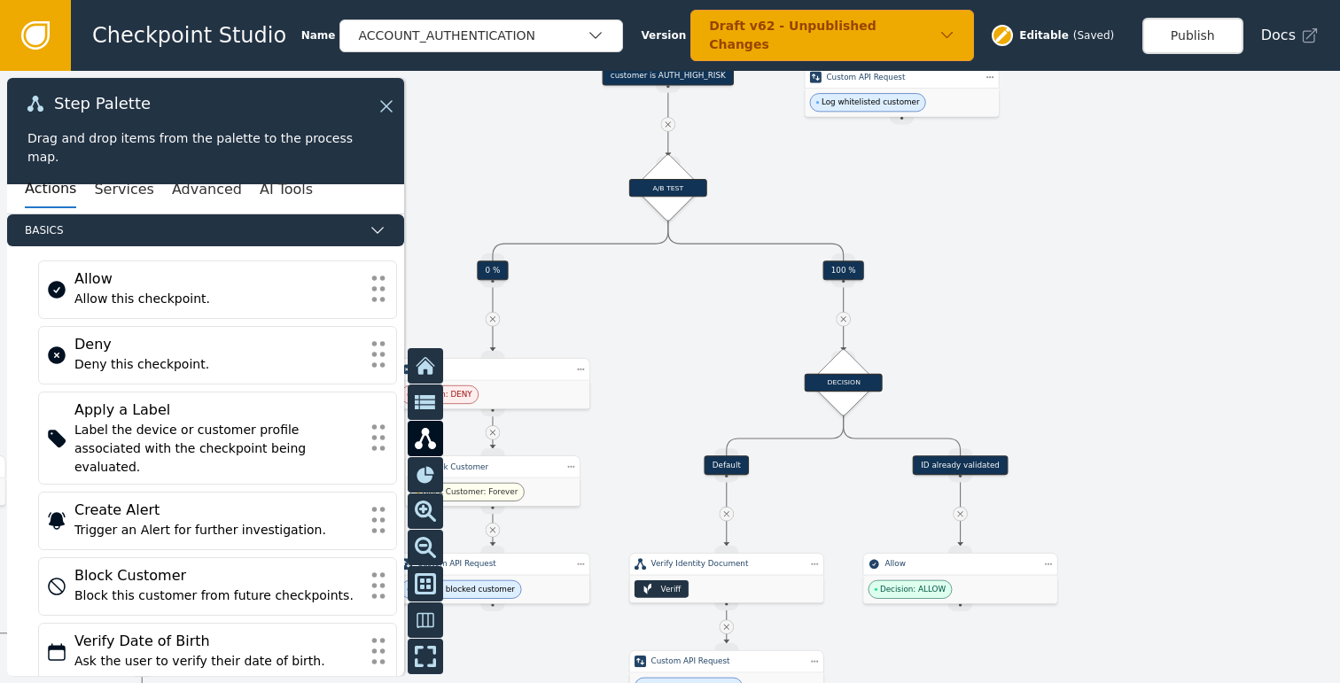
drag, startPoint x: 1015, startPoint y: 324, endPoint x: 1021, endPoint y: 316, distance: 10.1
click at [1021, 316] on div at bounding box center [670, 377] width 1340 height 612
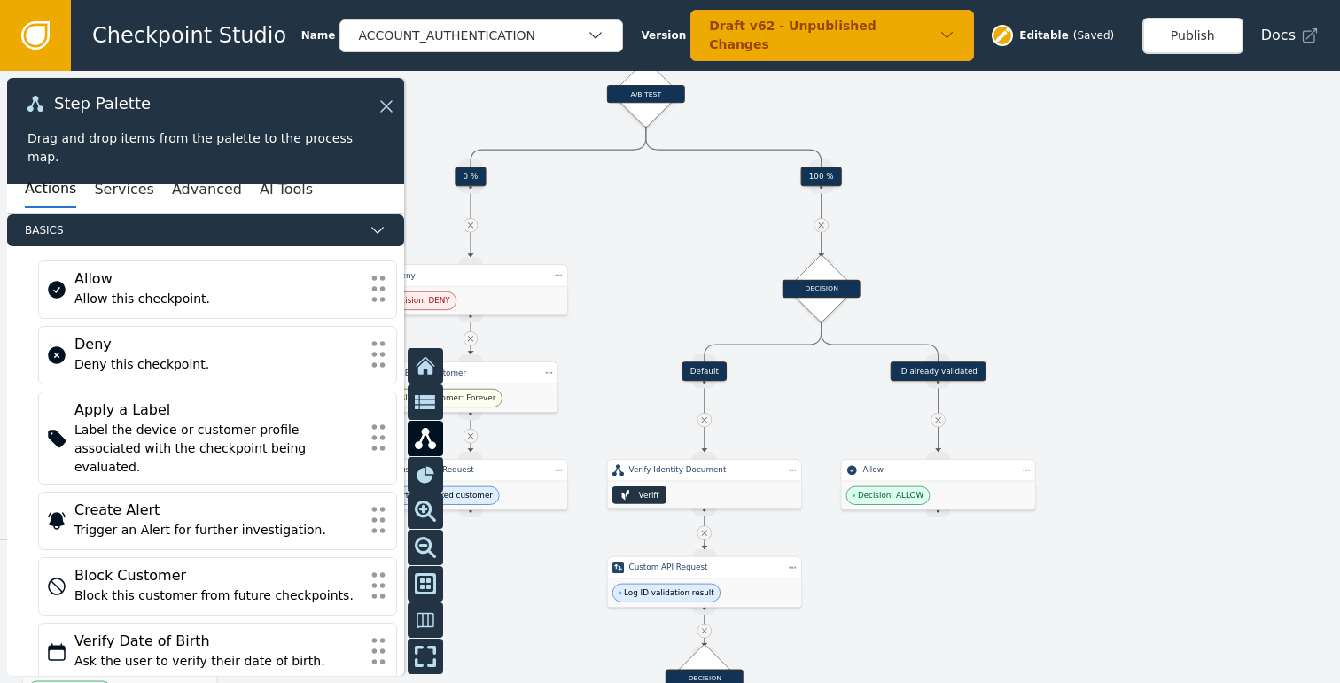
drag, startPoint x: 1023, startPoint y: 384, endPoint x: 990, endPoint y: 282, distance: 107.3
click at [990, 284] on div at bounding box center [670, 377] width 1340 height 612
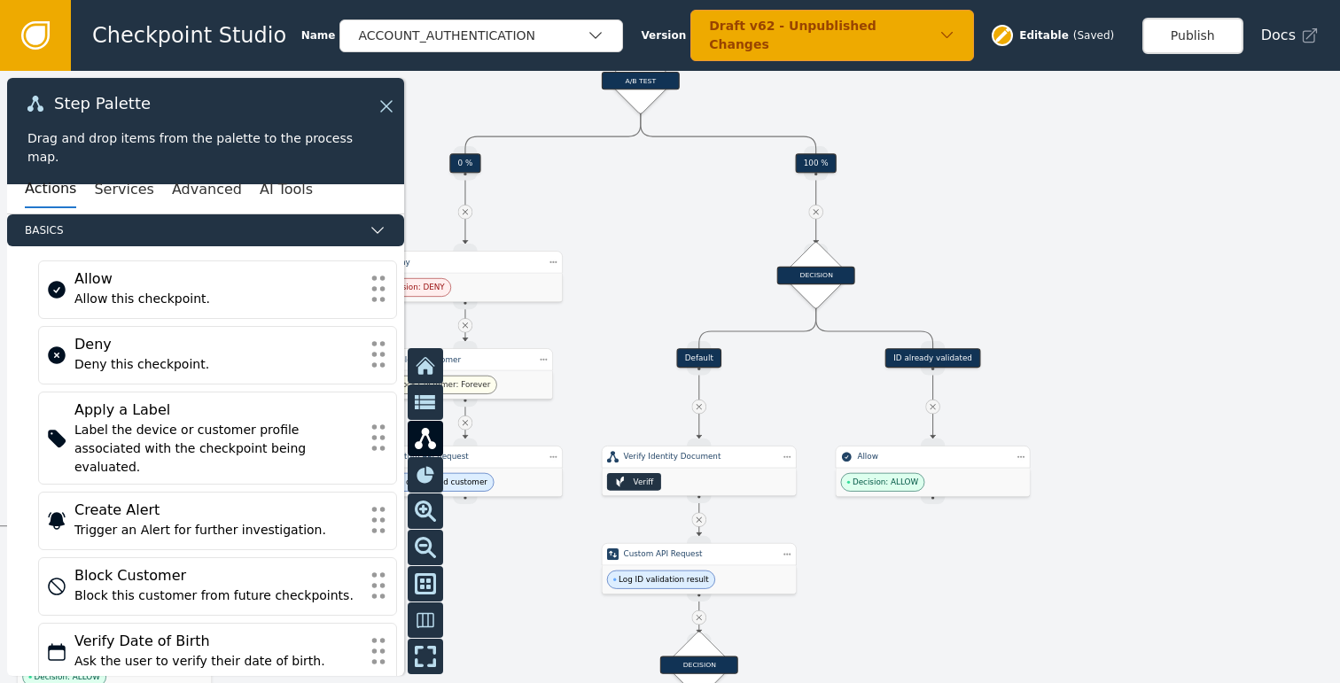
drag, startPoint x: 1101, startPoint y: 328, endPoint x: 1081, endPoint y: 251, distance: 79.7
click at [1081, 251] on div at bounding box center [670, 377] width 1340 height 612
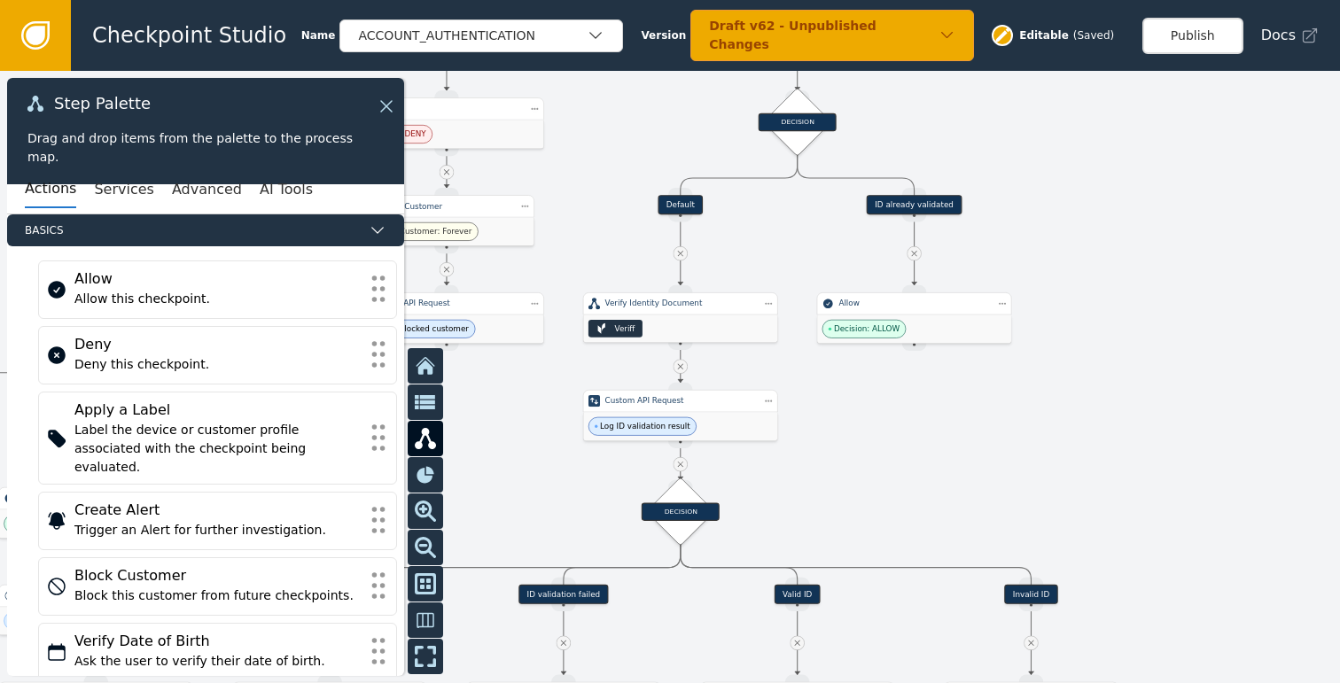
drag, startPoint x: 1082, startPoint y: 394, endPoint x: 1087, endPoint y: 333, distance: 61.4
click at [1087, 333] on div at bounding box center [670, 377] width 1340 height 612
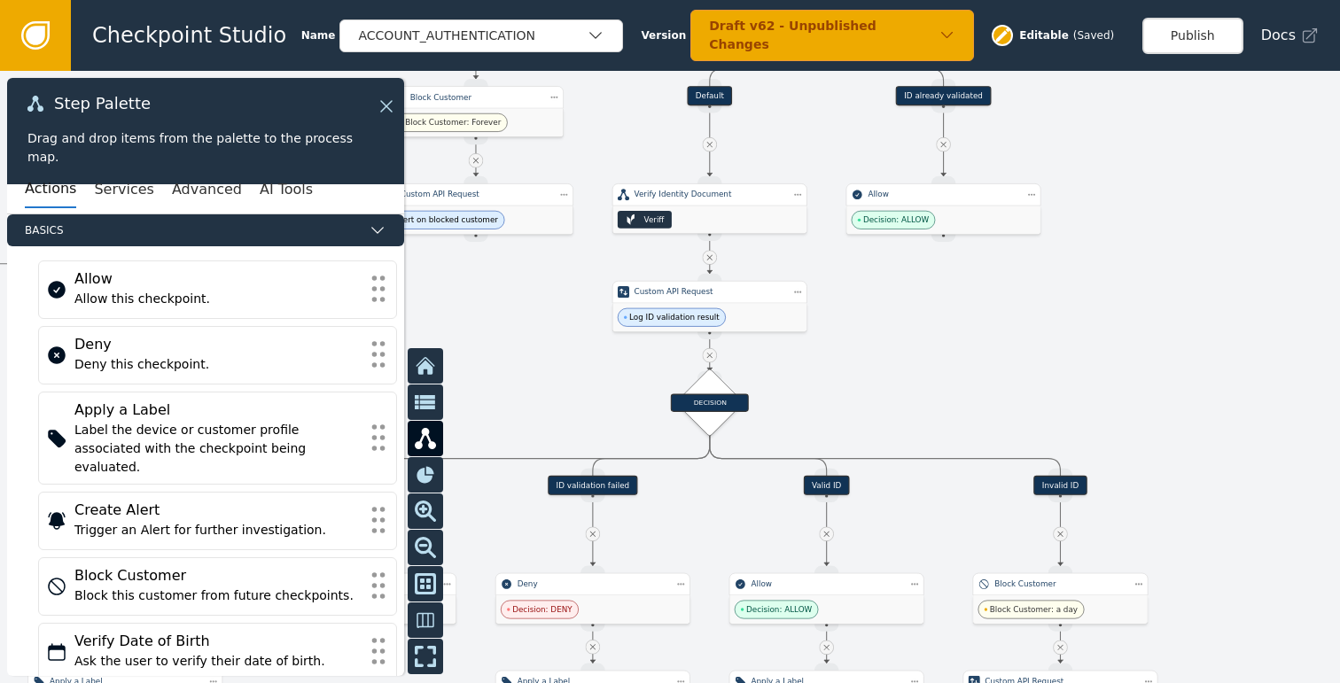
drag, startPoint x: 922, startPoint y: 354, endPoint x: 963, endPoint y: 283, distance: 82.5
click at [966, 283] on div at bounding box center [670, 377] width 1340 height 612
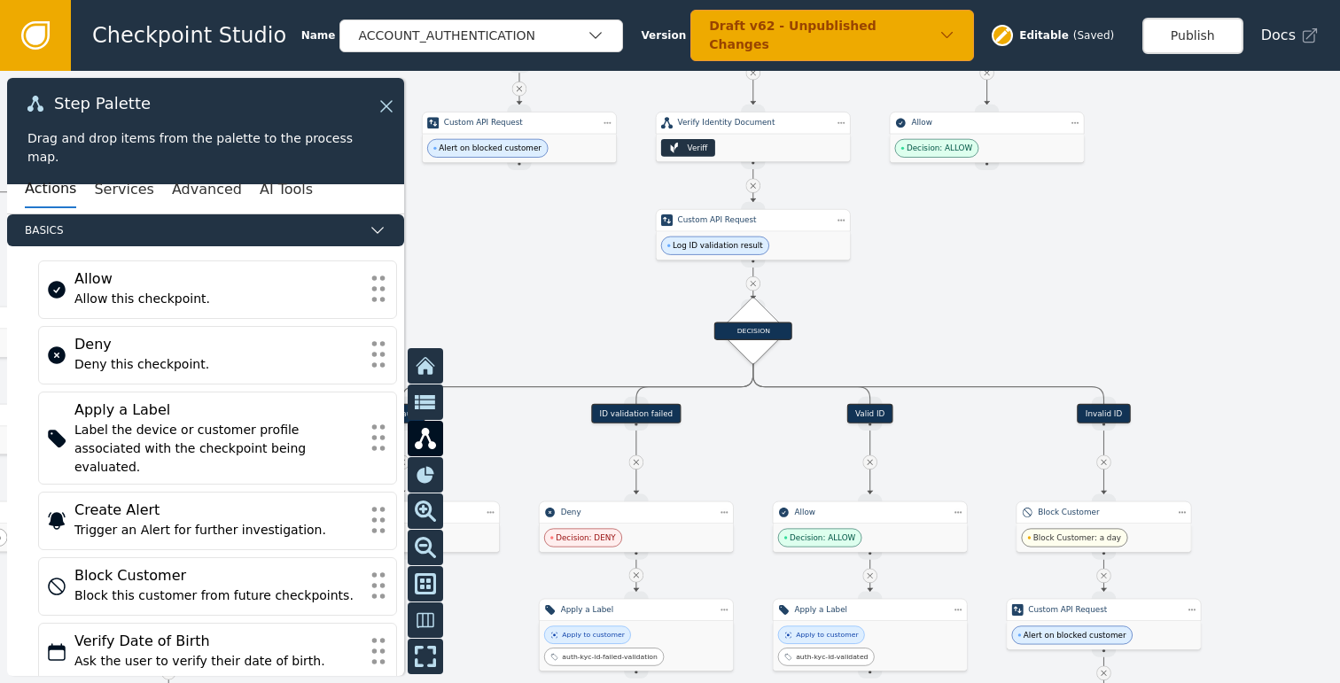
drag, startPoint x: 937, startPoint y: 327, endPoint x: 971, endPoint y: 255, distance: 79.7
click at [971, 255] on div at bounding box center [670, 377] width 1340 height 612
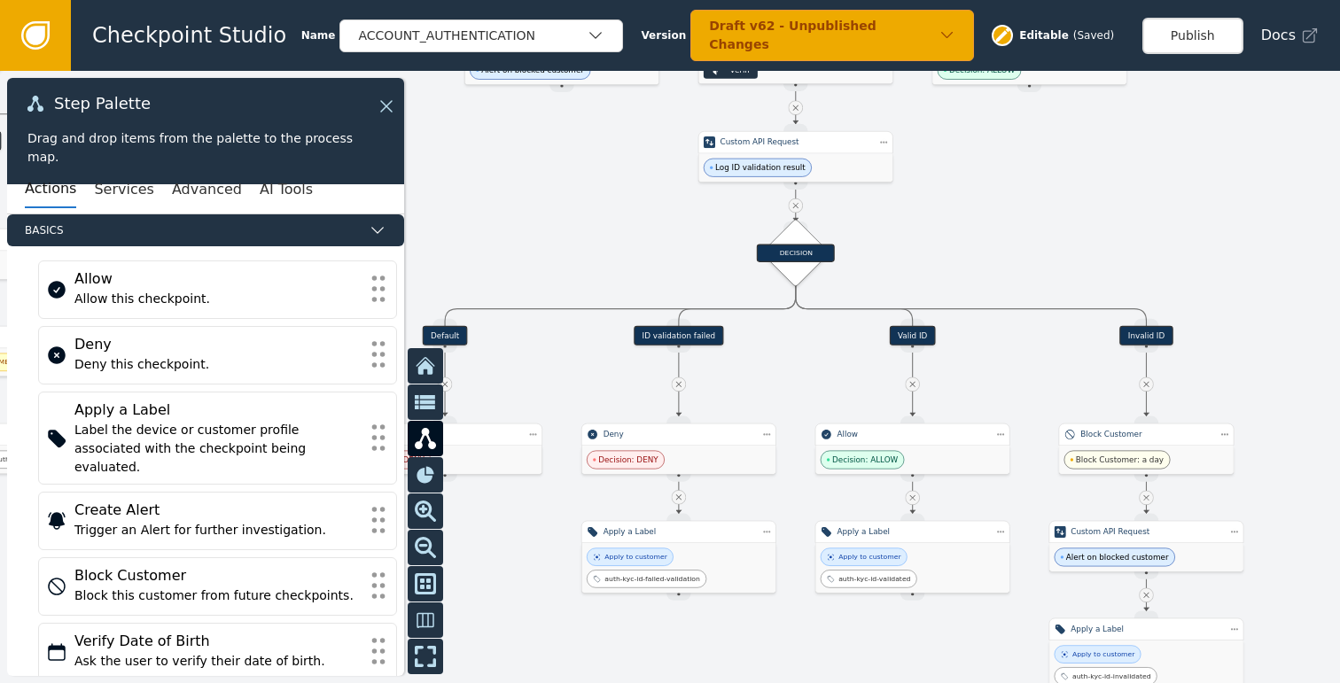
drag, startPoint x: 953, startPoint y: 258, endPoint x: 1013, endPoint y: 229, distance: 66.2
click at [1013, 229] on div at bounding box center [670, 377] width 1340 height 612
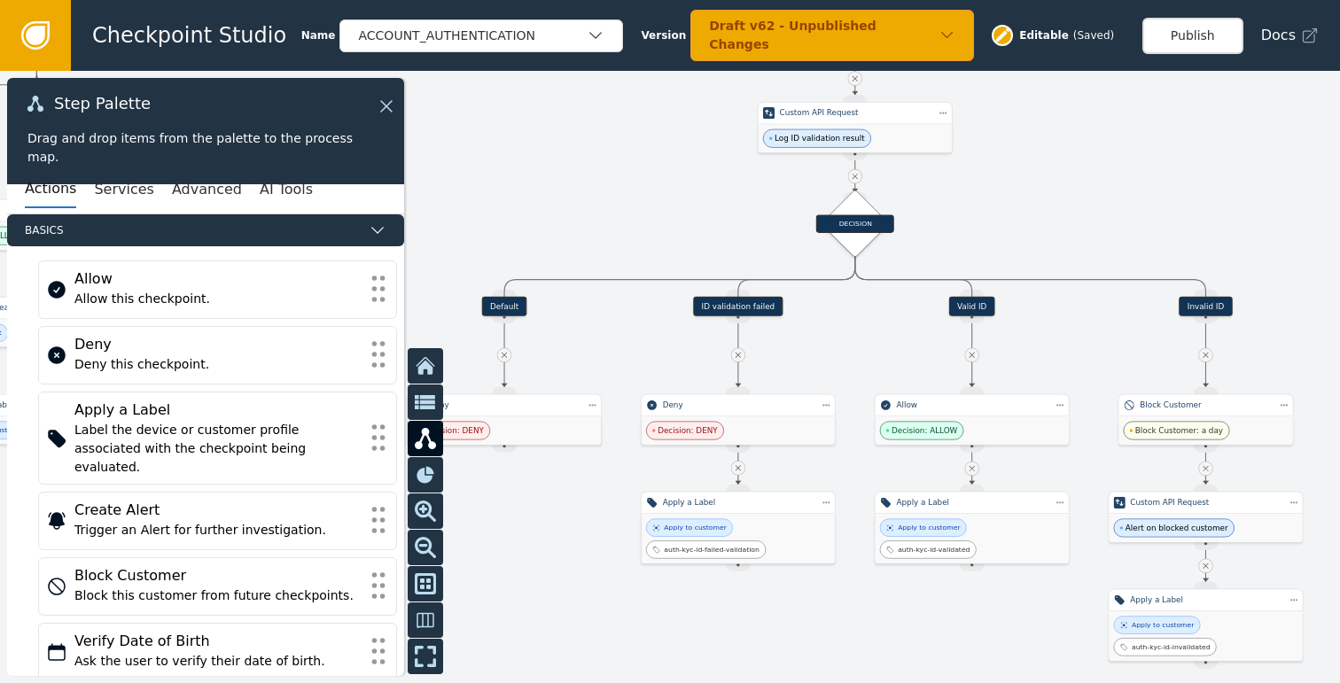
drag, startPoint x: 1016, startPoint y: 221, endPoint x: 989, endPoint y: 296, distance: 79.9
click at [989, 296] on div at bounding box center [670, 377] width 1340 height 612
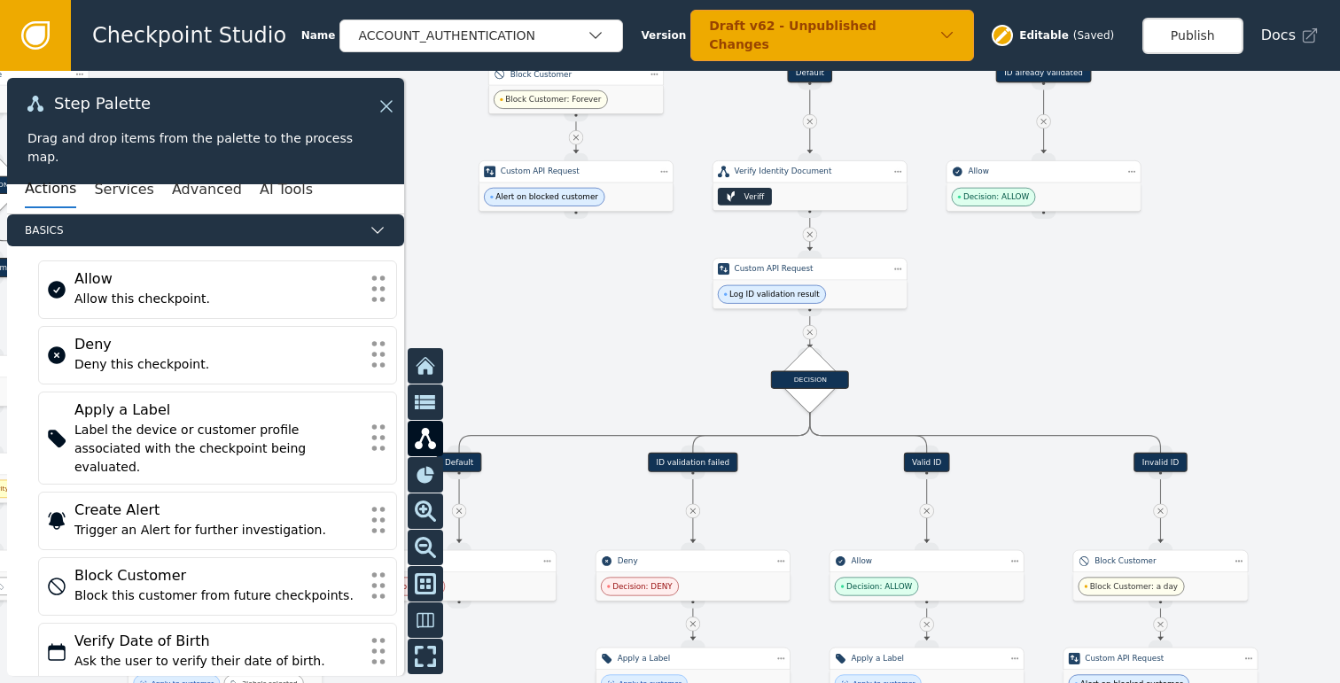
drag, startPoint x: 1065, startPoint y: 259, endPoint x: 1031, endPoint y: 387, distance: 132.8
click at [1033, 390] on div at bounding box center [670, 377] width 1340 height 612
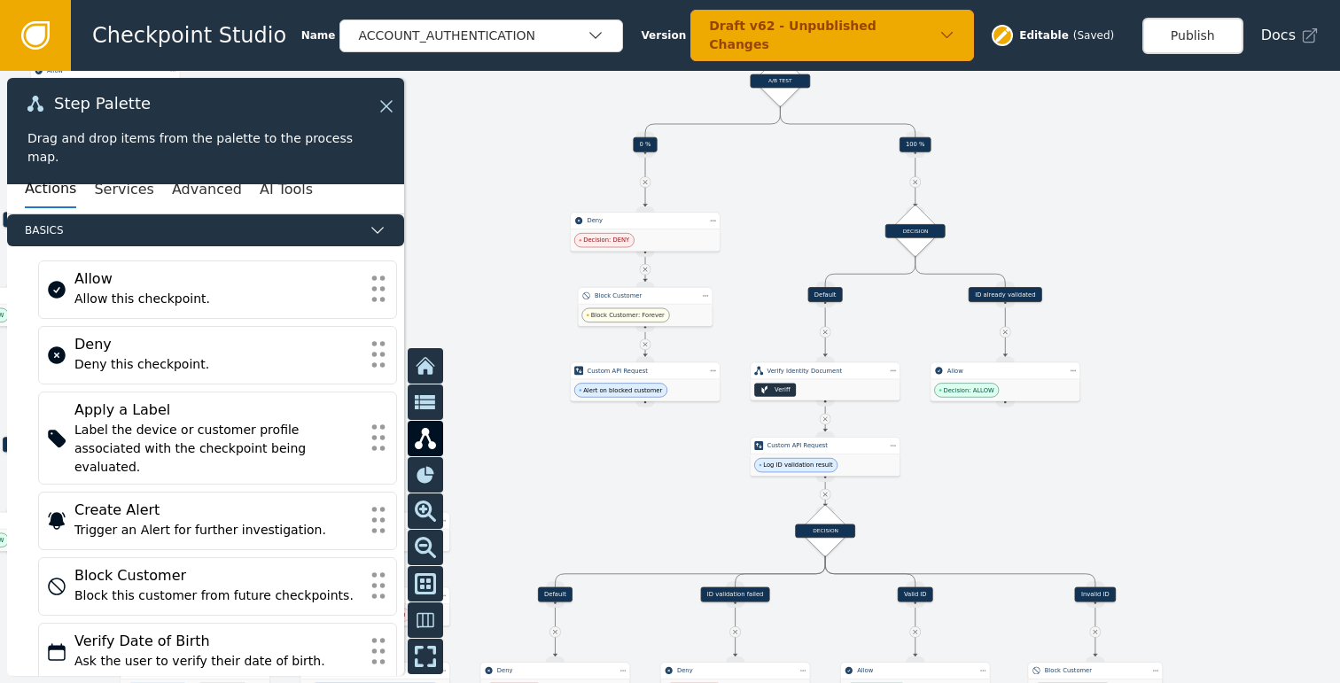
drag, startPoint x: 1004, startPoint y: 362, endPoint x: 995, endPoint y: 486, distance: 123.5
click at [995, 486] on div at bounding box center [670, 377] width 1340 height 612
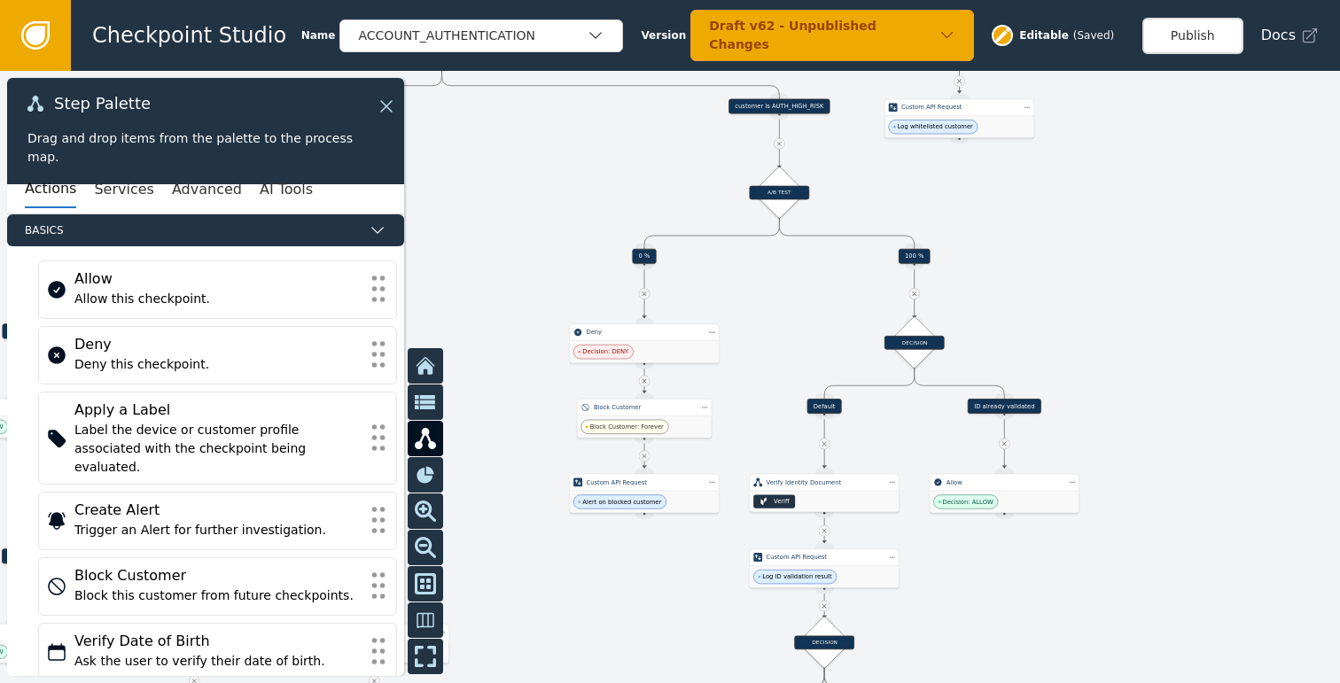
drag, startPoint x: 749, startPoint y: 260, endPoint x: 757, endPoint y: 359, distance: 99.6
click at [758, 354] on div at bounding box center [670, 377] width 1340 height 612
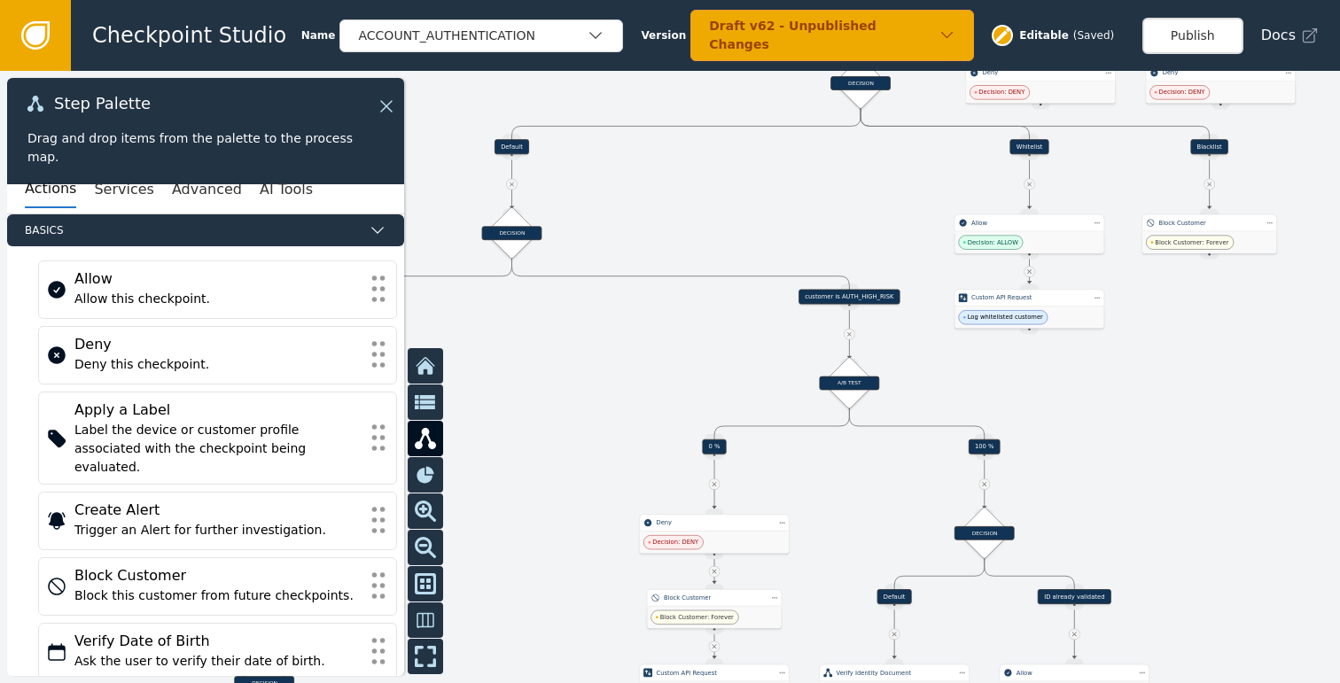
drag, startPoint x: 663, startPoint y: 287, endPoint x: 716, endPoint y: 354, distance: 85.1
click at [716, 354] on div at bounding box center [670, 377] width 1340 height 612
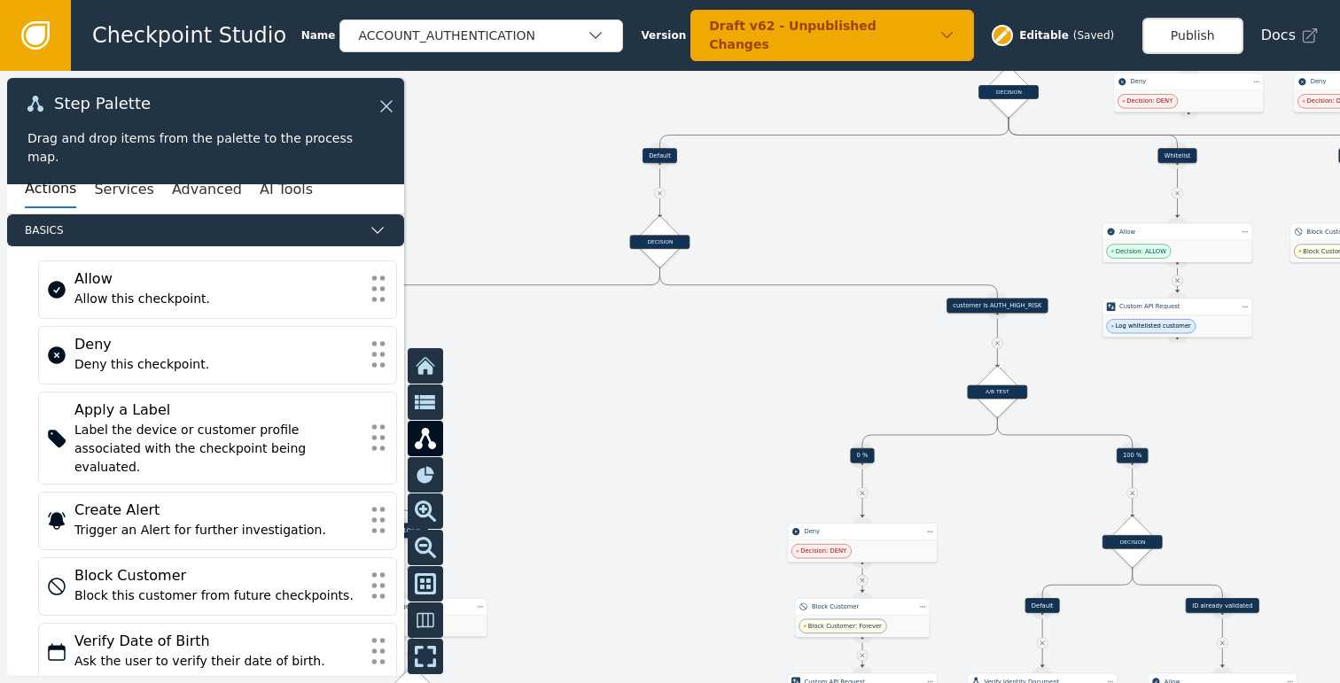
drag, startPoint x: 558, startPoint y: 346, endPoint x: 731, endPoint y: 354, distance: 173.0
click at [731, 354] on div at bounding box center [670, 377] width 1340 height 612
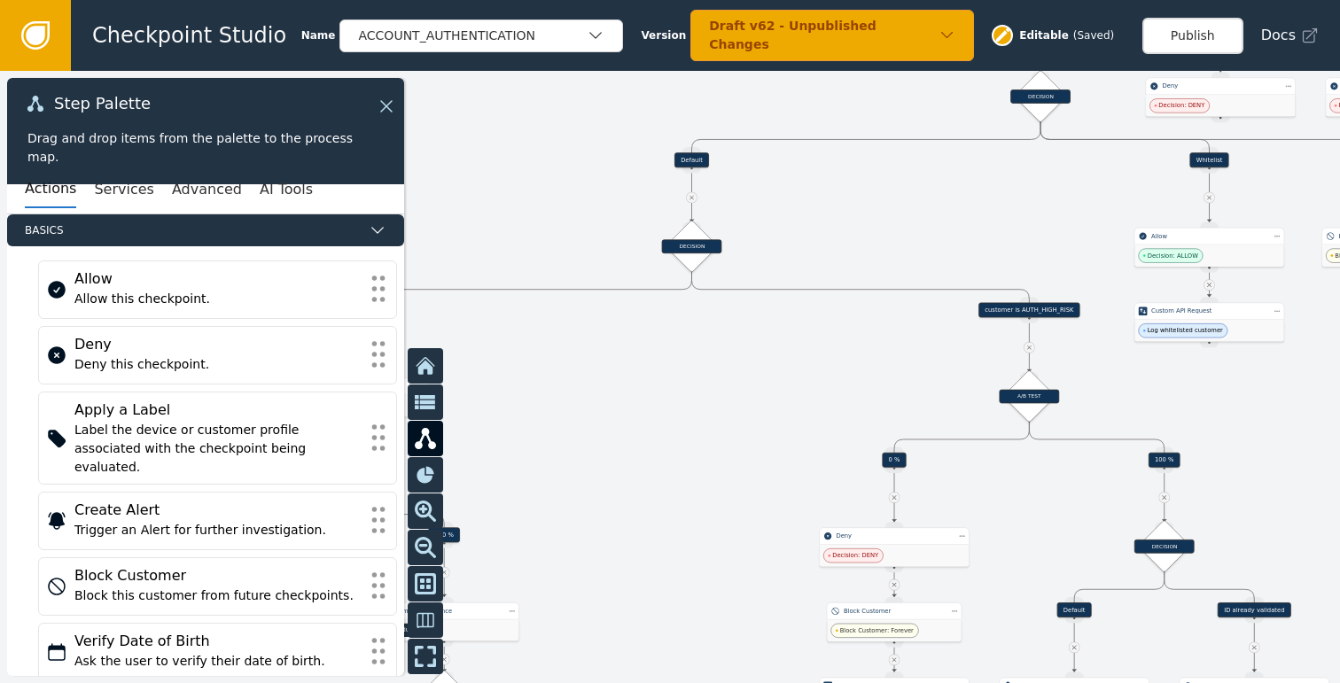
drag, startPoint x: 817, startPoint y: 349, endPoint x: 635, endPoint y: 341, distance: 181.8
click at [635, 341] on div at bounding box center [670, 377] width 1340 height 612
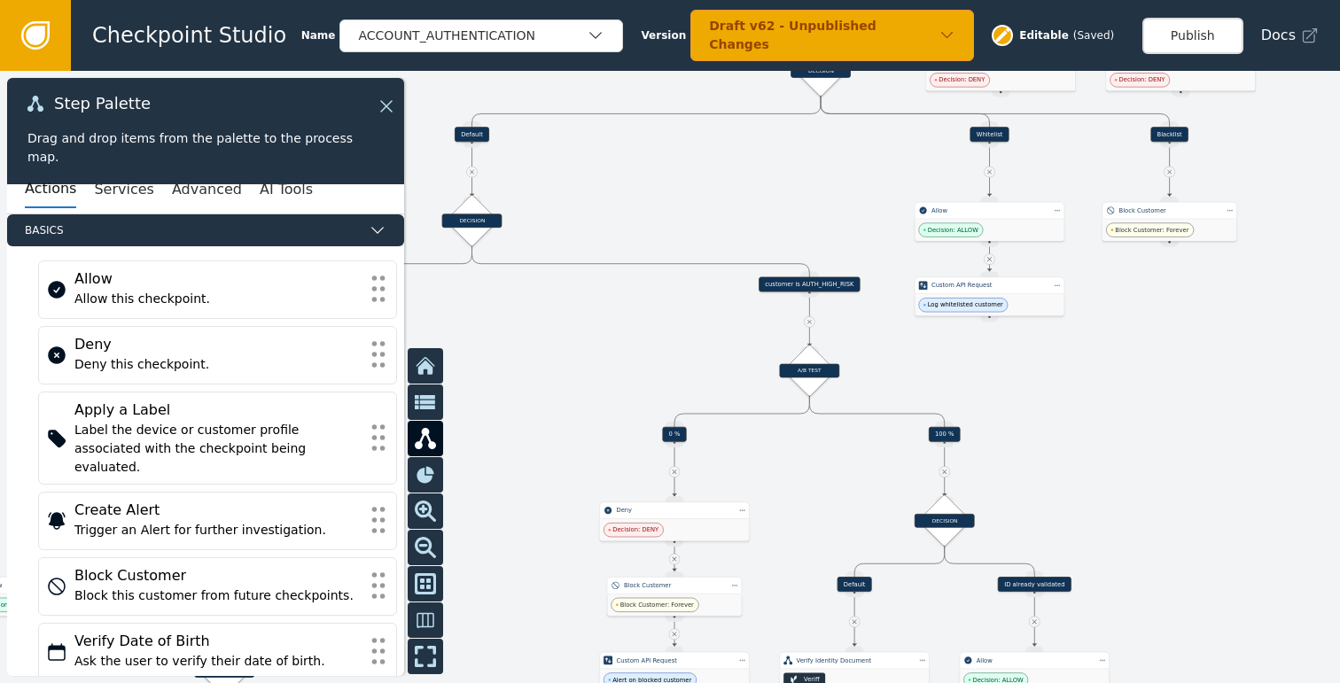
drag, startPoint x: 1171, startPoint y: 449, endPoint x: 1098, endPoint y: 422, distance: 77.7
click at [1098, 422] on div at bounding box center [670, 377] width 1340 height 612
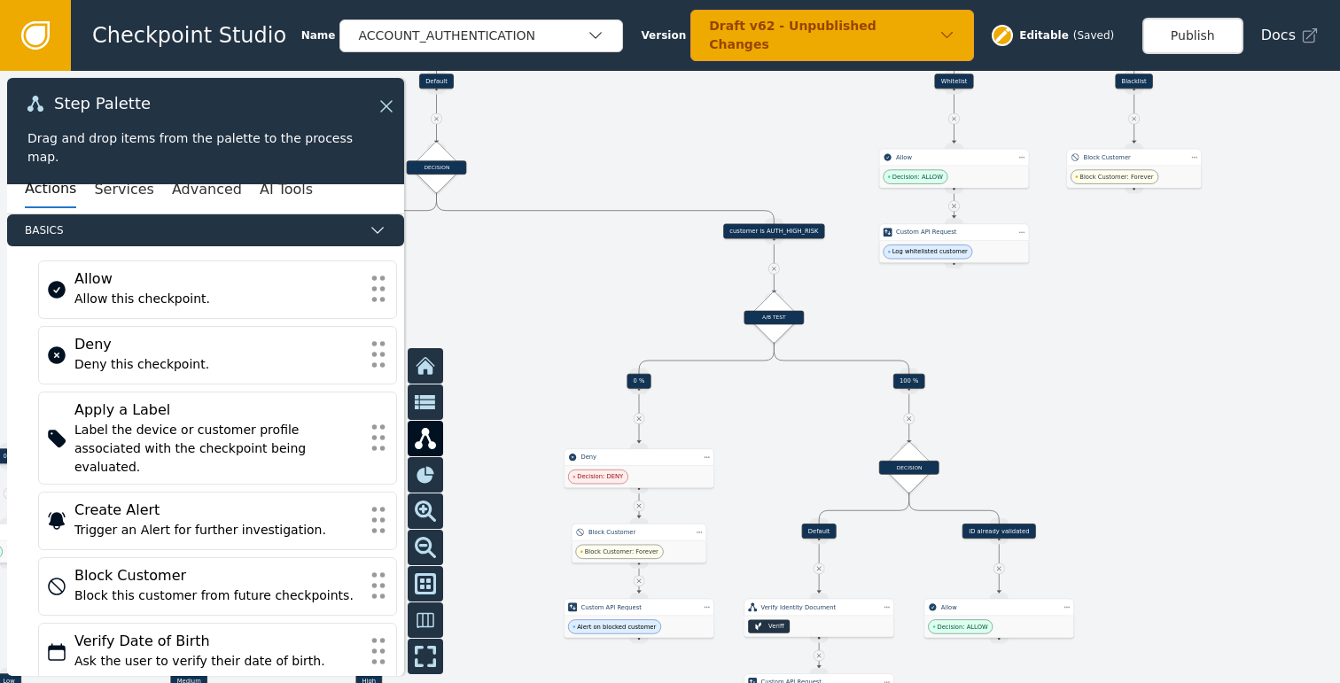
drag, startPoint x: 1072, startPoint y: 425, endPoint x: 1115, endPoint y: 360, distance: 78.2
click at [1115, 360] on div at bounding box center [670, 377] width 1340 height 612
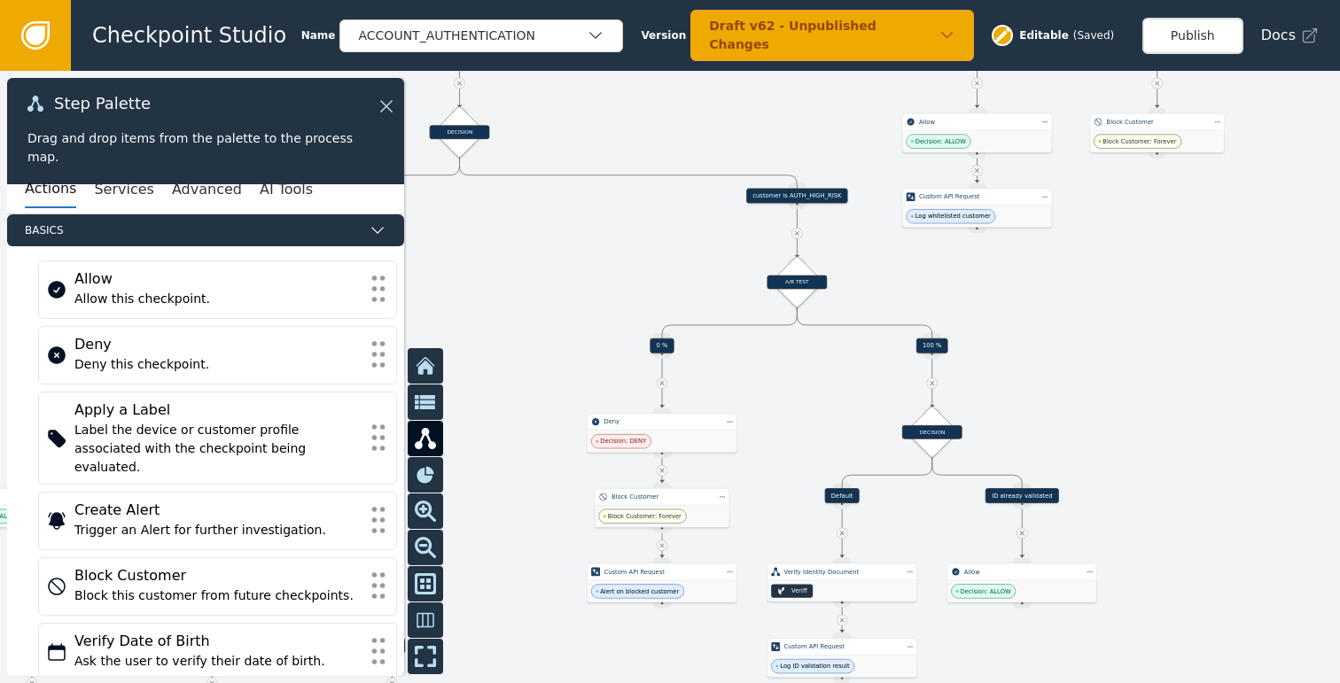
drag, startPoint x: 1081, startPoint y: 315, endPoint x: 1064, endPoint y: 269, distance: 49.1
click at [1064, 269] on div at bounding box center [670, 377] width 1340 height 612
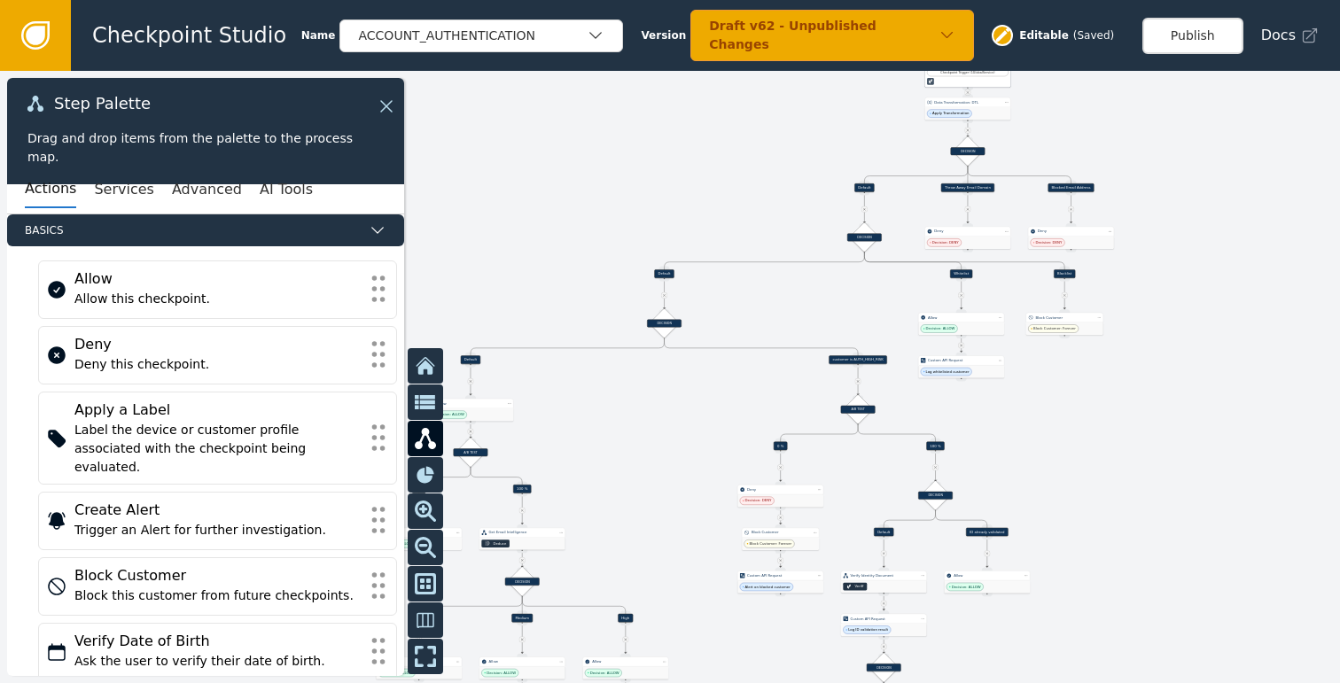
drag, startPoint x: 1158, startPoint y: 286, endPoint x: 1132, endPoint y: 429, distance: 145.0
click at [1125, 464] on div at bounding box center [670, 377] width 1340 height 612
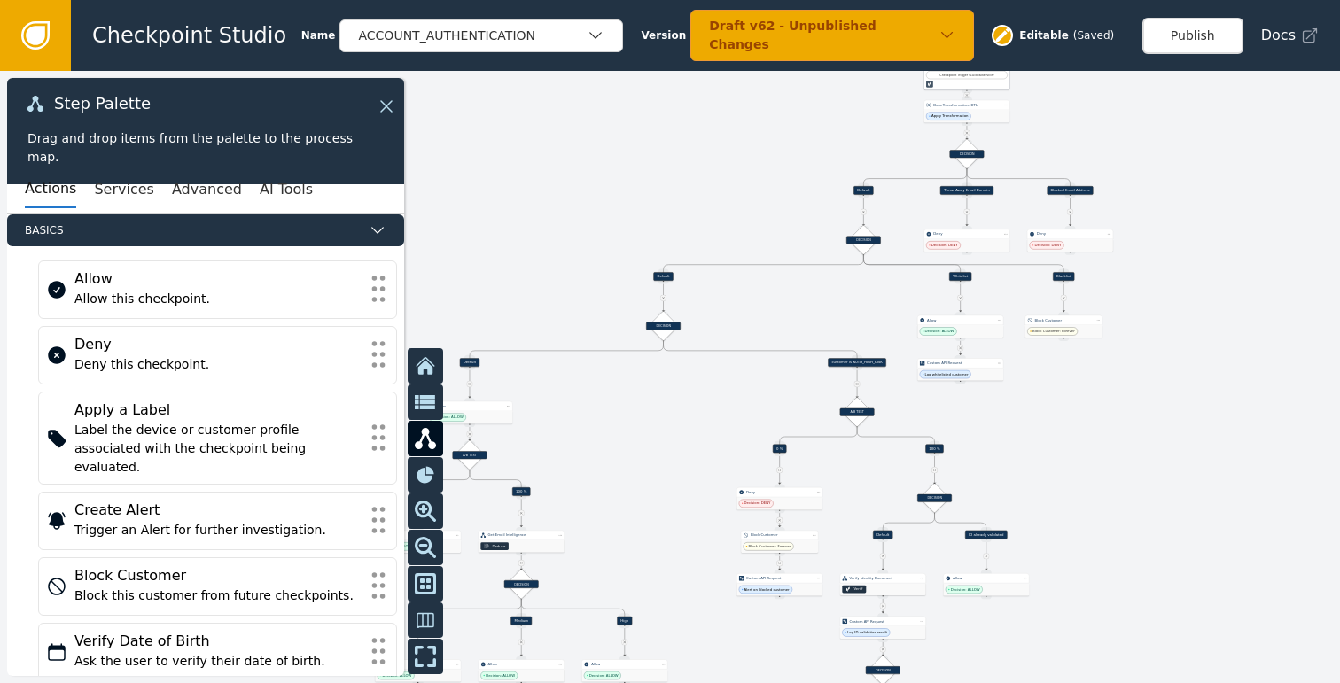
drag, startPoint x: 1147, startPoint y: 381, endPoint x: 1129, endPoint y: 461, distance: 81.7
click at [1132, 459] on div at bounding box center [670, 377] width 1340 height 612
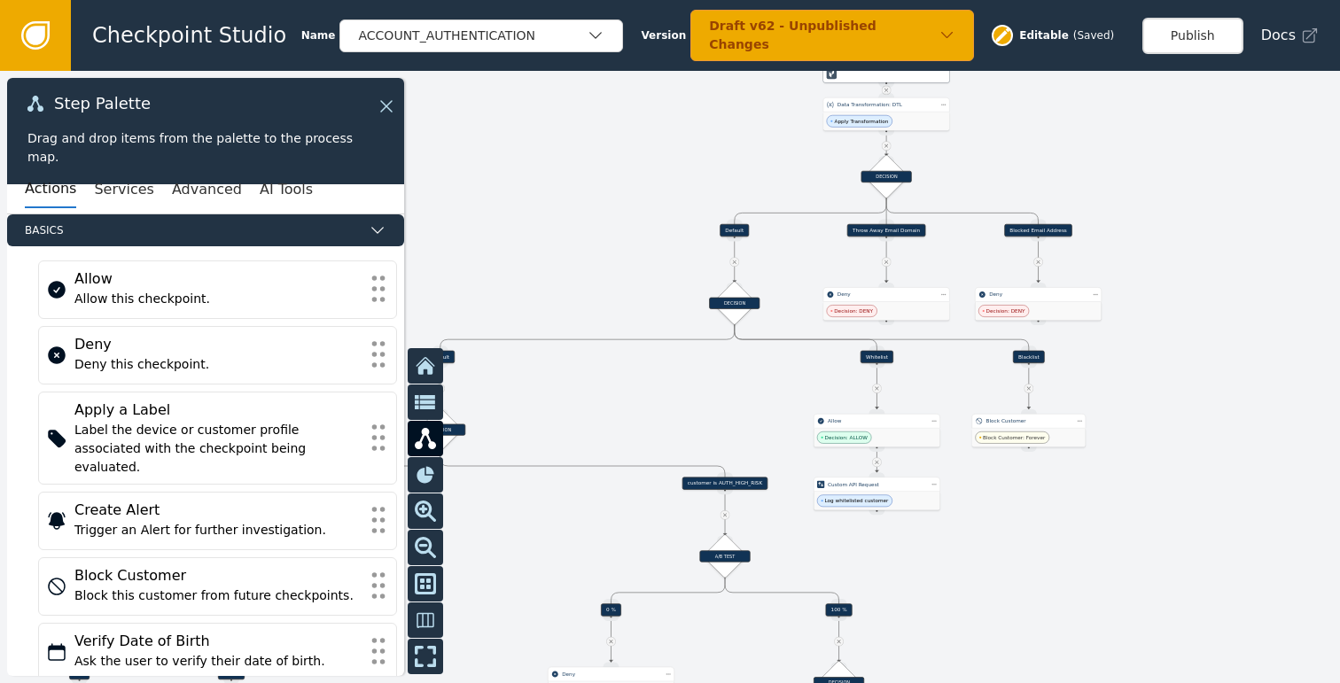
drag, startPoint x: 1161, startPoint y: 407, endPoint x: 1163, endPoint y: 304, distance: 102.8
click at [1163, 304] on div at bounding box center [670, 377] width 1340 height 612
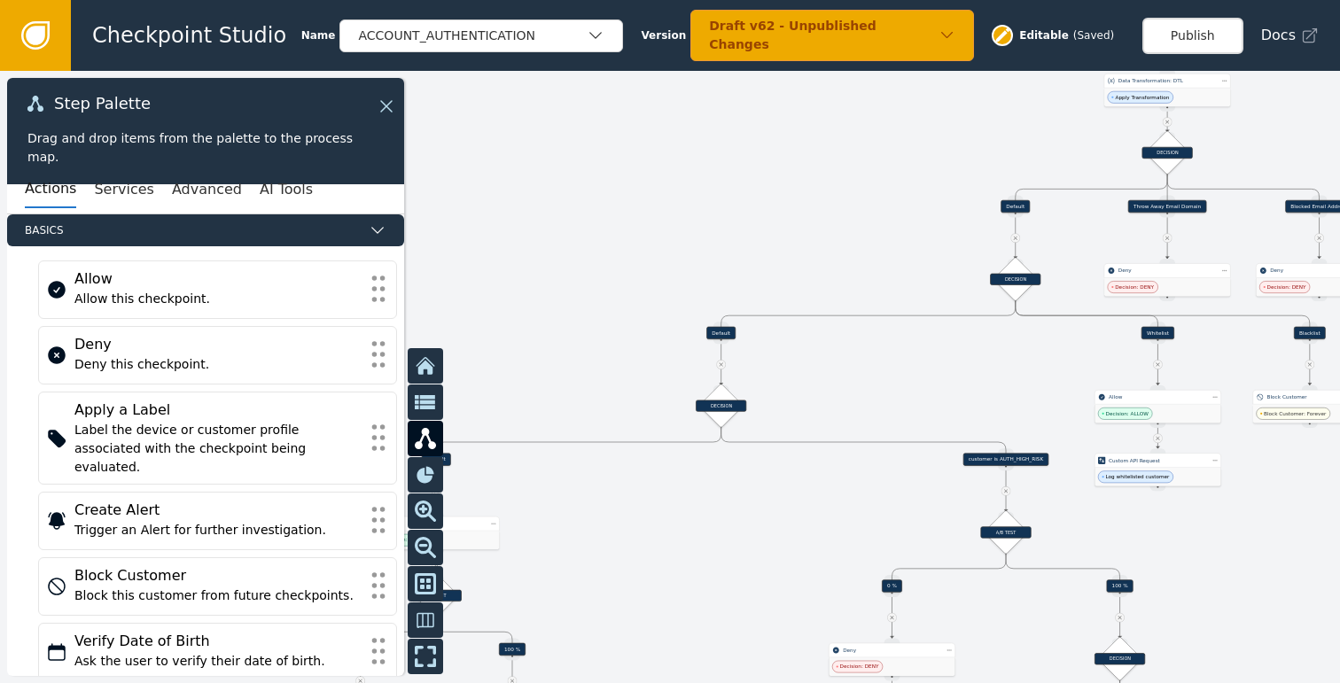
drag, startPoint x: 866, startPoint y: 342, endPoint x: 969, endPoint y: 341, distance: 103.7
click at [969, 341] on div at bounding box center [670, 377] width 1340 height 612
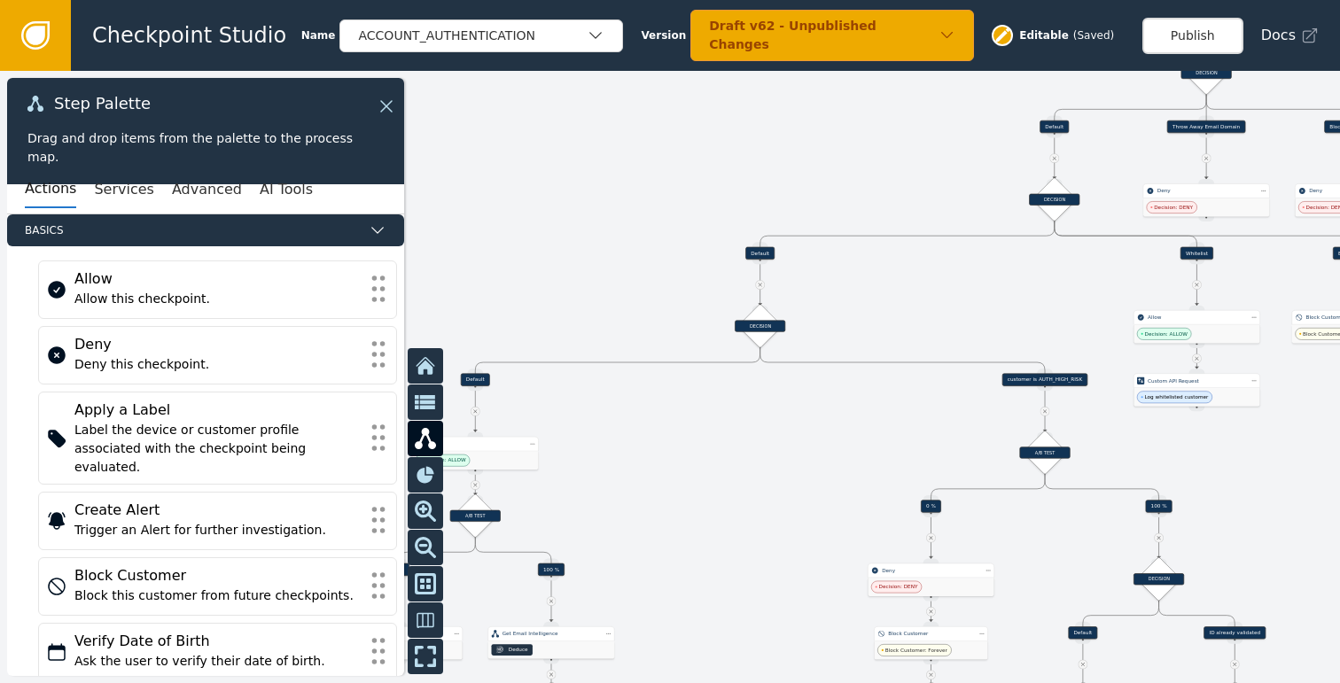
drag, startPoint x: 897, startPoint y: 350, endPoint x: 994, endPoint y: 291, distance: 114.1
click at [994, 291] on div at bounding box center [670, 377] width 1340 height 612
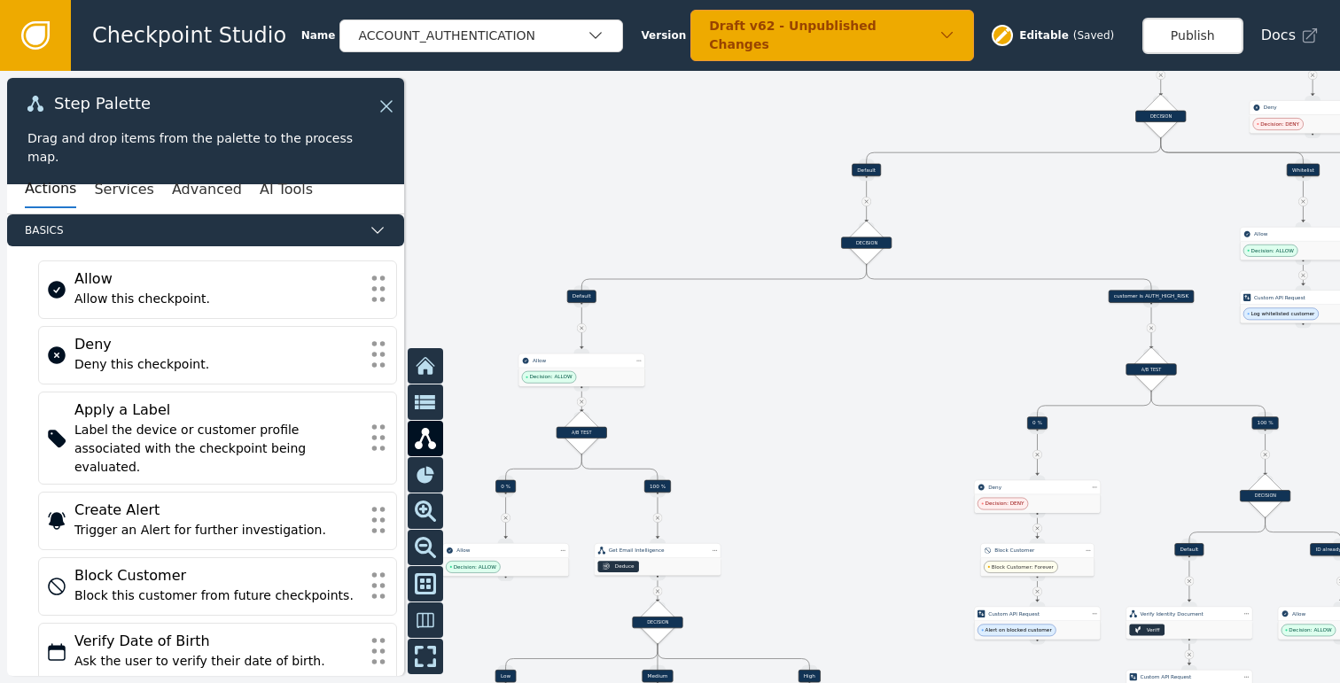
drag, startPoint x: 868, startPoint y: 315, endPoint x: 969, endPoint y: 234, distance: 129.1
click at [969, 234] on div at bounding box center [670, 377] width 1340 height 612
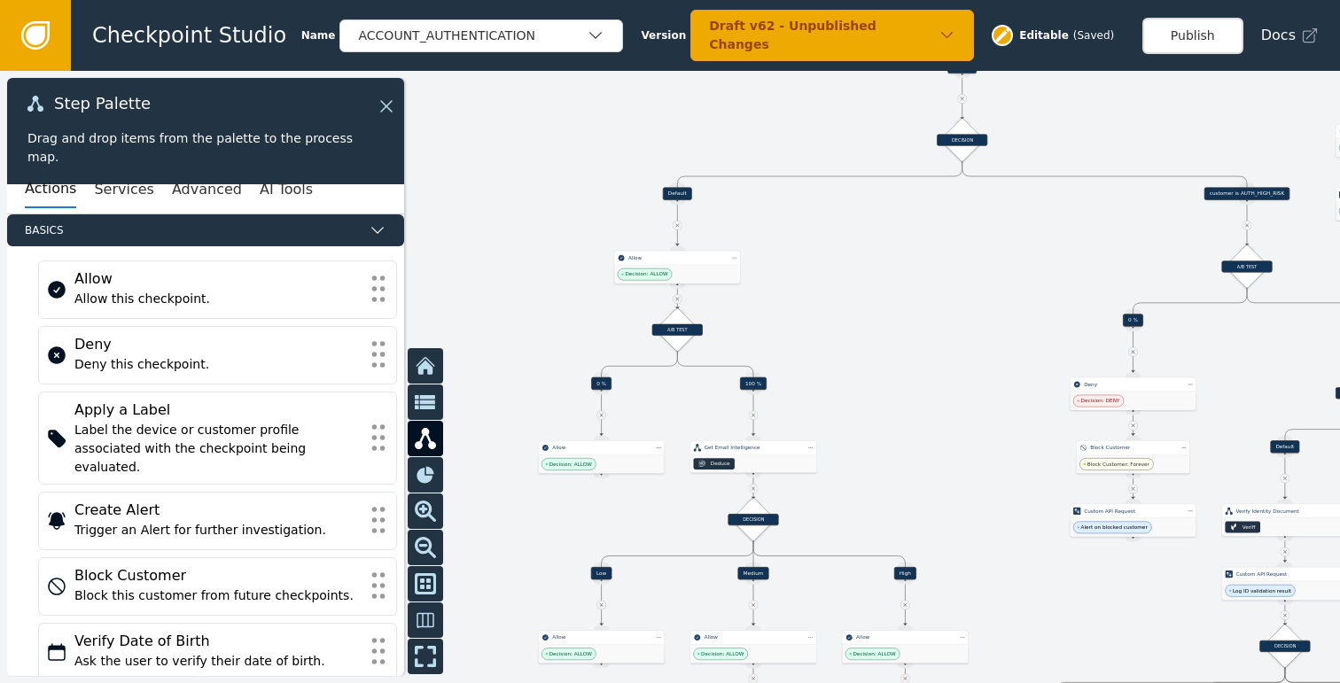
drag, startPoint x: 878, startPoint y: 380, endPoint x: 974, endPoint y: 277, distance: 140.4
click at [974, 277] on div at bounding box center [670, 377] width 1340 height 612
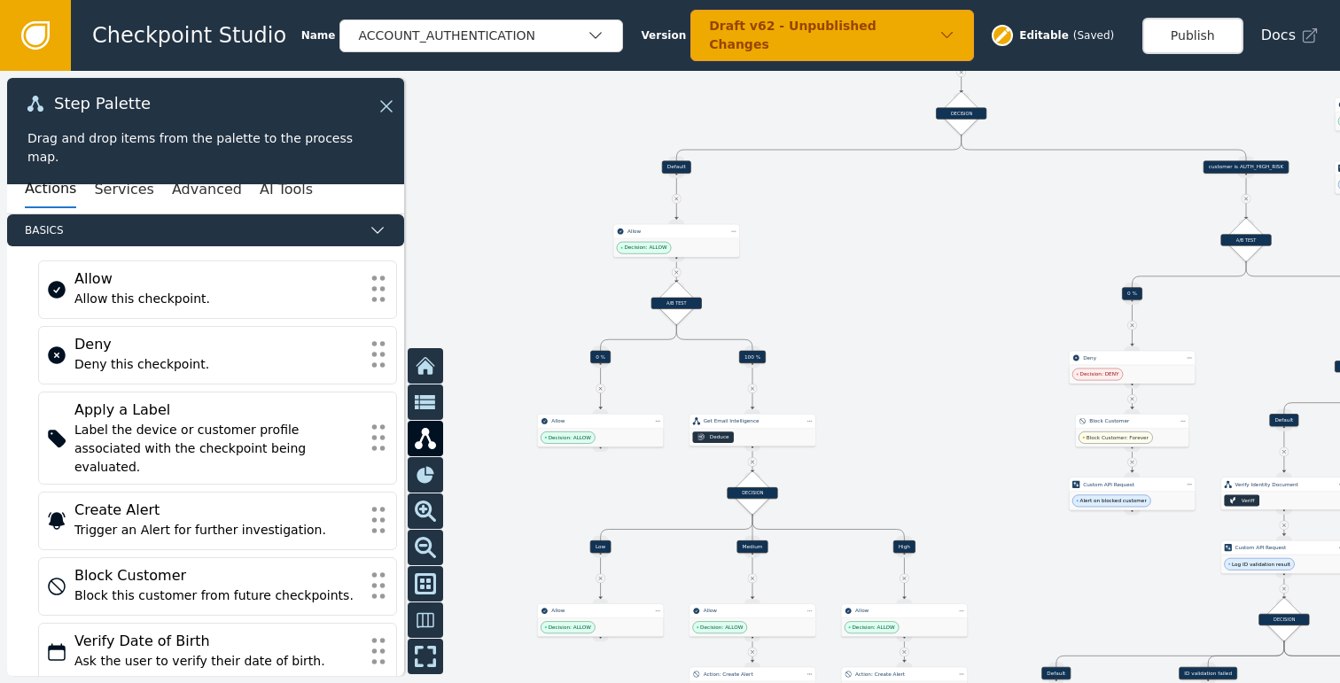
drag, startPoint x: 957, startPoint y: 347, endPoint x: 960, endPoint y: 242, distance: 105.5
click at [960, 240] on div at bounding box center [670, 377] width 1340 height 612
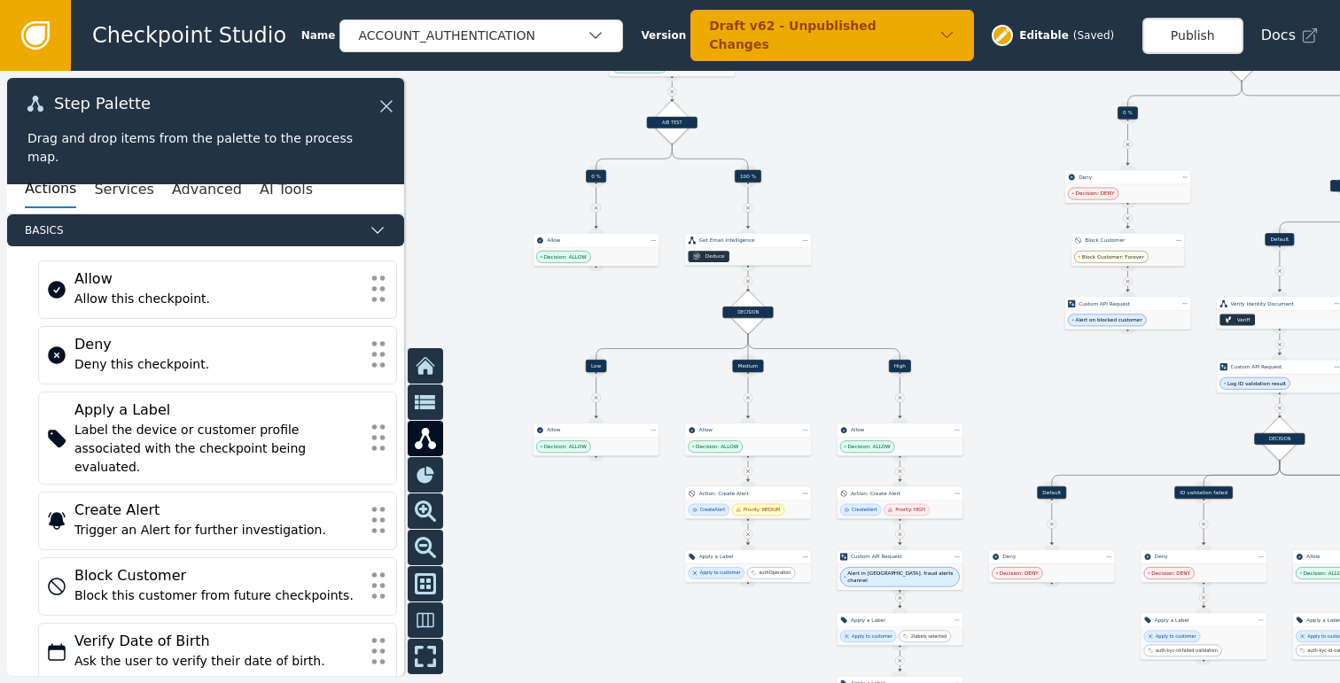
drag, startPoint x: 967, startPoint y: 365, endPoint x: 963, endPoint y: 306, distance: 59.5
click at [960, 290] on div at bounding box center [670, 377] width 1340 height 612
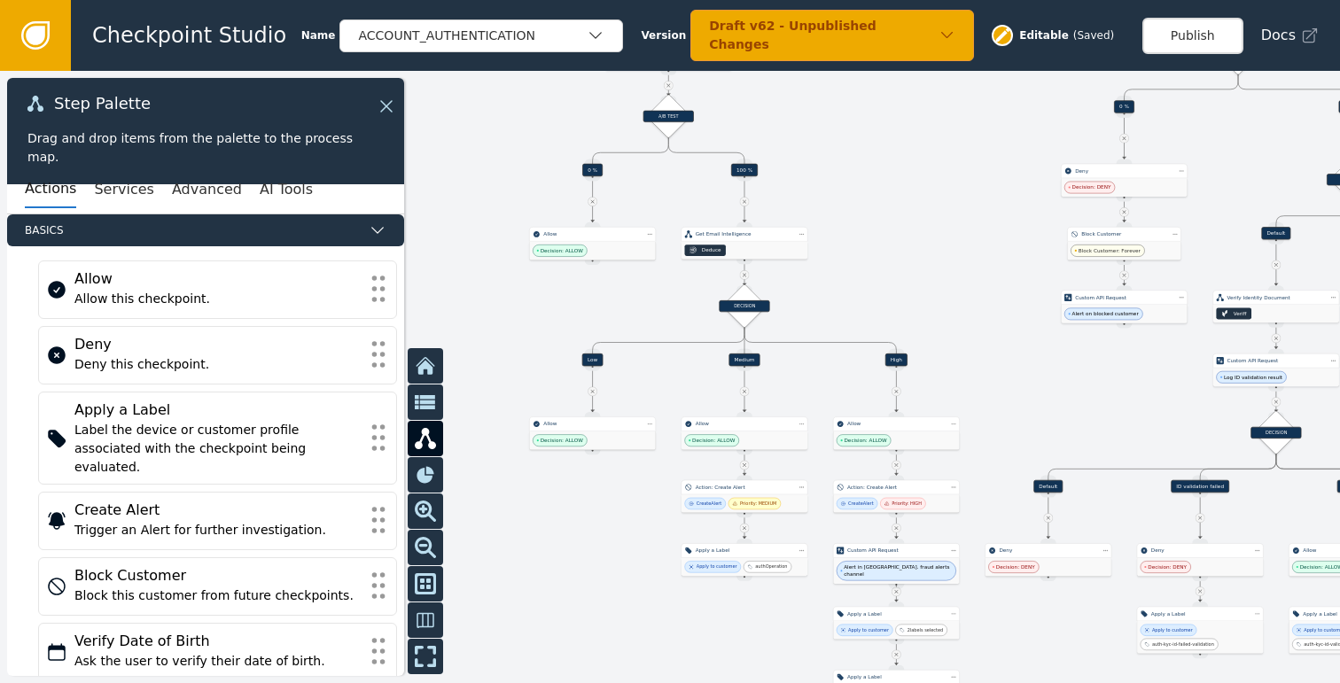
click at [1045, 401] on div at bounding box center [670, 377] width 1340 height 612
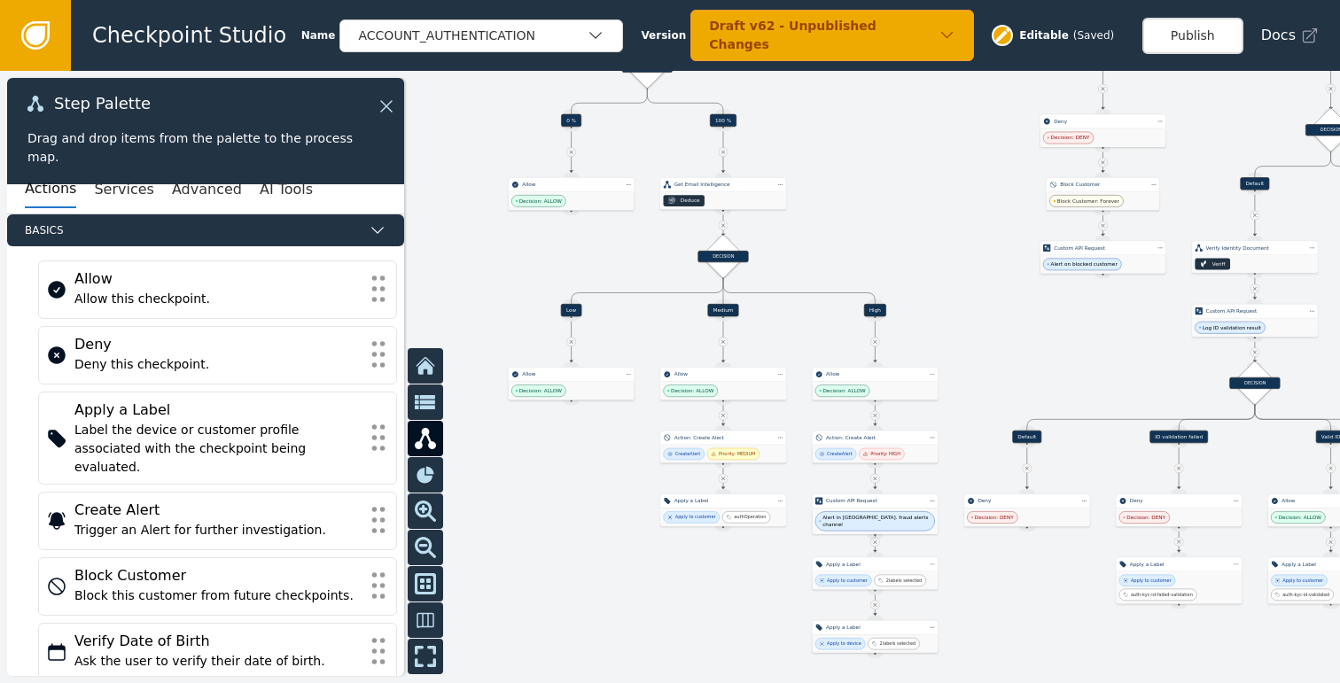
drag, startPoint x: 1031, startPoint y: 346, endPoint x: 994, endPoint y: 269, distance: 84.4
click at [994, 269] on div at bounding box center [670, 377] width 1340 height 612
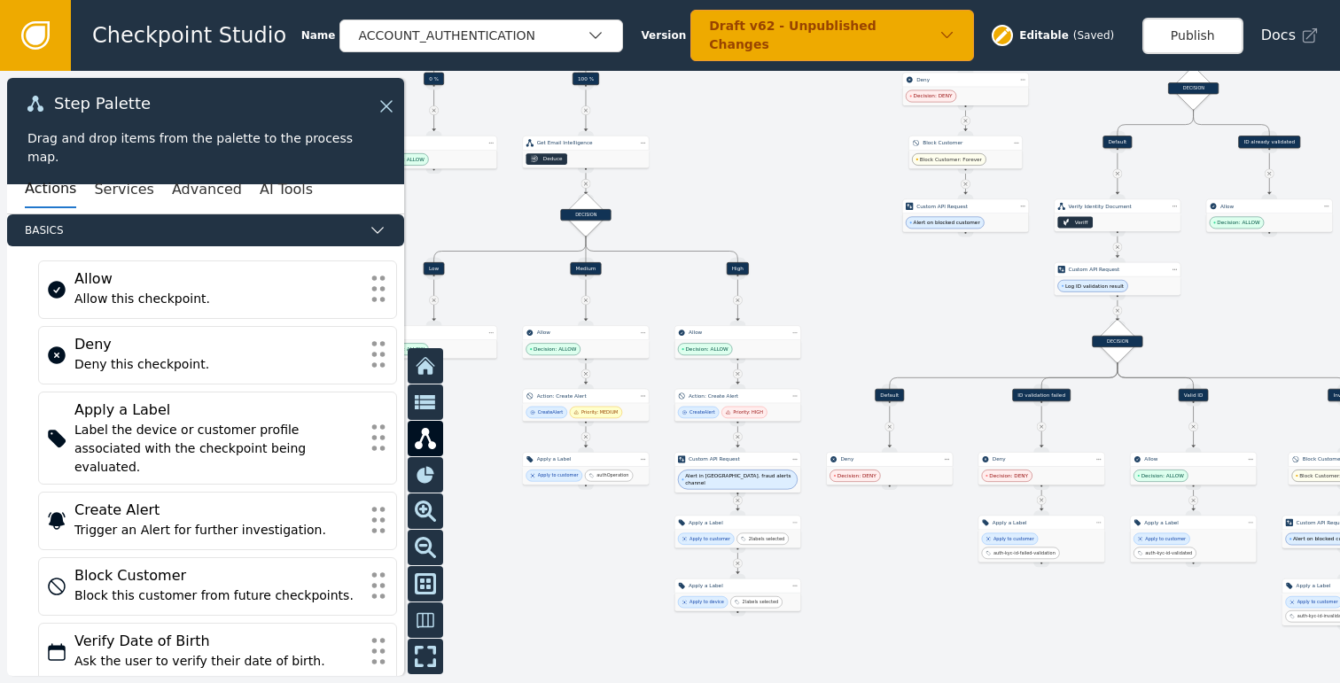
drag, startPoint x: 990, startPoint y: 316, endPoint x: 808, endPoint y: 328, distance: 182.0
click at [808, 328] on div at bounding box center [670, 377] width 1340 height 612
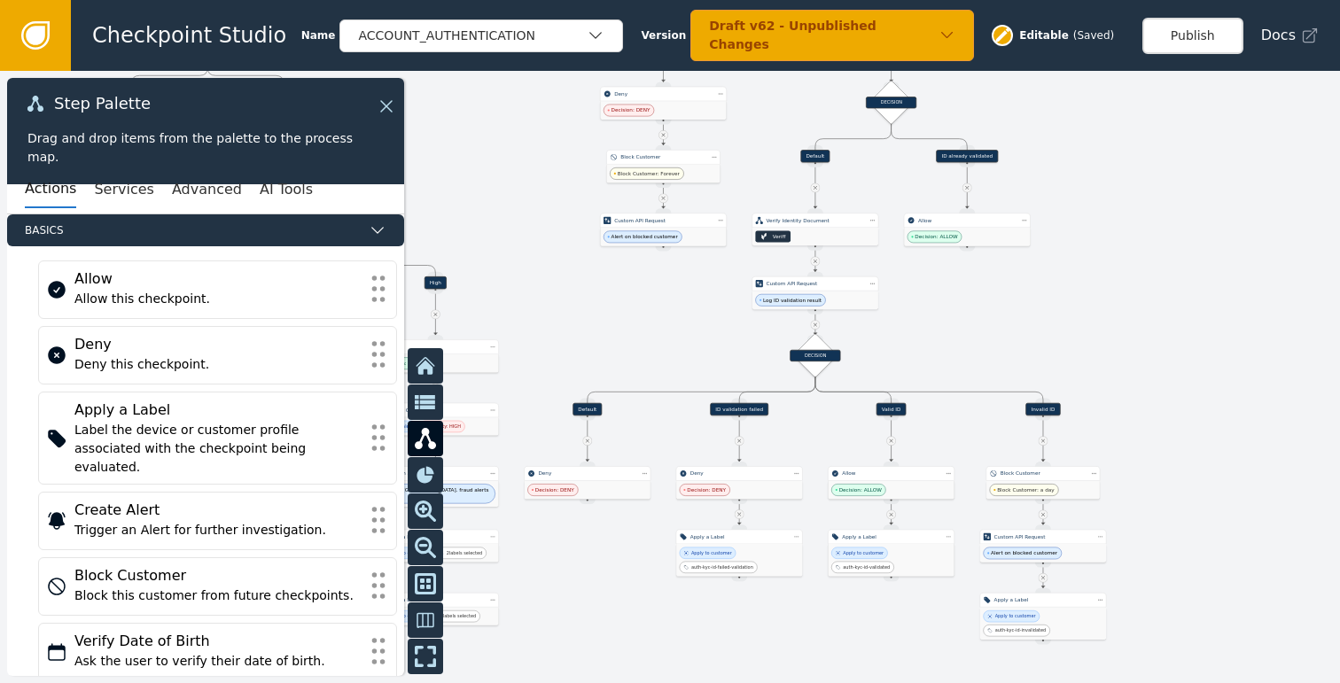
drag, startPoint x: 1218, startPoint y: 337, endPoint x: 976, endPoint y: 324, distance: 243.1
click at [976, 324] on div at bounding box center [670, 377] width 1340 height 612
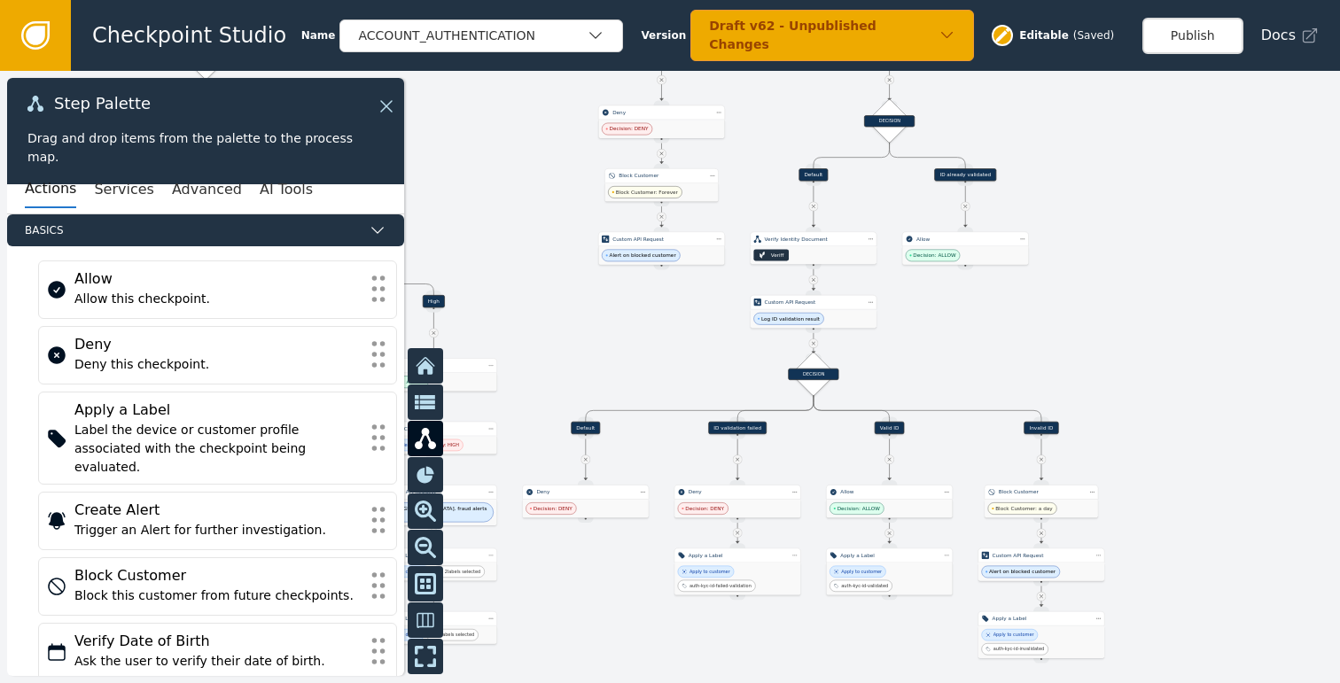
drag, startPoint x: 1176, startPoint y: 313, endPoint x: 1166, endPoint y: 350, distance: 38.5
click at [1166, 350] on div at bounding box center [670, 377] width 1340 height 612
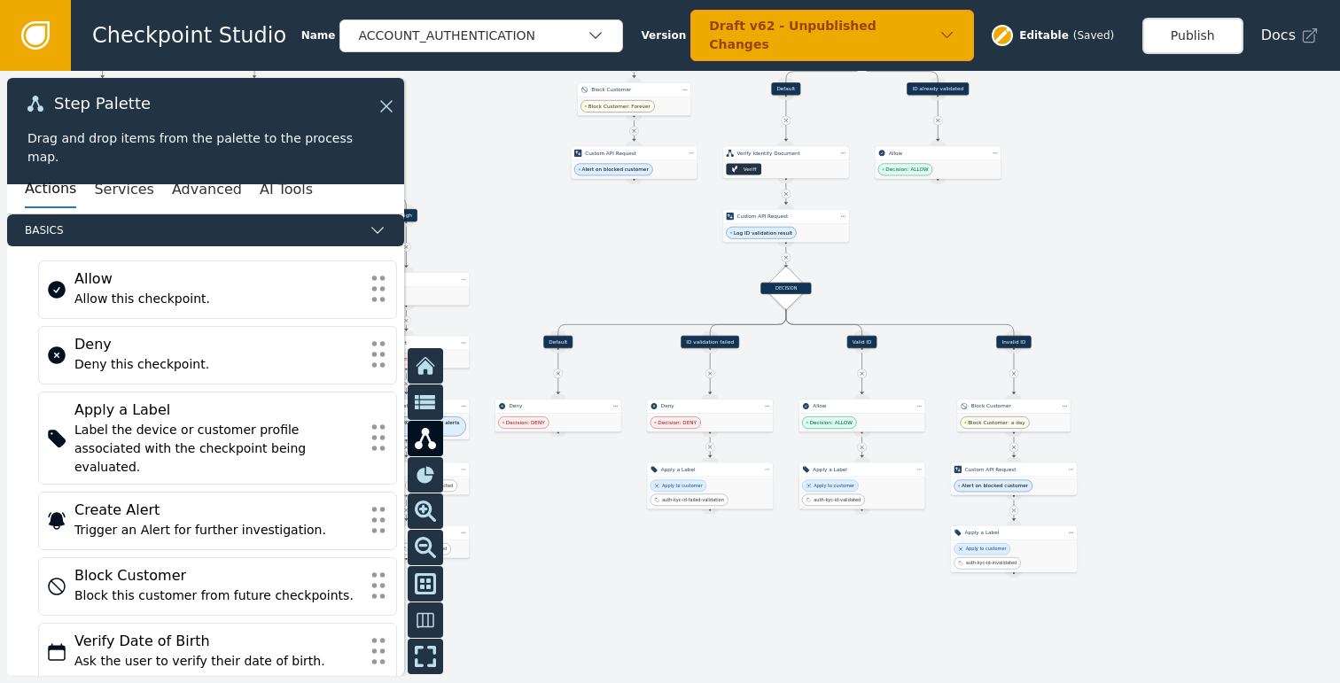
drag, startPoint x: 1228, startPoint y: 438, endPoint x: 1209, endPoint y: 333, distance: 106.4
click at [1209, 333] on div at bounding box center [670, 377] width 1340 height 612
click at [1175, 445] on div at bounding box center [670, 377] width 1340 height 612
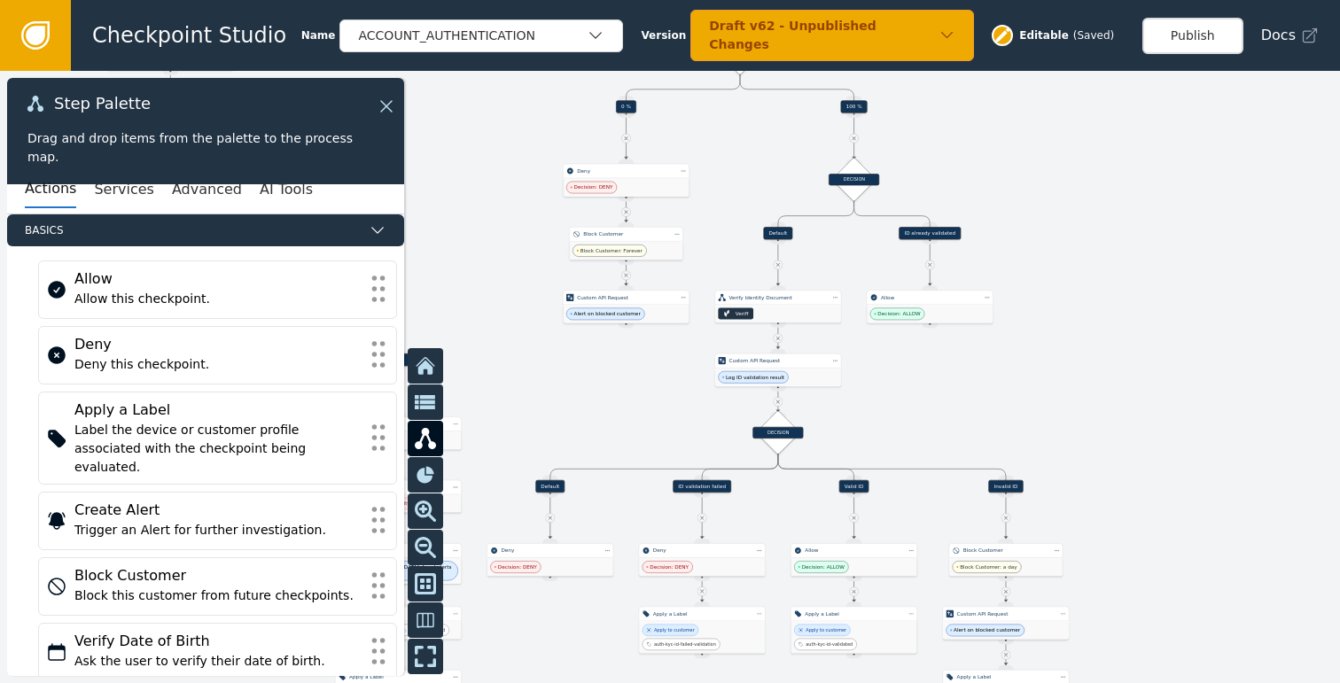
drag, startPoint x: 1123, startPoint y: 375, endPoint x: 1119, endPoint y: 414, distance: 39.2
click at [1119, 414] on div at bounding box center [670, 377] width 1340 height 612
drag, startPoint x: 1023, startPoint y: 432, endPoint x: 1032, endPoint y: 325, distance: 107.7
click at [1032, 325] on div at bounding box center [670, 377] width 1340 height 612
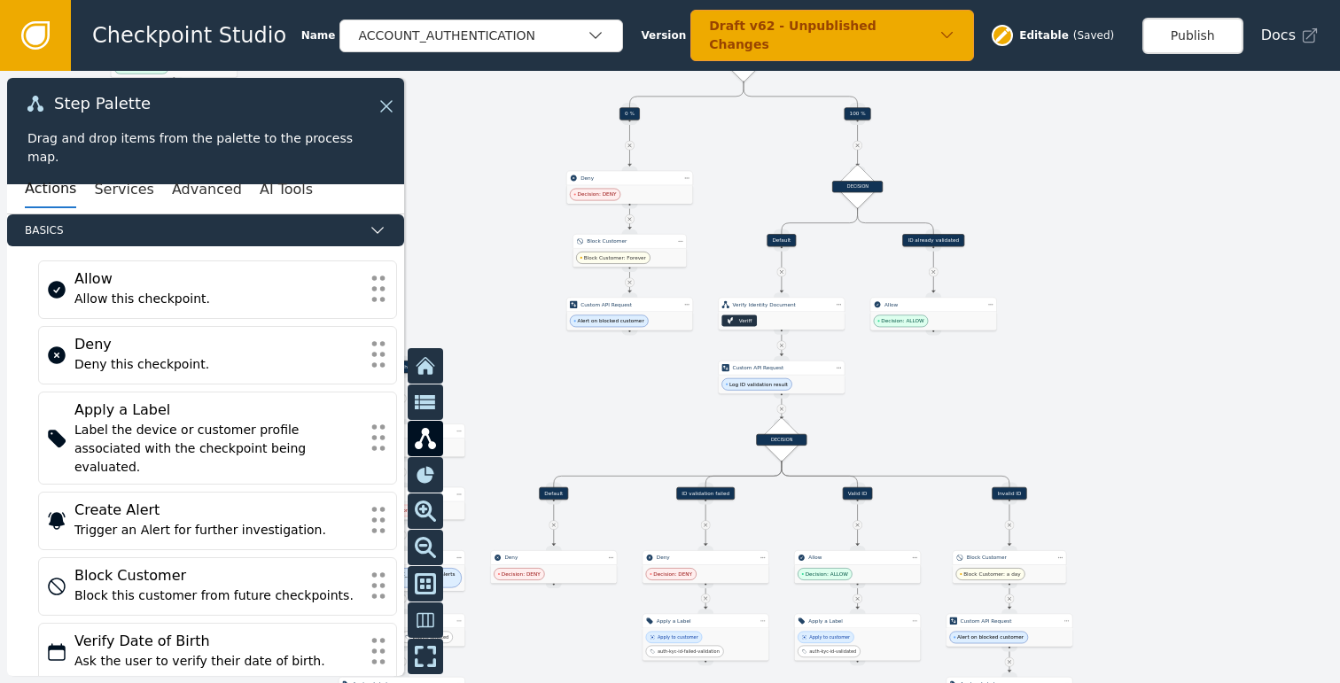
drag, startPoint x: 1179, startPoint y: 402, endPoint x: 1173, endPoint y: 517, distance: 114.5
click at [1173, 517] on div at bounding box center [670, 377] width 1340 height 612
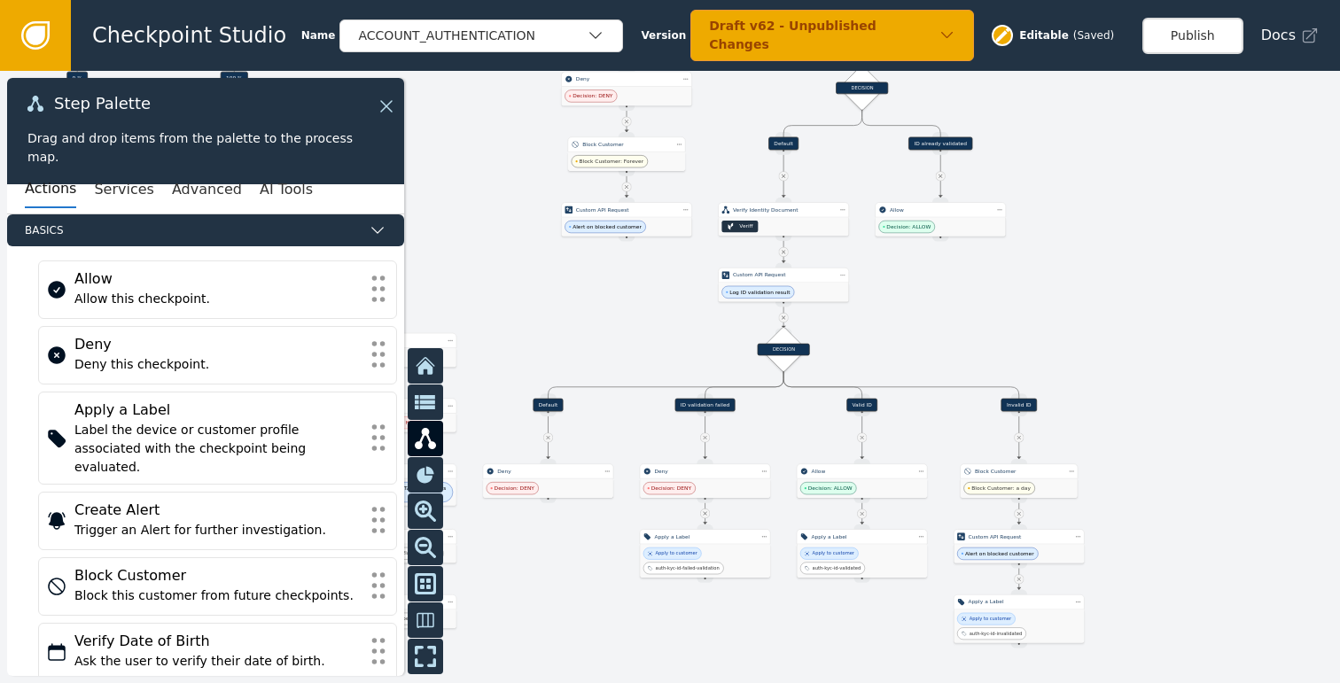
drag, startPoint x: 1144, startPoint y: 470, endPoint x: 1159, endPoint y: 377, distance: 94.3
click at [1159, 377] on div at bounding box center [670, 377] width 1340 height 612
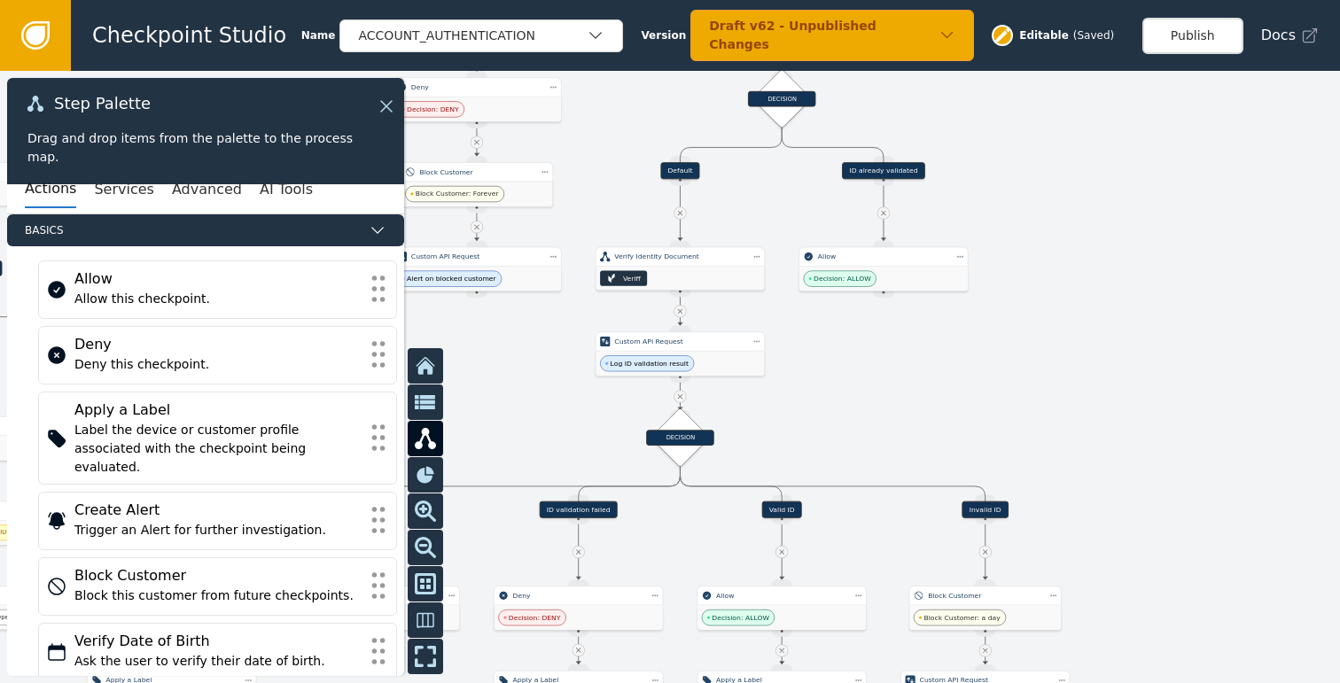
drag, startPoint x: 1070, startPoint y: 311, endPoint x: 1101, endPoint y: 450, distance: 142.5
click at [1099, 447] on div at bounding box center [670, 377] width 1340 height 612
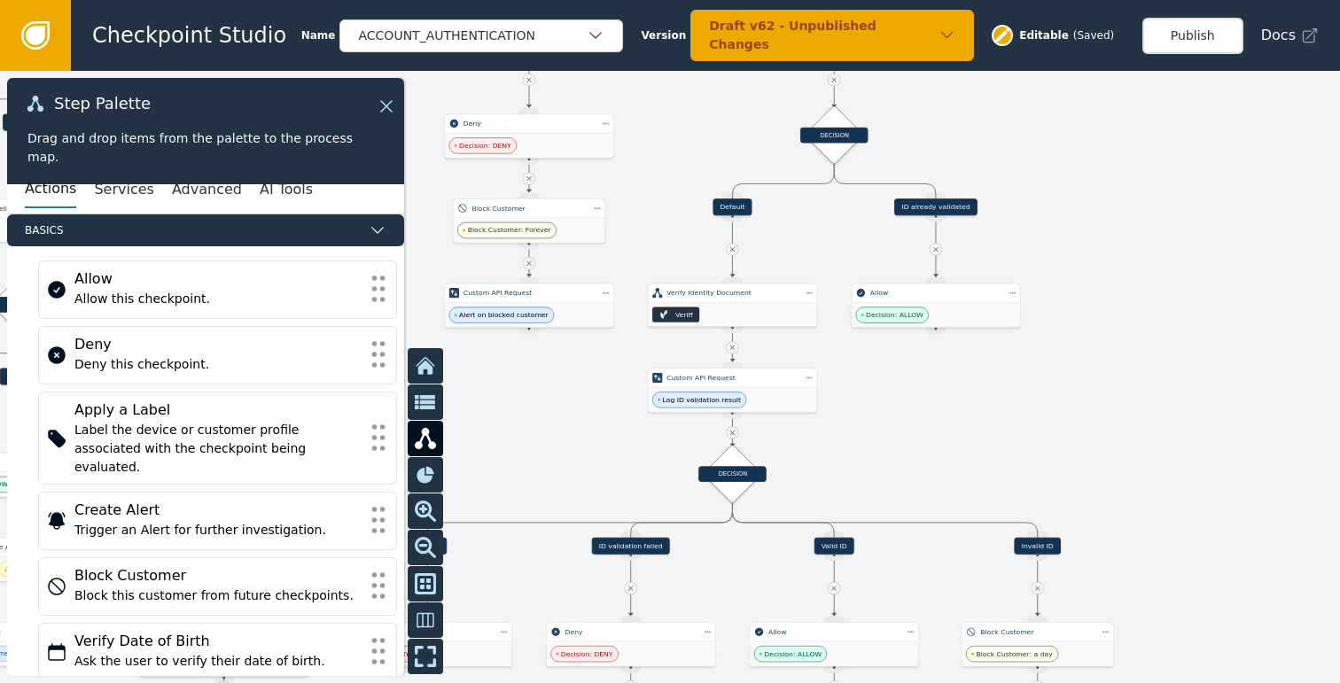
drag, startPoint x: 1098, startPoint y: 434, endPoint x: 1149, endPoint y: 377, distance: 76.5
click at [1152, 374] on div at bounding box center [670, 377] width 1340 height 612
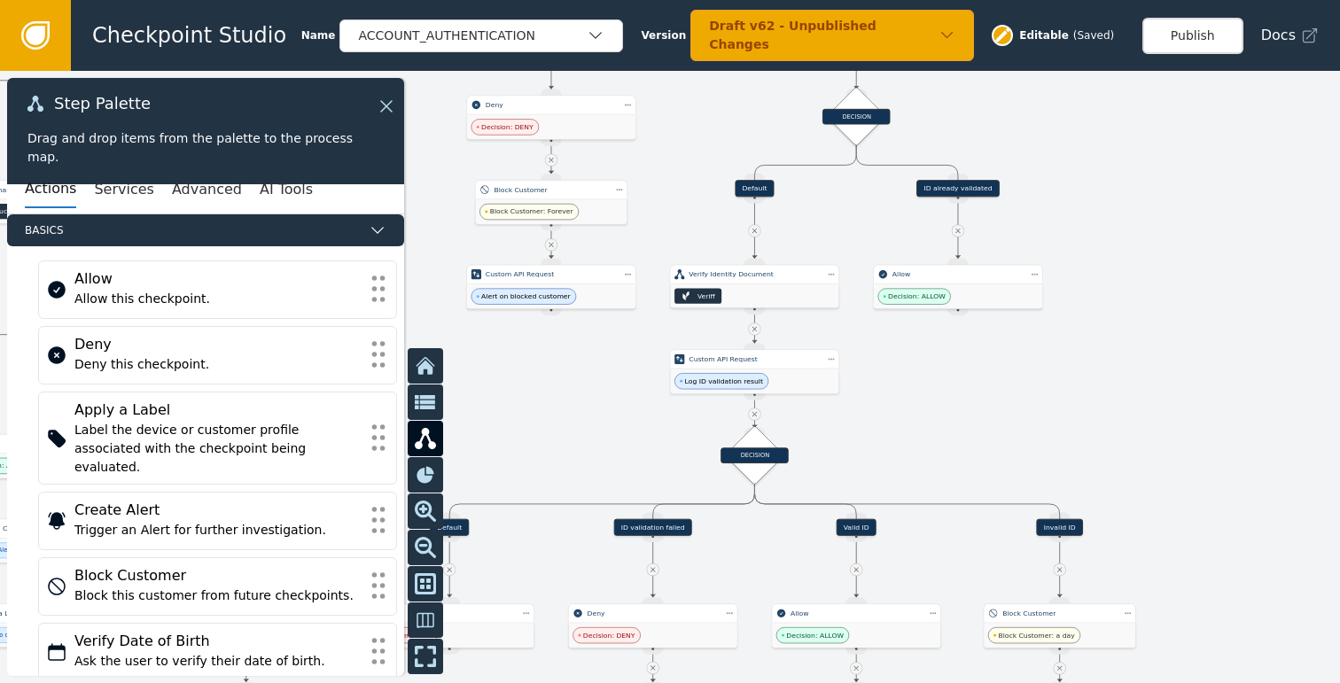
drag, startPoint x: 1002, startPoint y: 405, endPoint x: 992, endPoint y: 428, distance: 25.0
click at [992, 428] on div at bounding box center [670, 377] width 1340 height 612
